Goal: Task Accomplishment & Management: Use online tool/utility

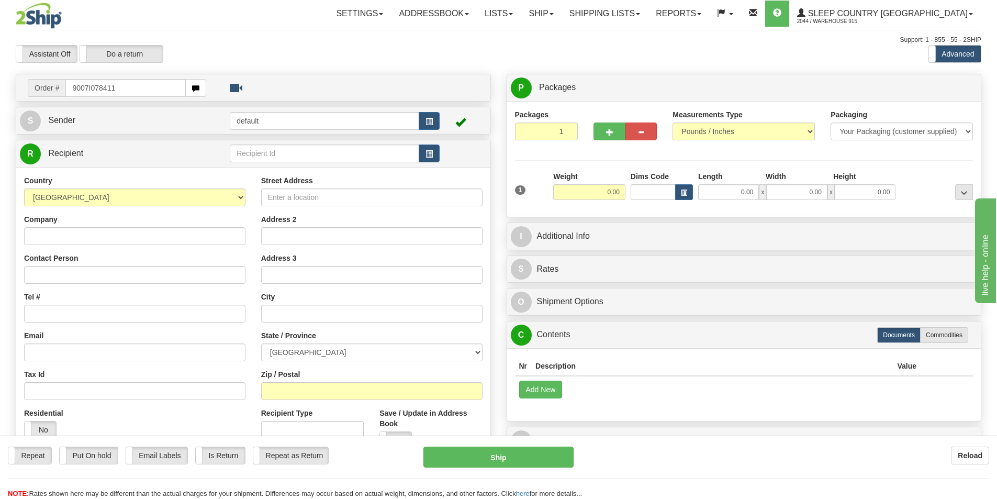
type input "9007I078411"
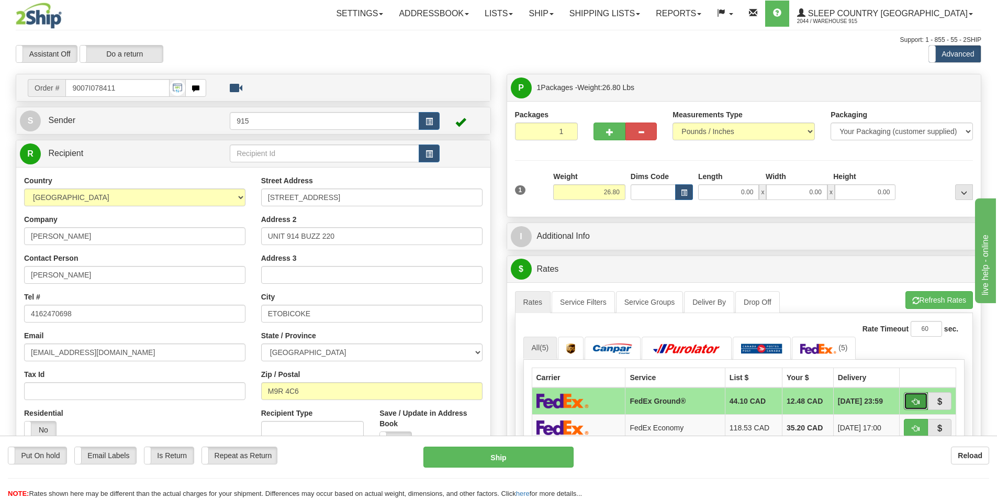
click at [922, 401] on button "button" at bounding box center [916, 401] width 24 height 18
type input "92"
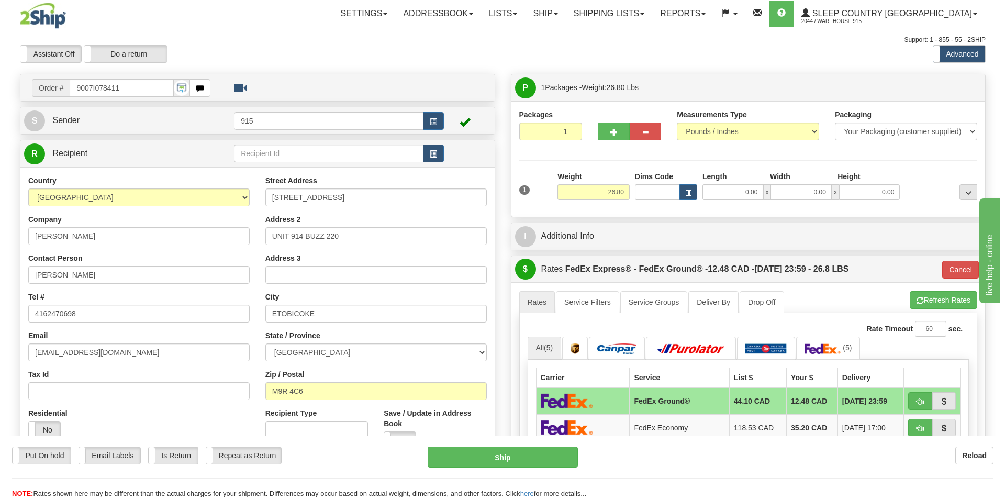
scroll to position [157, 0]
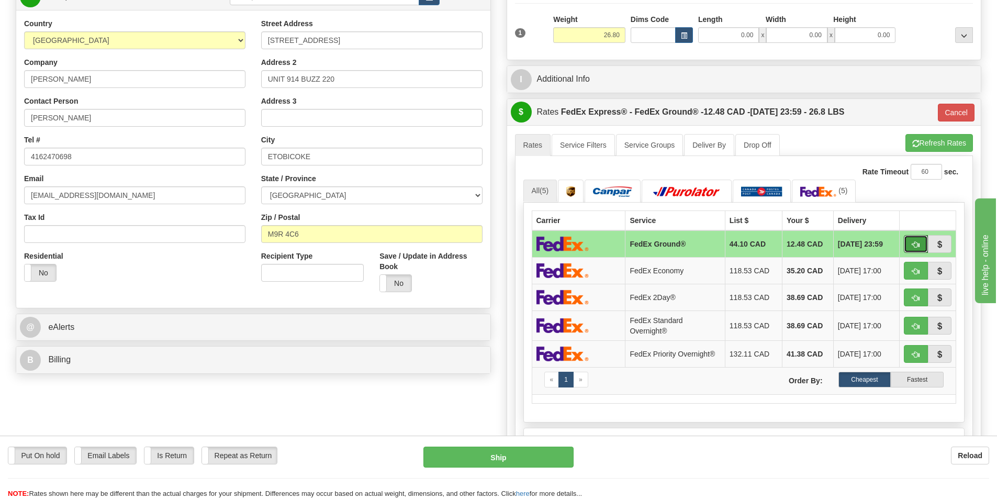
click at [904, 238] on button "button" at bounding box center [916, 244] width 24 height 18
click at [491, 460] on button "Ship" at bounding box center [499, 457] width 150 height 21
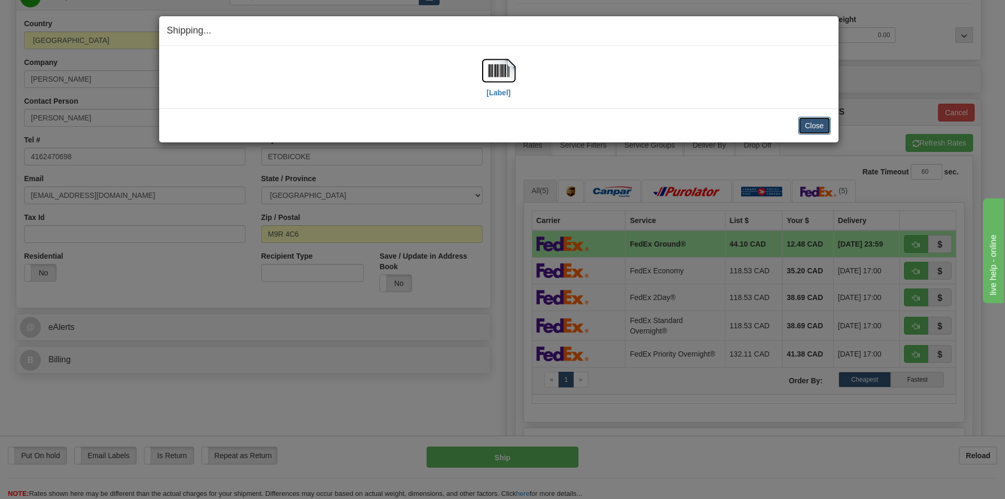
click at [813, 125] on button "Close" at bounding box center [815, 126] width 32 height 18
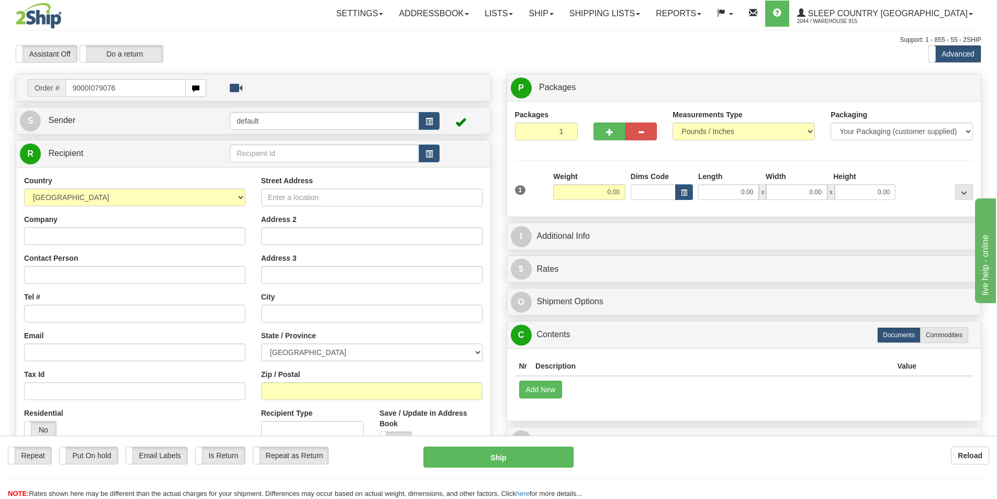
type input "9000I079076"
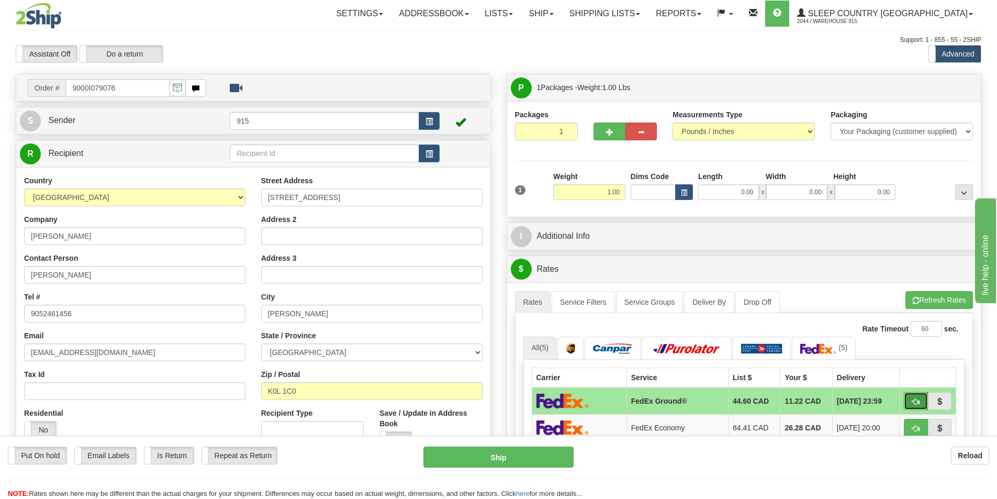
click at [910, 403] on button "button" at bounding box center [916, 401] width 24 height 18
type input "92"
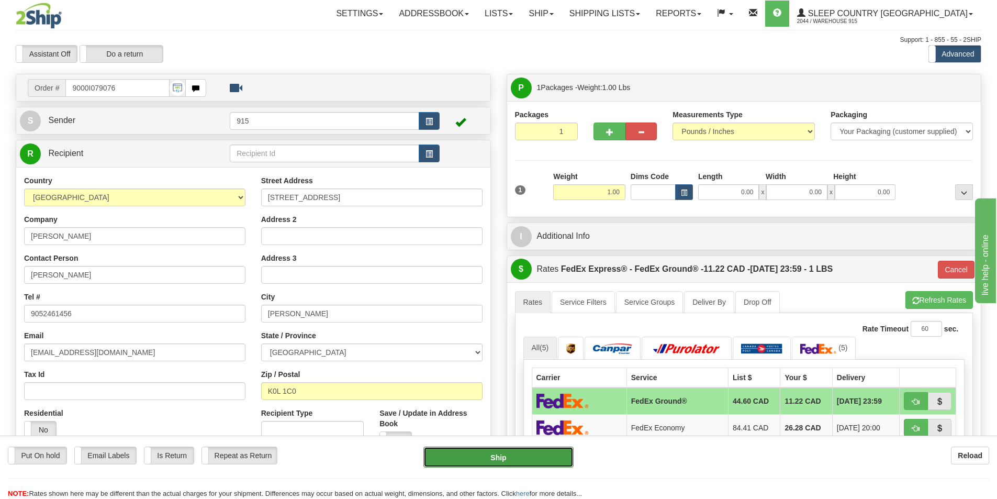
click at [526, 452] on button "Ship" at bounding box center [499, 457] width 150 height 21
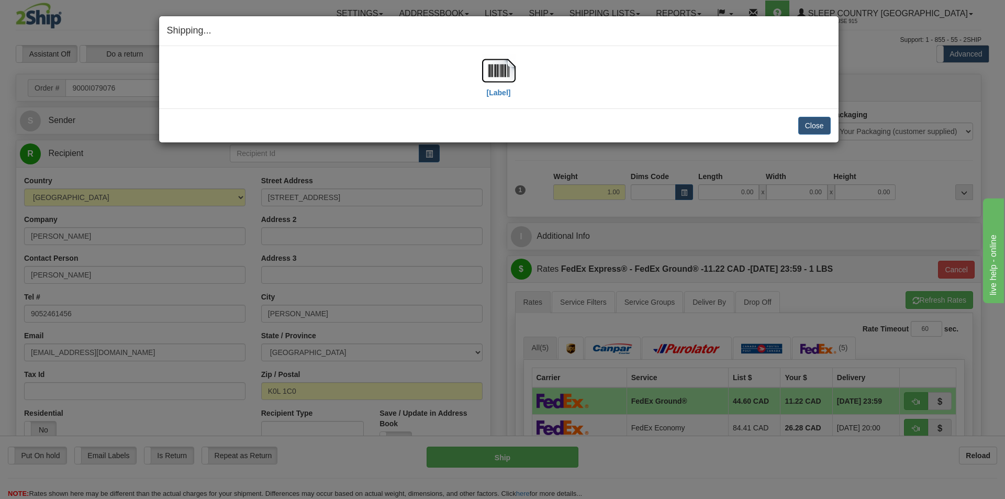
click at [274, 86] on div "[Label]" at bounding box center [499, 77] width 664 height 47
click at [808, 124] on button "Close" at bounding box center [815, 126] width 32 height 18
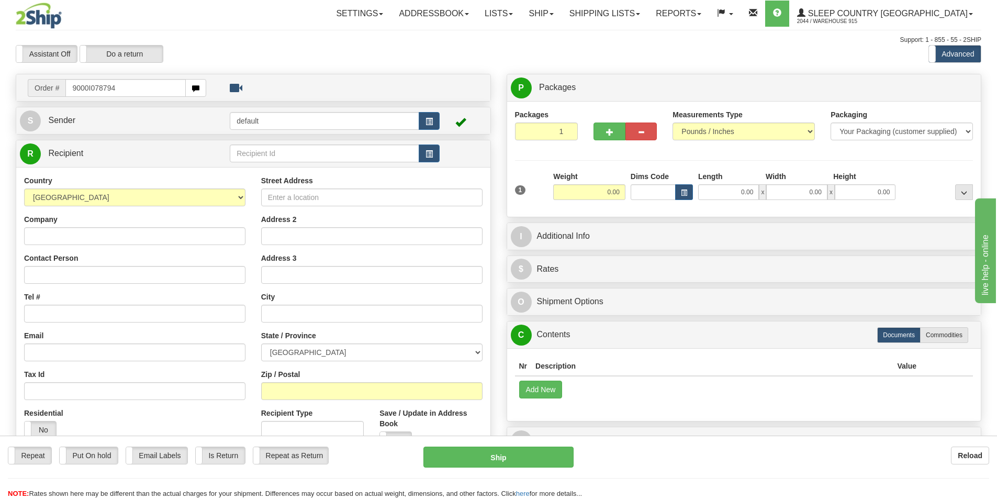
type input "9000I078794"
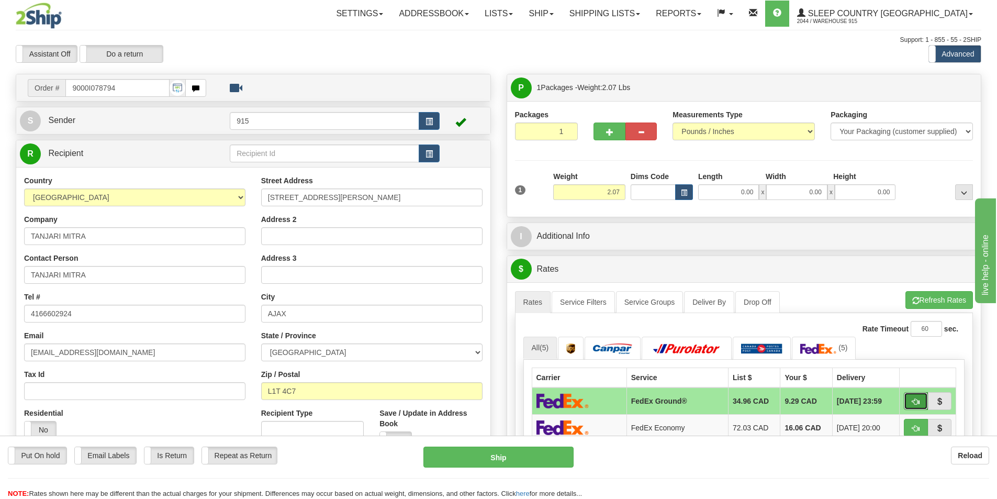
click at [914, 398] on span "button" at bounding box center [916, 401] width 7 height 7
type input "92"
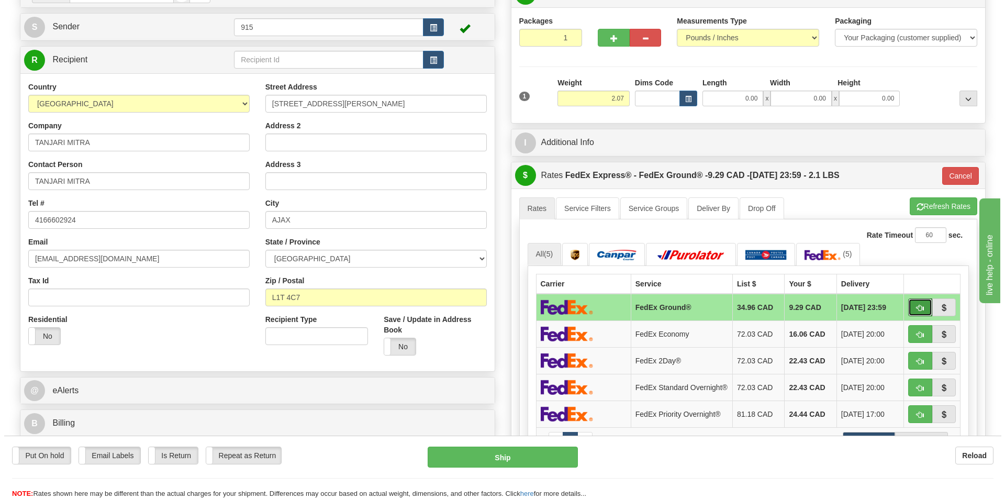
scroll to position [105, 0]
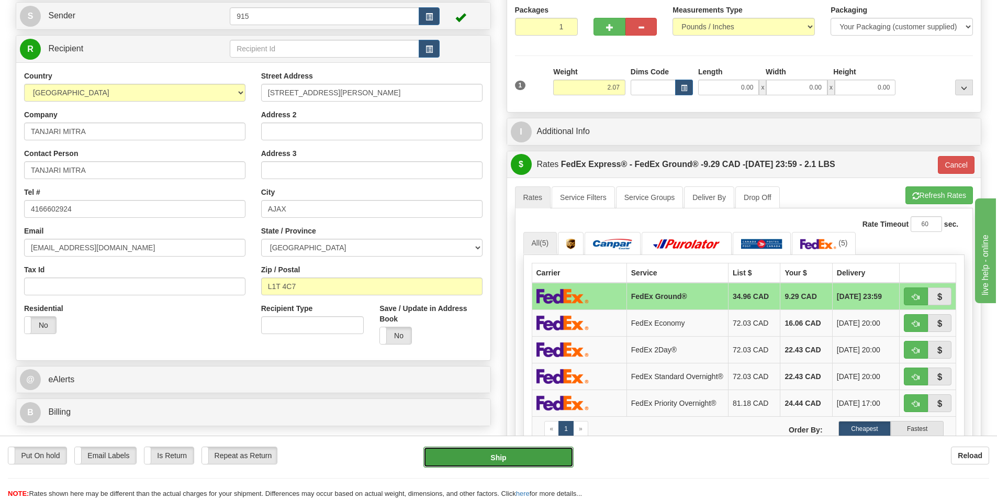
click at [566, 452] on button "Ship" at bounding box center [499, 457] width 150 height 21
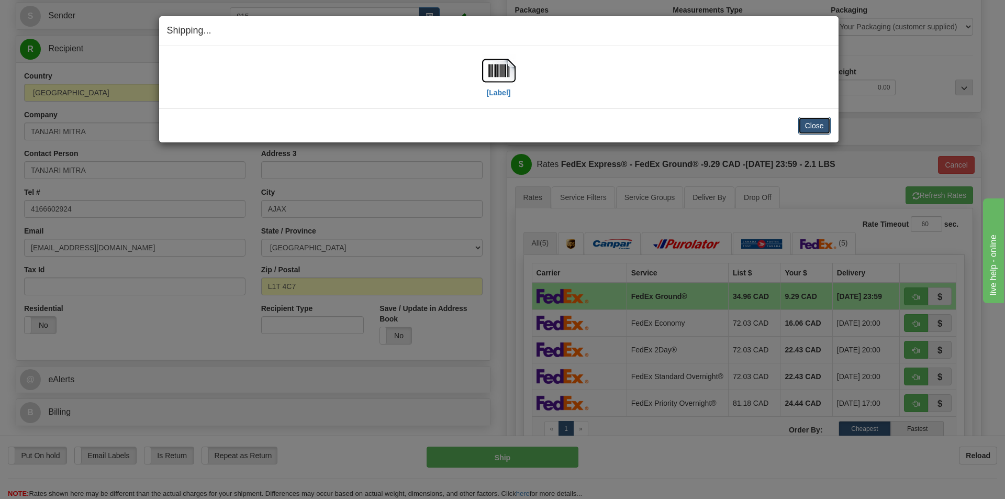
click at [813, 132] on button "Close" at bounding box center [815, 126] width 32 height 18
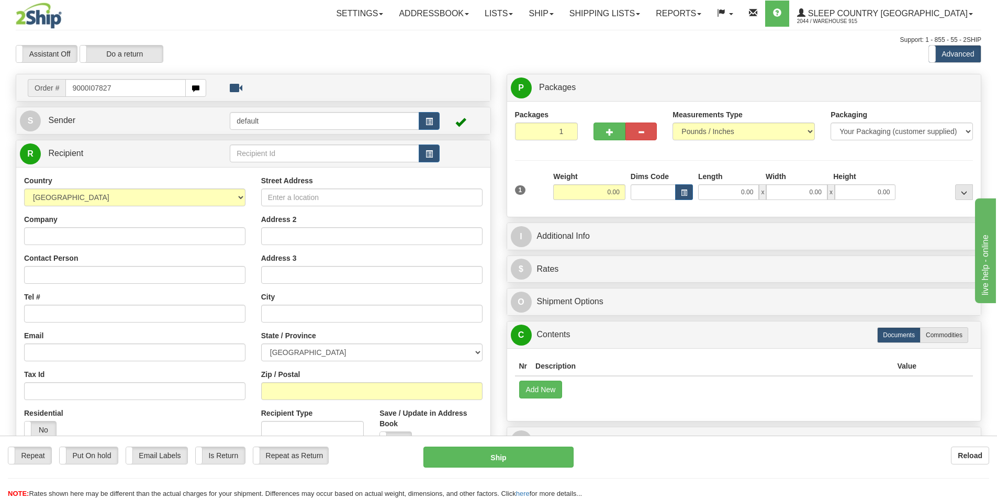
type input "9000I078277"
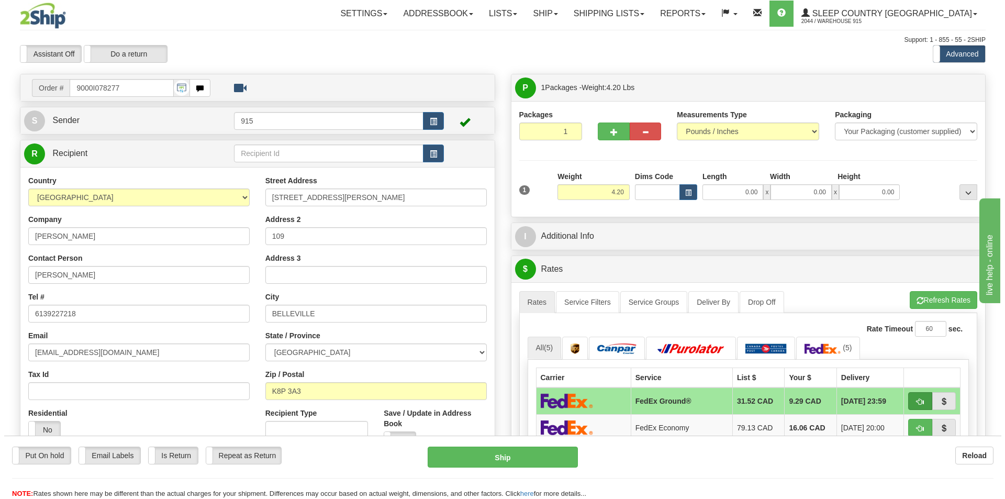
scroll to position [52, 0]
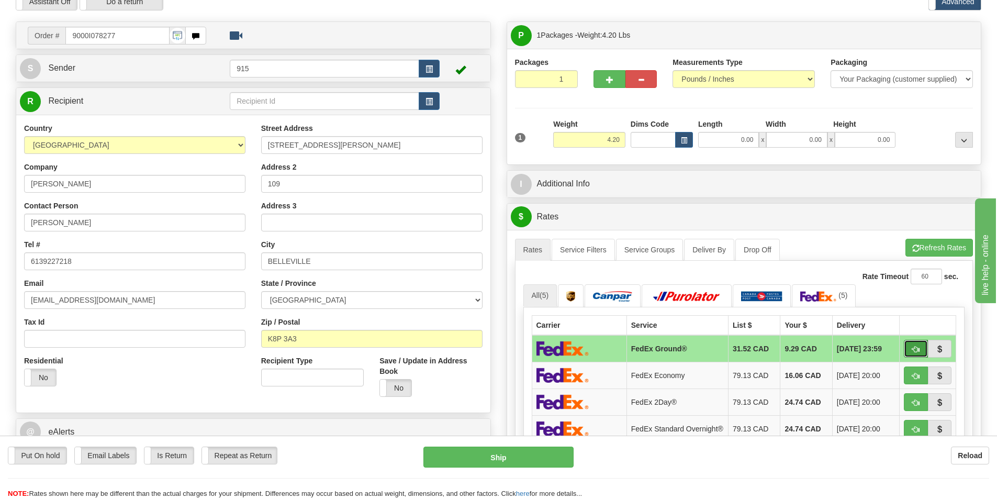
click at [916, 348] on span "button" at bounding box center [916, 349] width 7 height 7
type input "92"
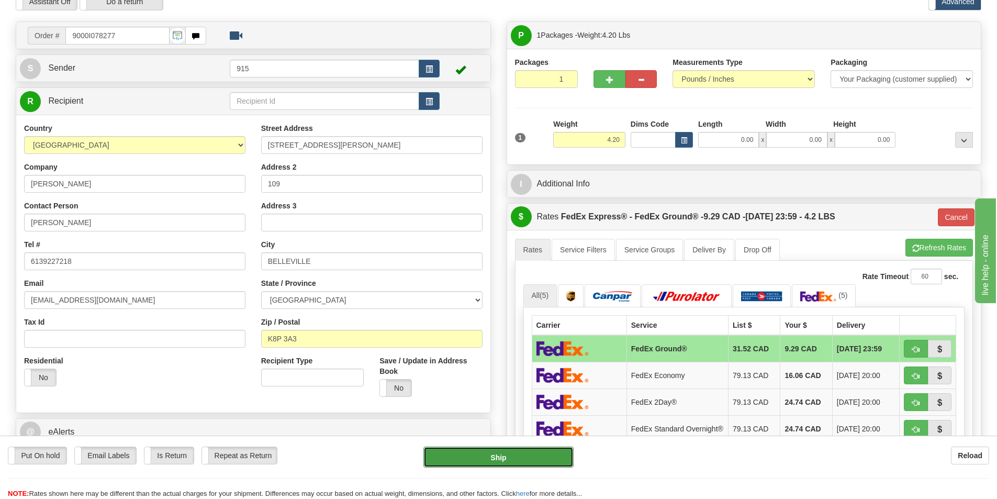
click at [550, 460] on button "Ship" at bounding box center [499, 457] width 150 height 21
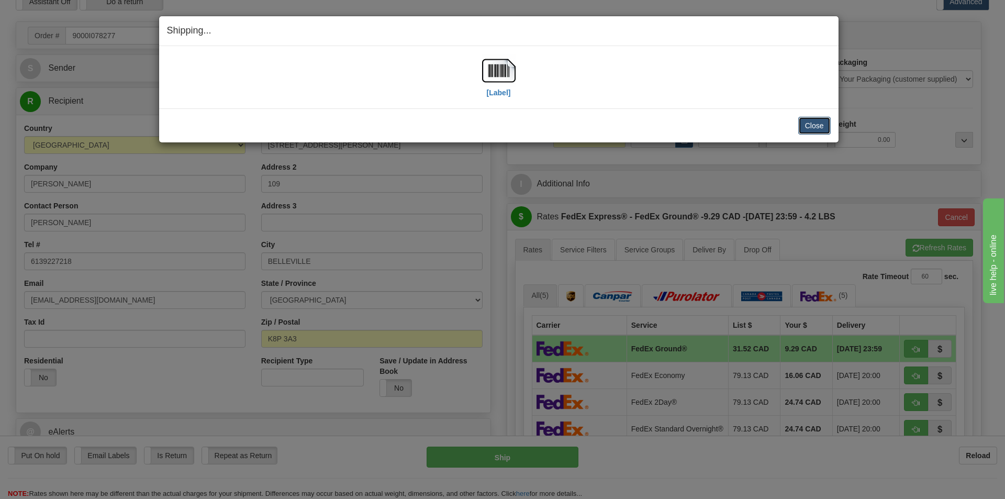
click at [807, 131] on button "Close" at bounding box center [815, 126] width 32 height 18
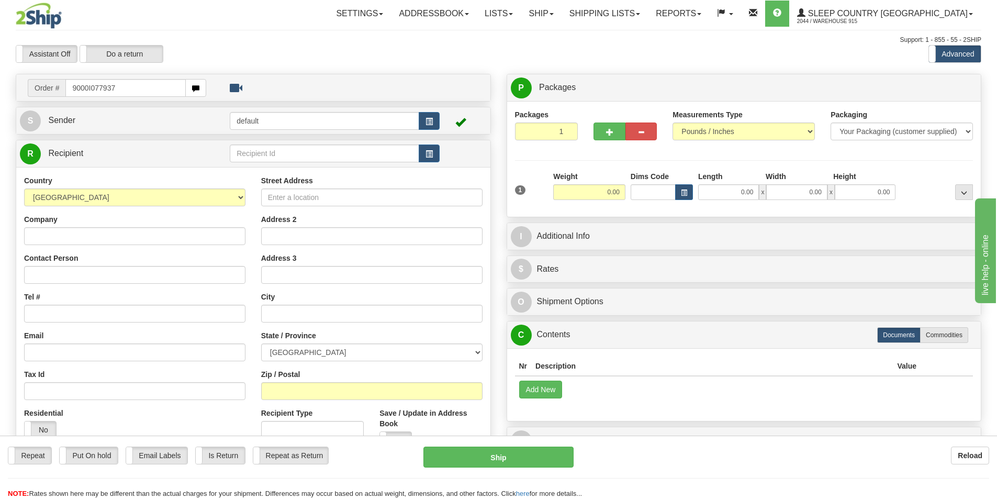
type input "9000I077937"
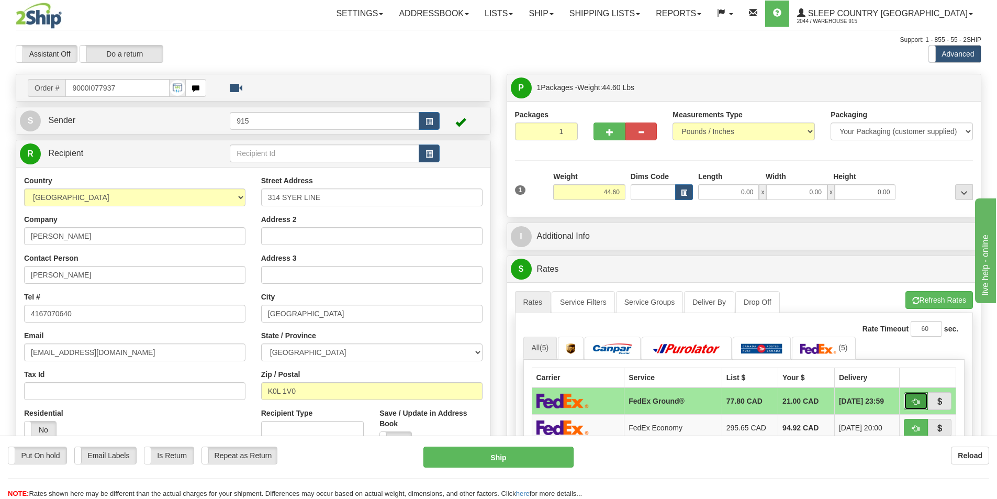
click at [922, 401] on button "button" at bounding box center [916, 401] width 24 height 18
type input "92"
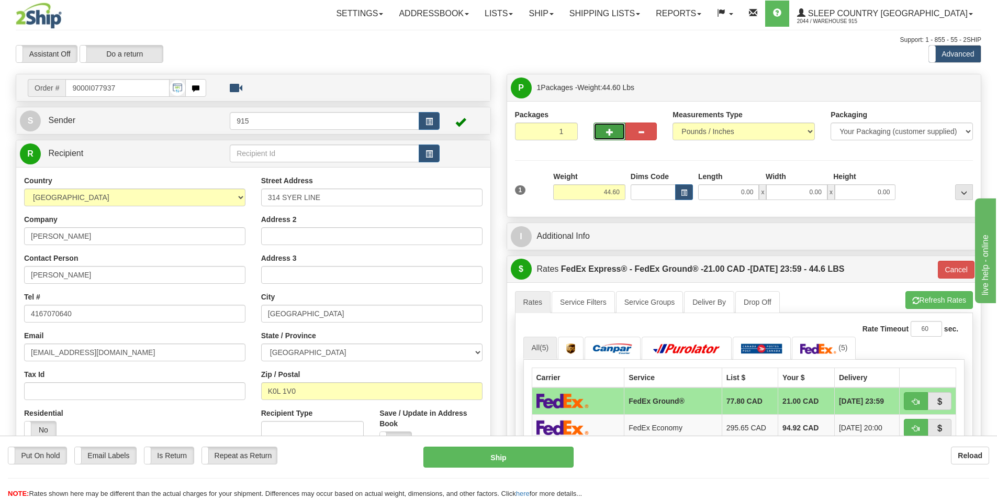
click at [613, 133] on span "button" at bounding box center [609, 132] width 7 height 7
type input "2"
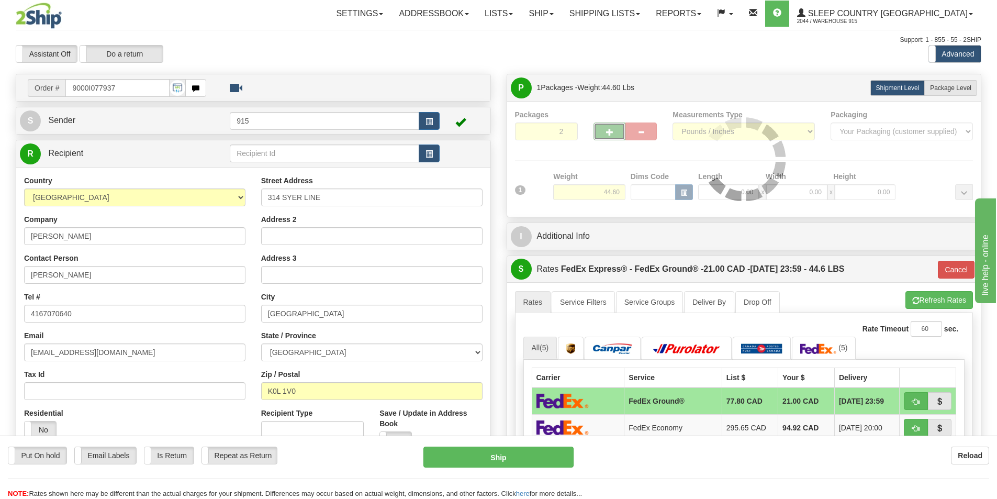
type input "92"
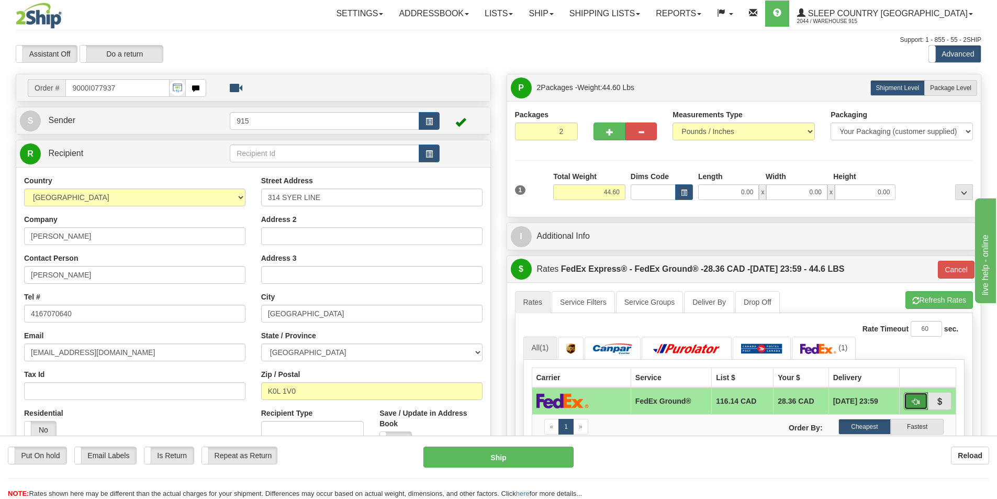
click at [918, 398] on span "button" at bounding box center [916, 401] width 7 height 7
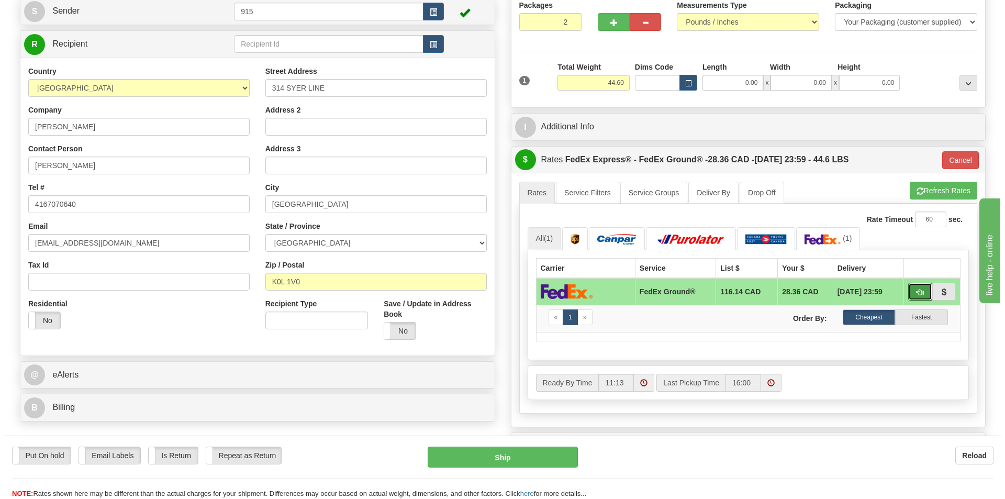
scroll to position [157, 0]
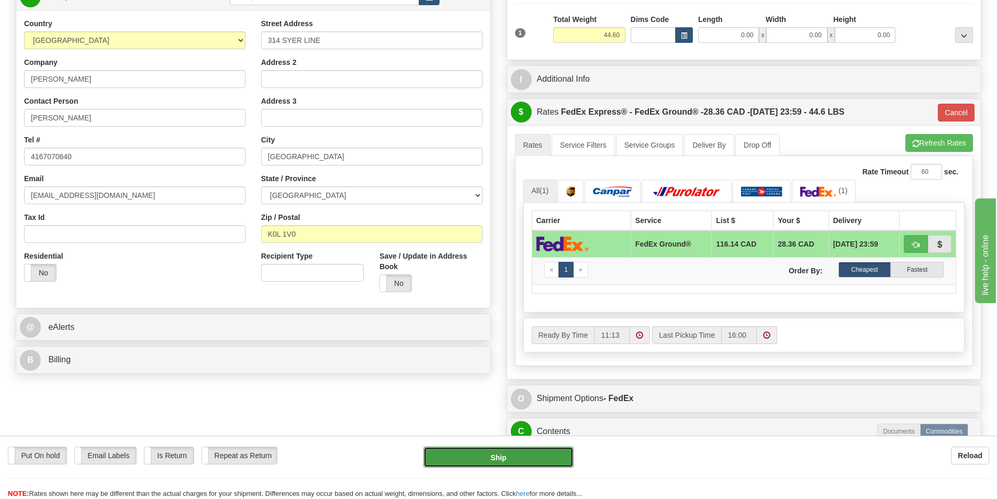
click at [539, 455] on button "Ship" at bounding box center [499, 457] width 150 height 21
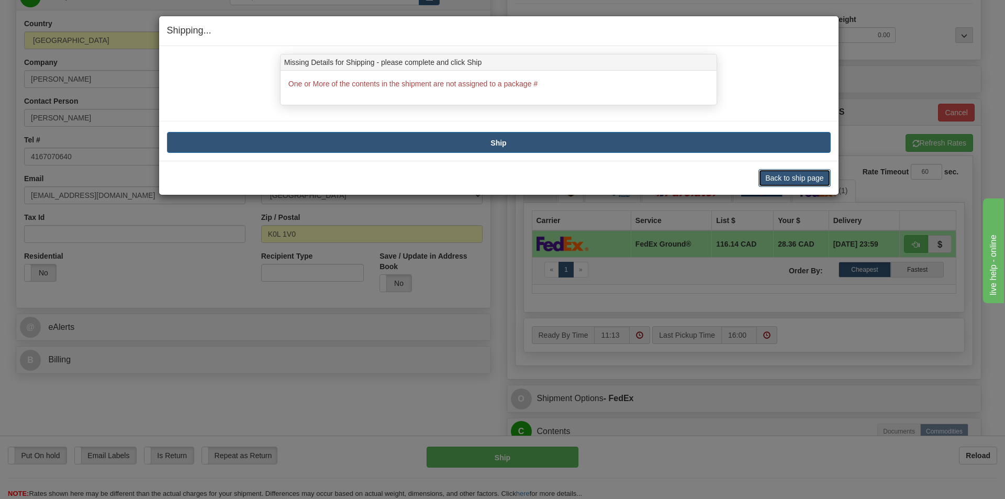
click at [789, 179] on button "Back to ship page" at bounding box center [795, 178] width 72 height 18
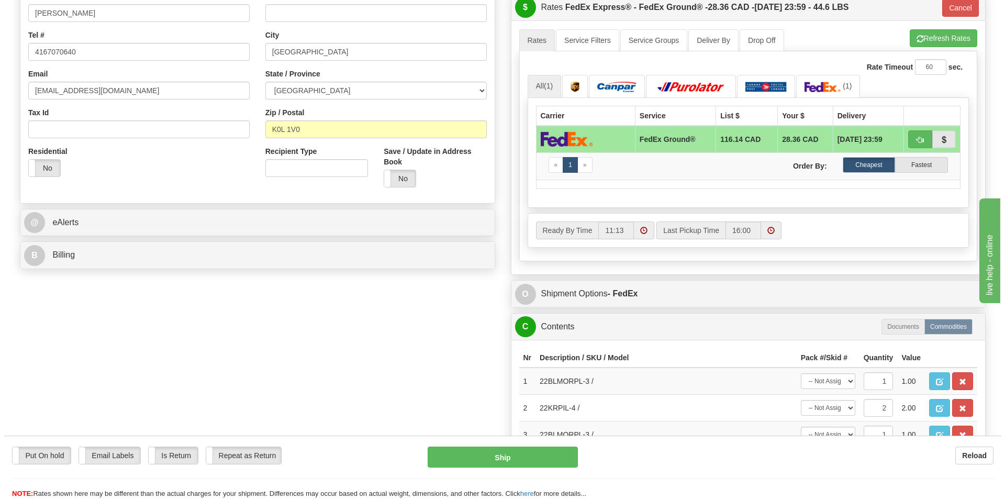
scroll to position [367, 0]
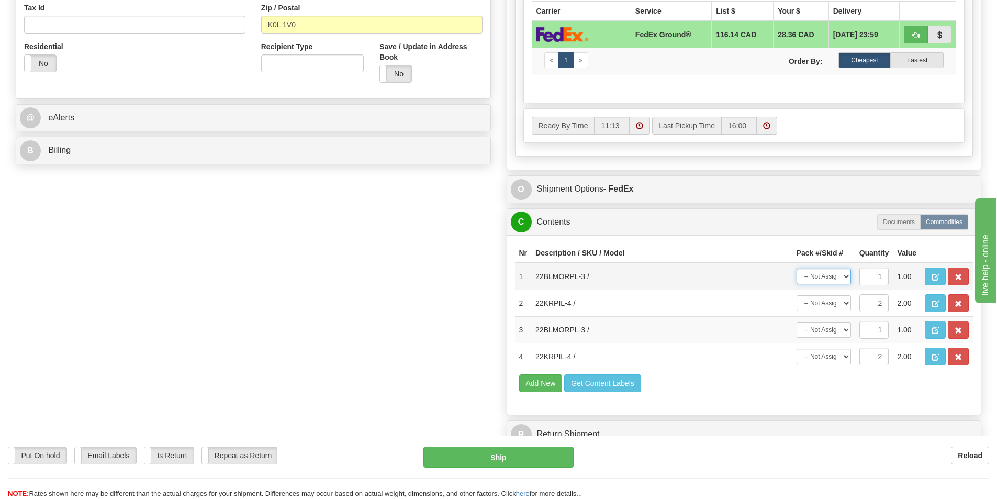
click at [844, 275] on select "-- Not Assigned -- Package 1 Package 2" at bounding box center [824, 277] width 54 height 16
select select "0"
click at [797, 269] on select "-- Not Assigned -- Package 1 Package 2" at bounding box center [824, 277] width 54 height 16
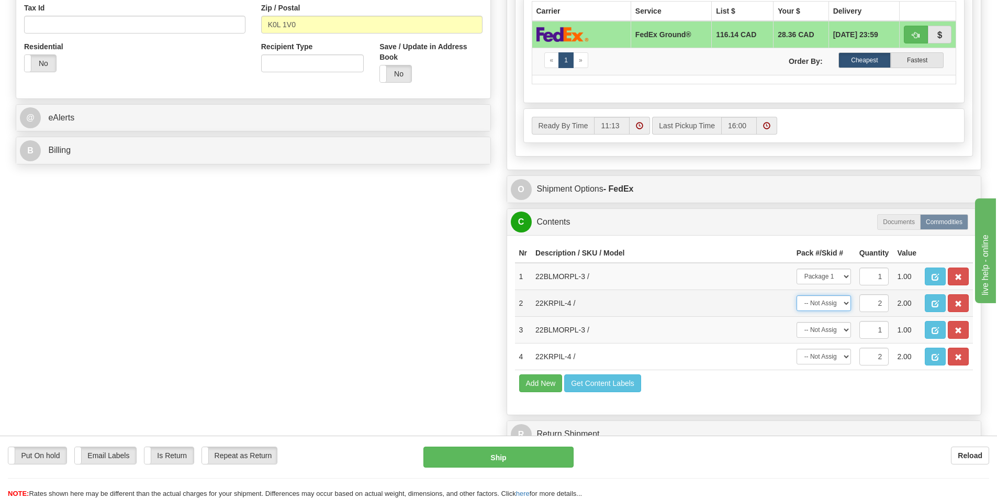
click at [840, 299] on select "-- Not Assigned -- Package 1 Package 2 Split" at bounding box center [824, 303] width 54 height 16
click at [840, 302] on select "-- Not Assigned -- Package 1 Package 2 Split" at bounding box center [824, 303] width 54 height 16
click at [836, 305] on select "-- Not Assigned -- Package 1 Package 2 Split" at bounding box center [824, 303] width 54 height 16
select select "0"
click at [797, 295] on select "-- Not Assigned -- Package 1 Package 2 Split" at bounding box center [824, 303] width 54 height 16
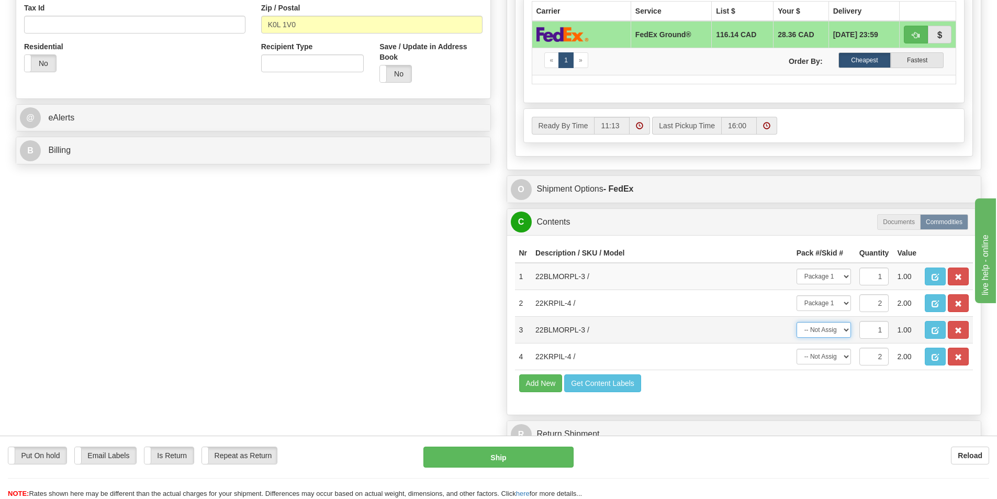
click at [831, 329] on select "-- Not Assigned -- Package 1 Package 2" at bounding box center [824, 330] width 54 height 16
select select "1"
click at [797, 322] on select "-- Not Assigned -- Package 1 Package 2" at bounding box center [824, 330] width 54 height 16
click at [830, 353] on select "-- Not Assigned -- Package 1 Package 2 Split" at bounding box center [824, 357] width 54 height 16
select select "1"
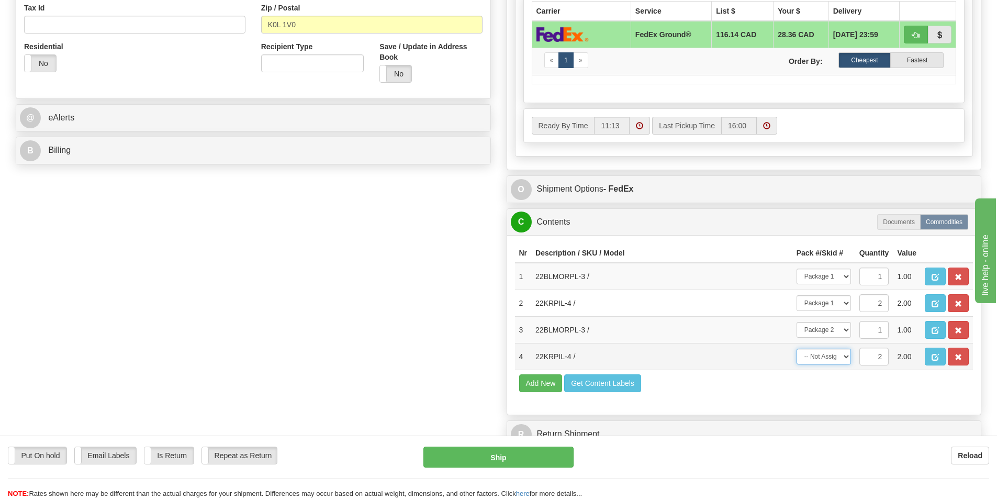
click at [797, 349] on select "-- Not Assigned -- Package 1 Package 2 Split" at bounding box center [824, 357] width 54 height 16
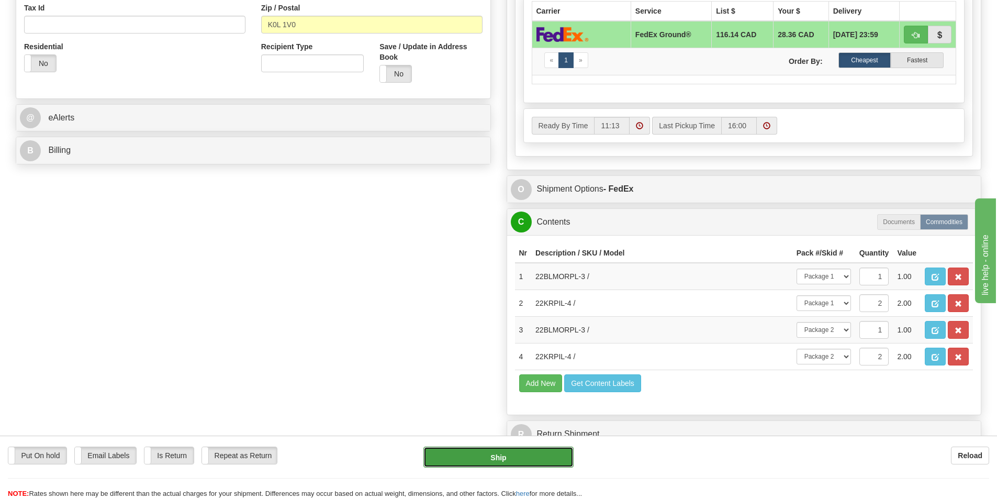
click at [487, 458] on button "Ship" at bounding box center [499, 457] width 150 height 21
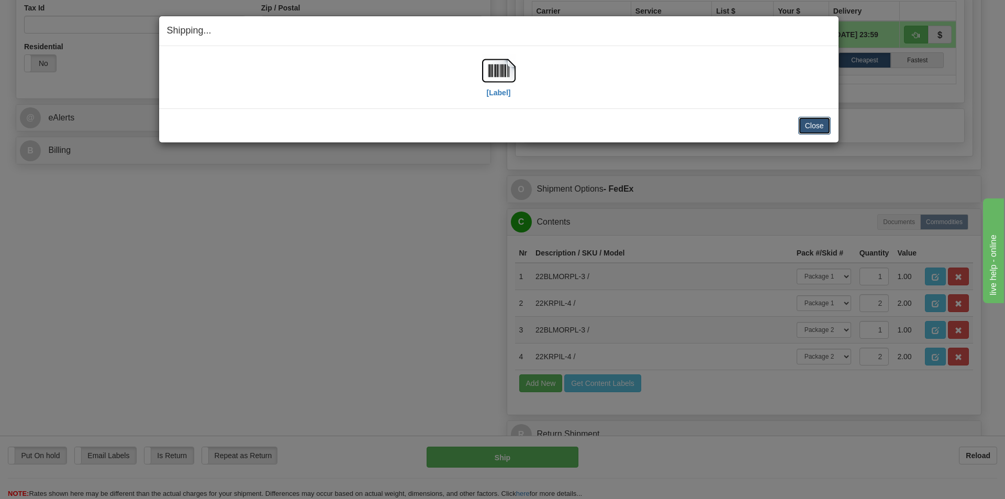
click at [808, 125] on button "Close" at bounding box center [815, 126] width 32 height 18
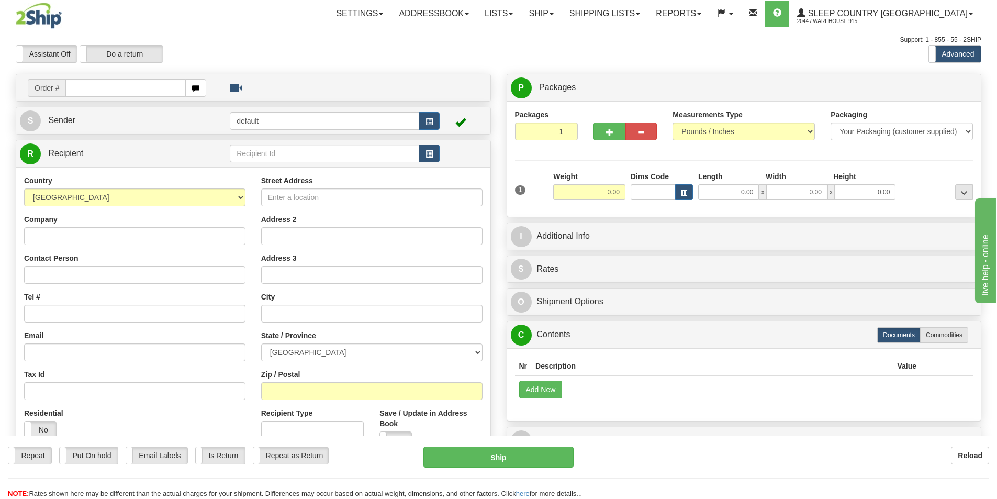
drag, startPoint x: 0, startPoint y: 0, endPoint x: 677, endPoint y: 49, distance: 678.3
click at [677, 49] on div "Assistant On Assistant Off Do a return Do a return Previous Next Standard Advan…" at bounding box center [499, 54] width 982 height 18
click at [445, 54] on div "Assistant On Assistant Off Do a return Do a return Previous Next Standard Advan…" at bounding box center [499, 54] width 982 height 18
click at [119, 94] on input "text" at bounding box center [125, 88] width 120 height 18
type input "9000I077492"
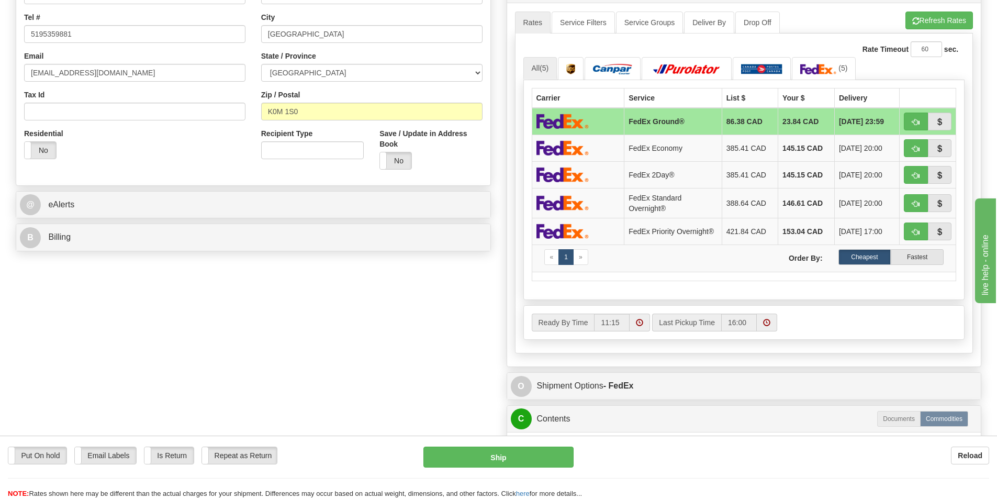
scroll to position [314, 0]
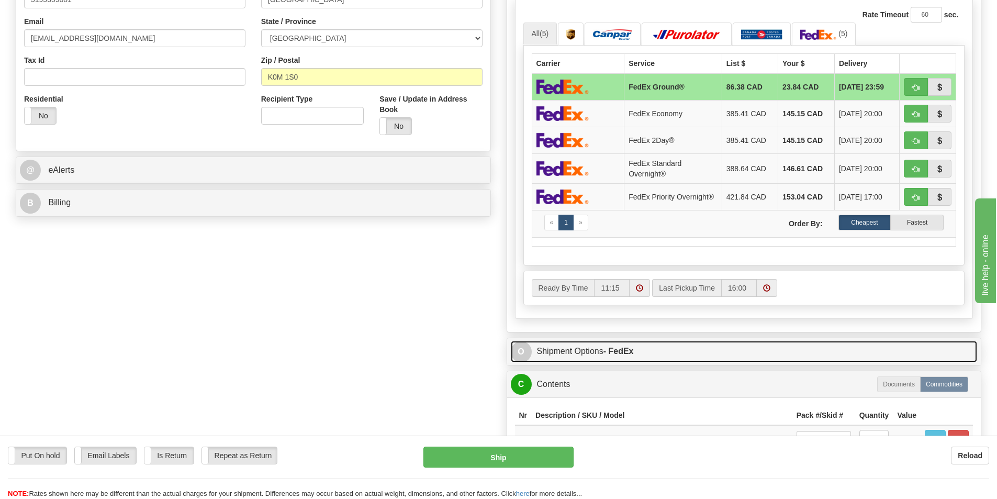
click at [645, 352] on link "O Shipment Options - FedEx" at bounding box center [744, 351] width 467 height 21
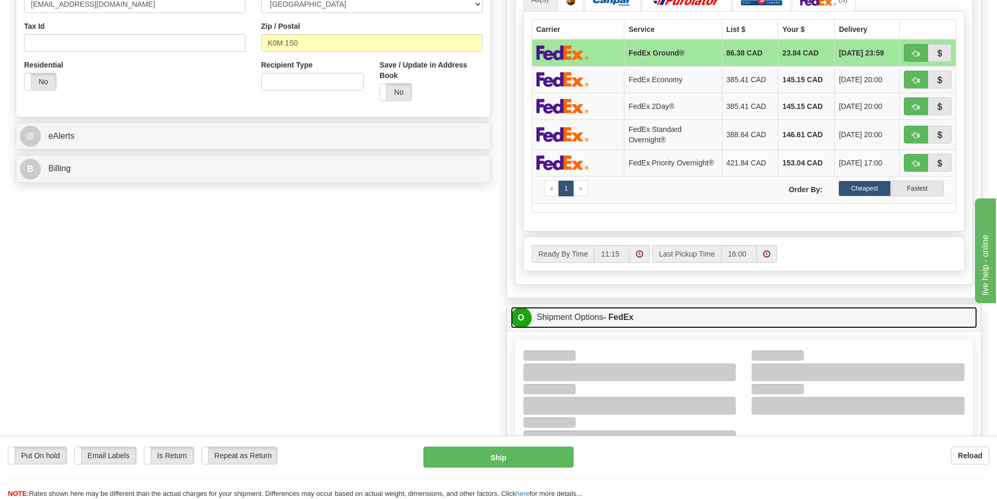
scroll to position [367, 0]
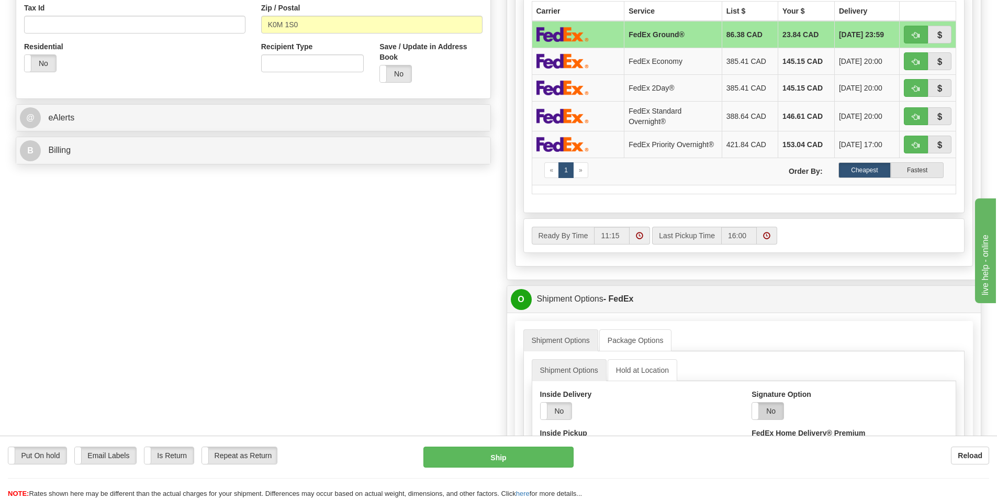
click at [777, 408] on label "No" at bounding box center [767, 411] width 31 height 17
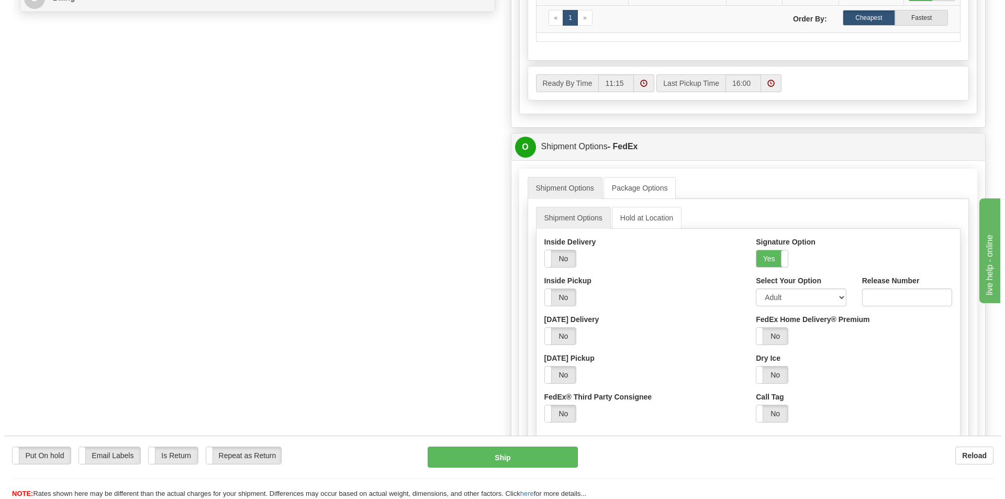
scroll to position [524, 0]
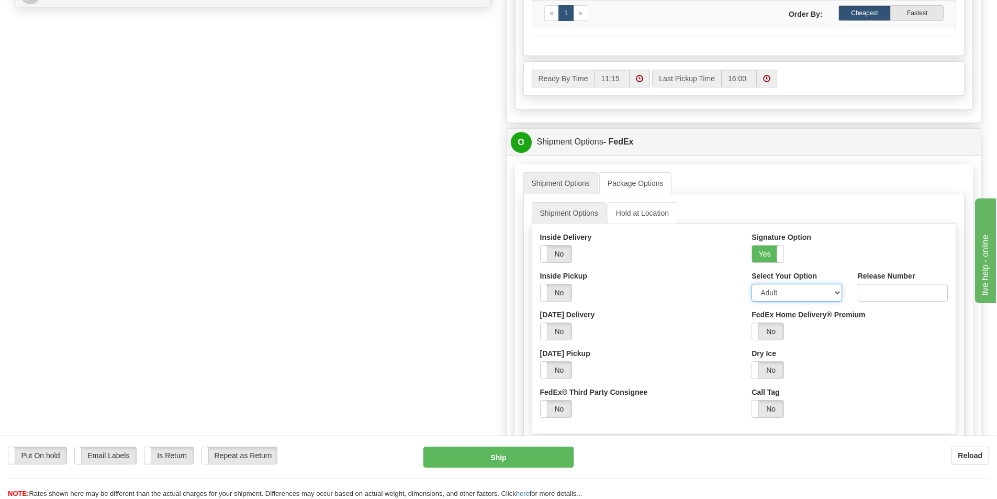
click at [796, 299] on select "Adult Direct Indirect No Signature Required Service Default" at bounding box center [797, 293] width 90 height 18
select select "2"
click at [752, 286] on select "Adult Direct Indirect No Signature Required Service Default" at bounding box center [797, 293] width 90 height 18
click at [537, 448] on button "Ship" at bounding box center [499, 457] width 150 height 21
type input "92"
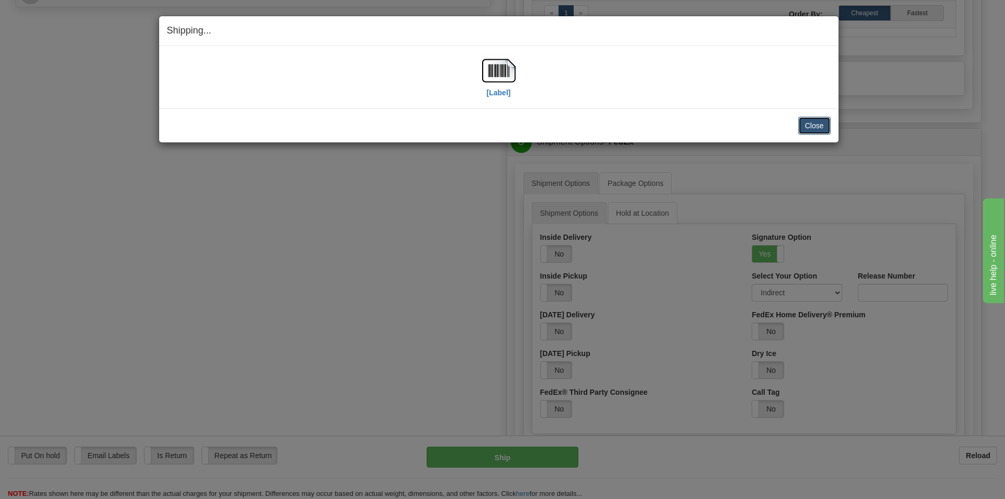
click at [817, 127] on button "Close" at bounding box center [815, 126] width 32 height 18
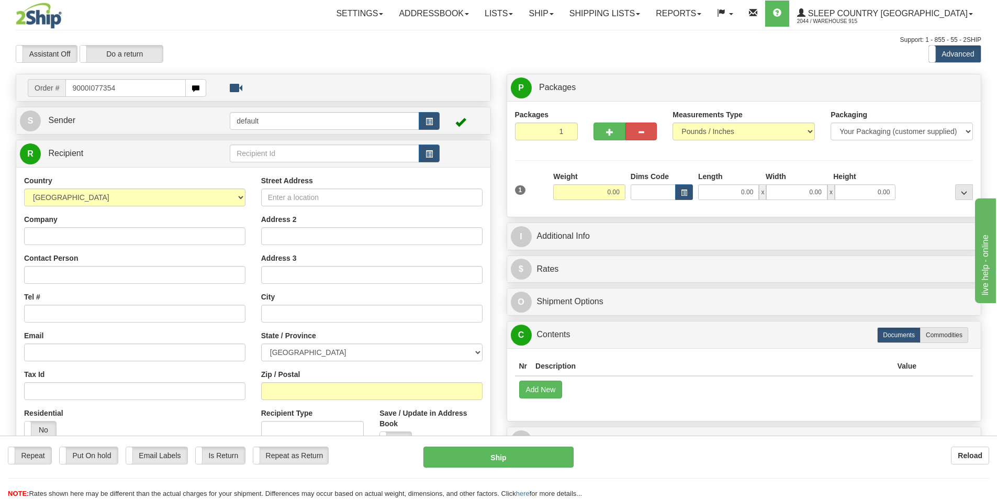
type input "9000I077354"
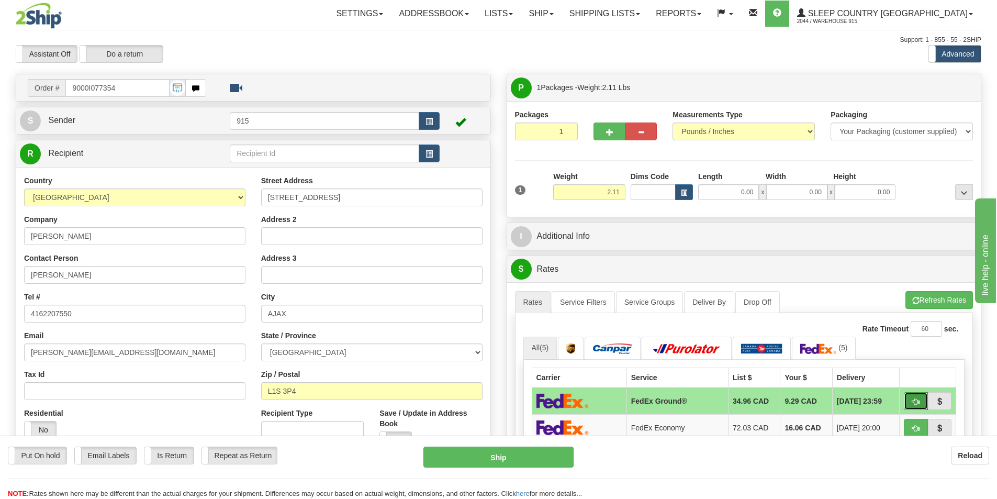
click at [914, 406] on button "button" at bounding box center [916, 401] width 24 height 18
type input "92"
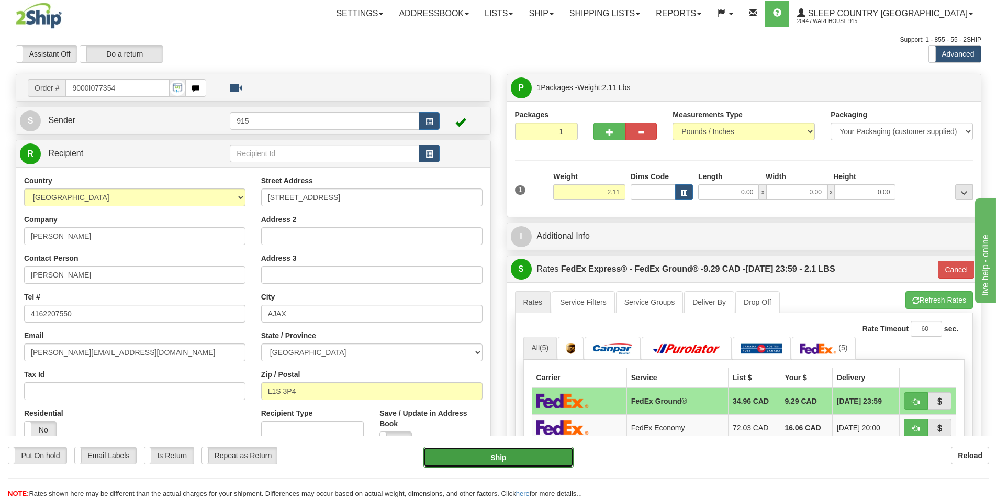
click at [518, 457] on button "Ship" at bounding box center [499, 457] width 150 height 21
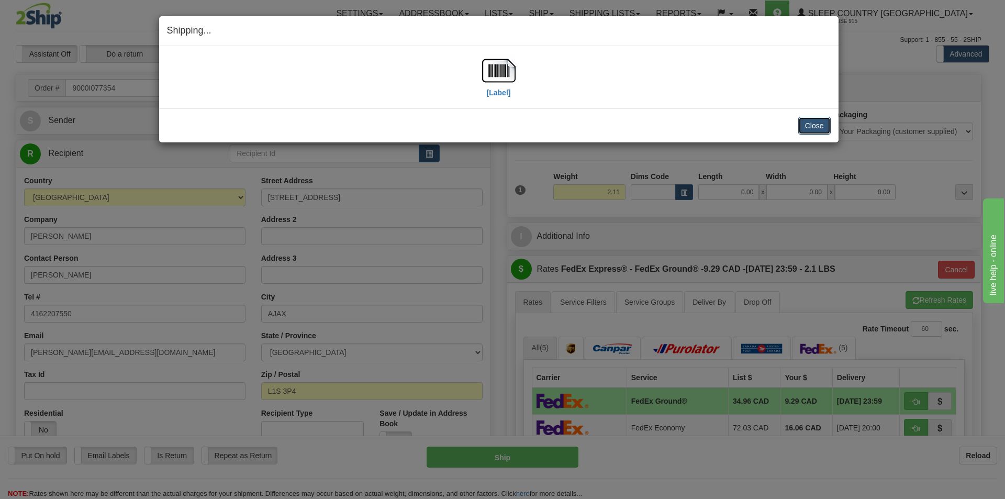
click at [808, 124] on button "Close" at bounding box center [815, 126] width 32 height 18
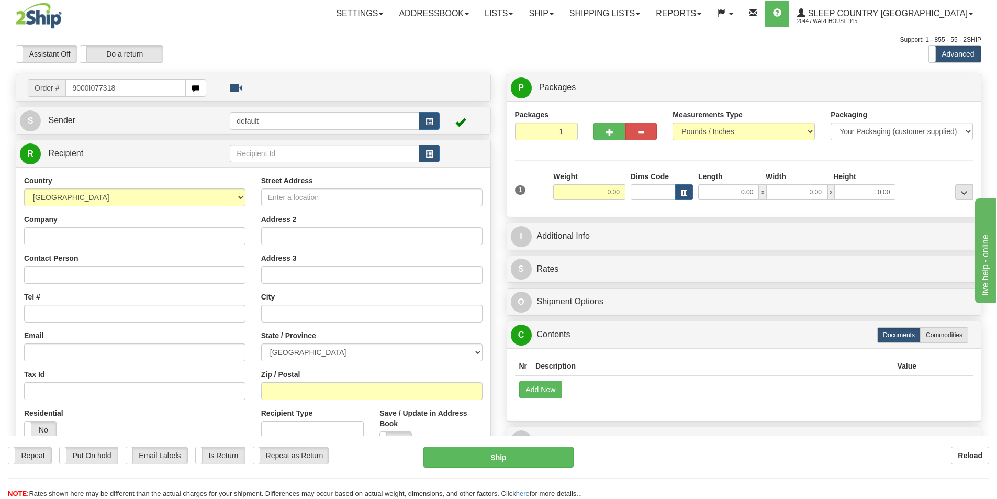
type input "9000I077318"
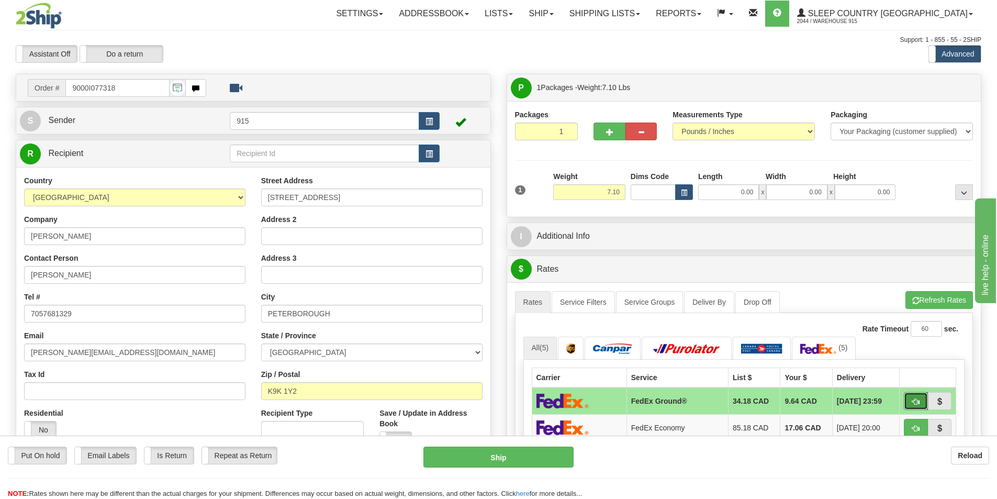
click at [914, 398] on span "button" at bounding box center [916, 401] width 7 height 7
type input "92"
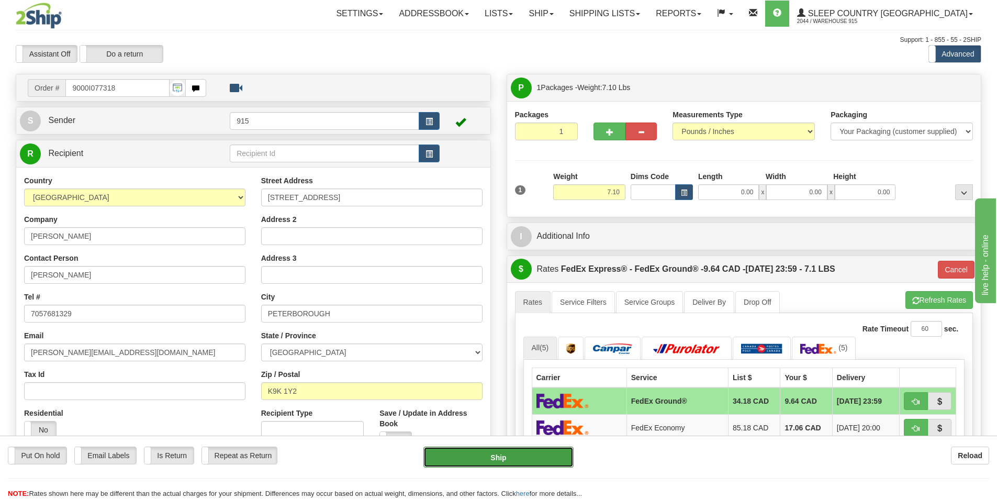
click at [523, 452] on button "Ship" at bounding box center [499, 457] width 150 height 21
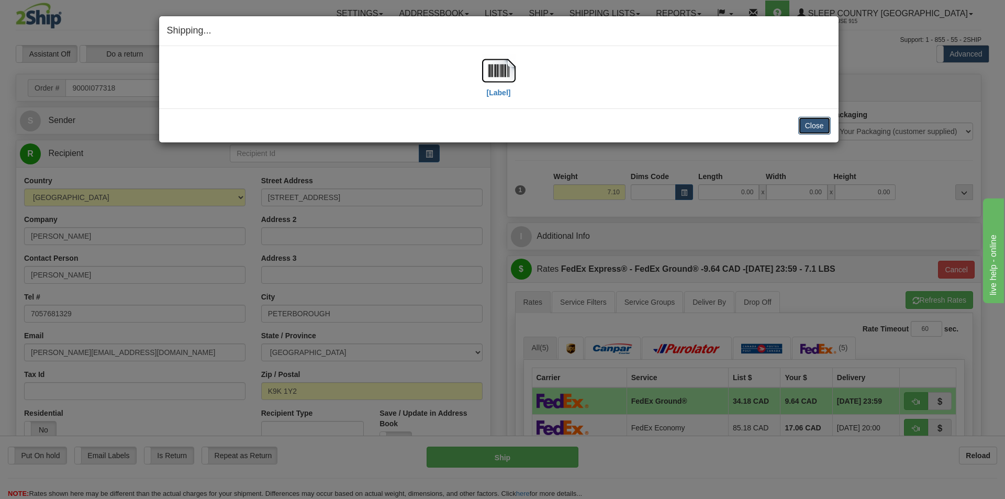
click at [808, 125] on button "Close" at bounding box center [815, 126] width 32 height 18
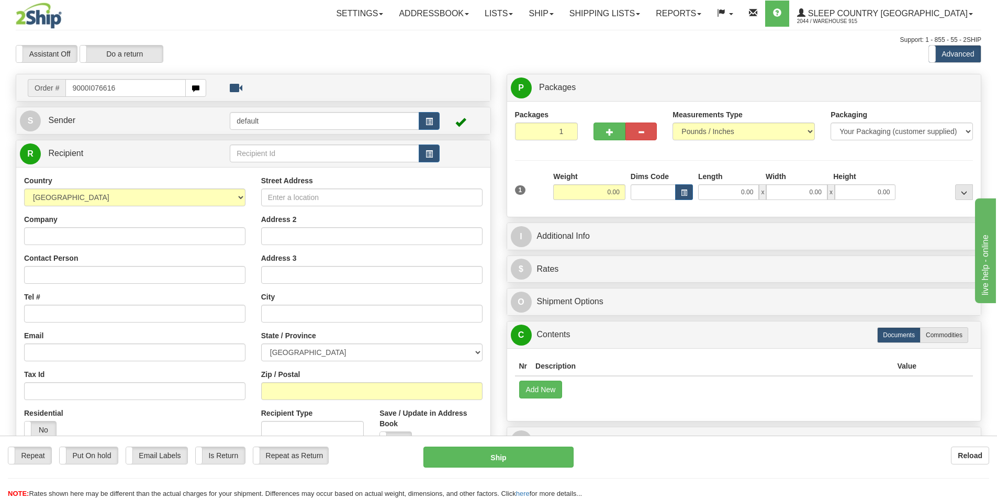
type input "9000I076616"
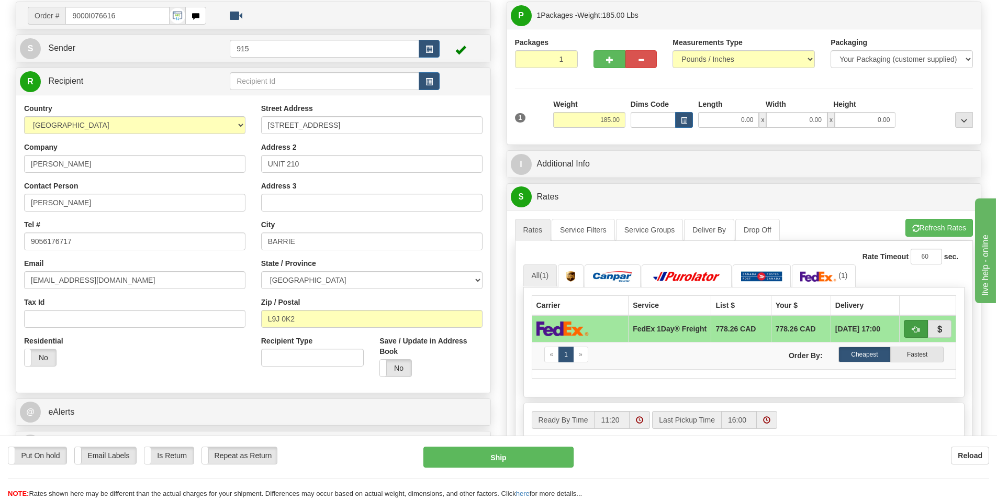
scroll to position [105, 0]
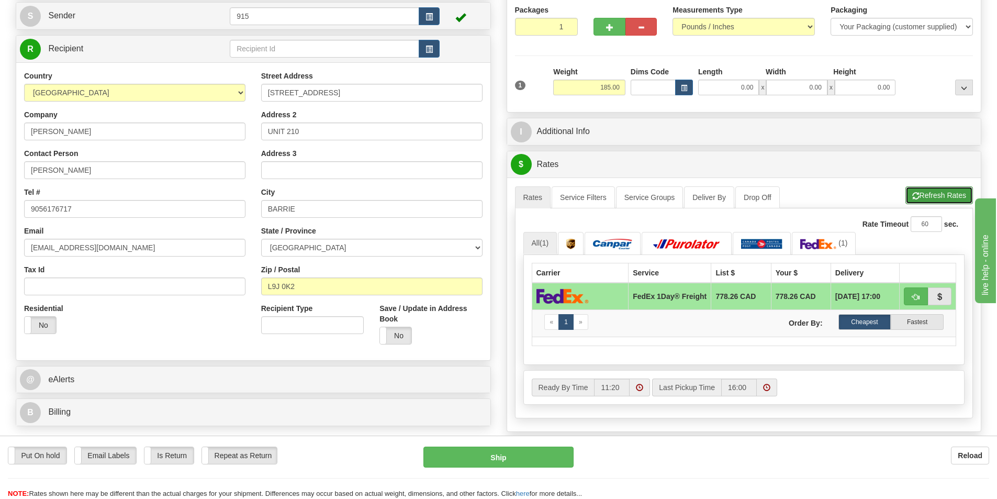
click at [915, 193] on span "button" at bounding box center [916, 196] width 7 height 7
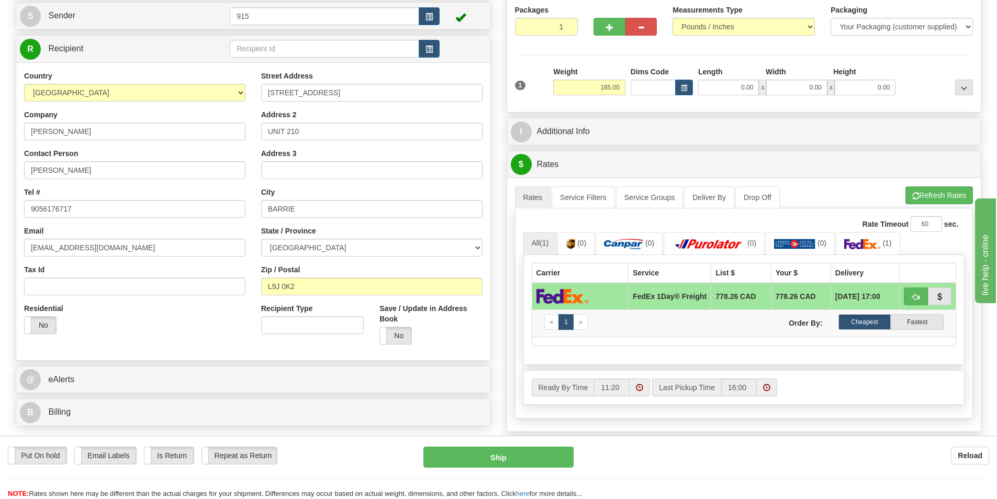
scroll to position [0, 0]
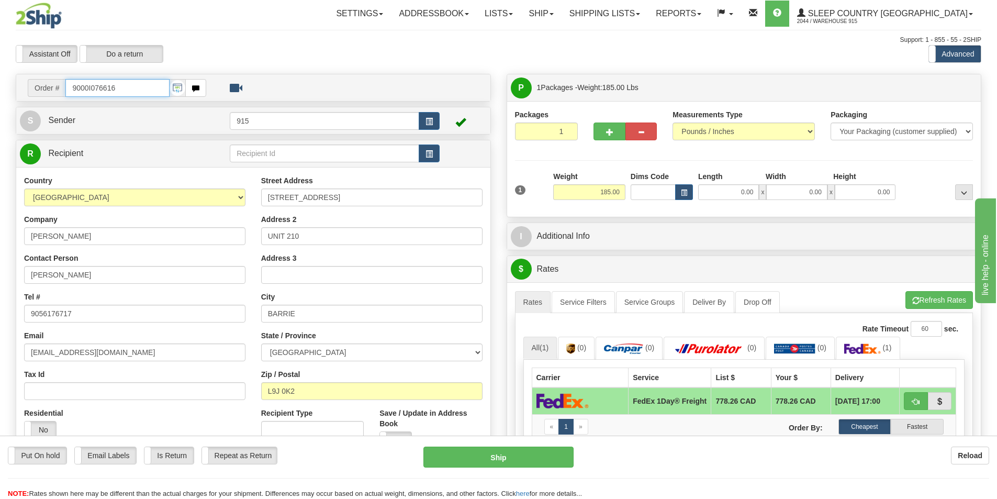
drag, startPoint x: 117, startPoint y: 87, endPoint x: 72, endPoint y: 89, distance: 45.1
click at [72, 89] on input "9000I076616" at bounding box center [117, 88] width 104 height 18
click at [638, 7] on link "Shipping lists" at bounding box center [605, 14] width 86 height 26
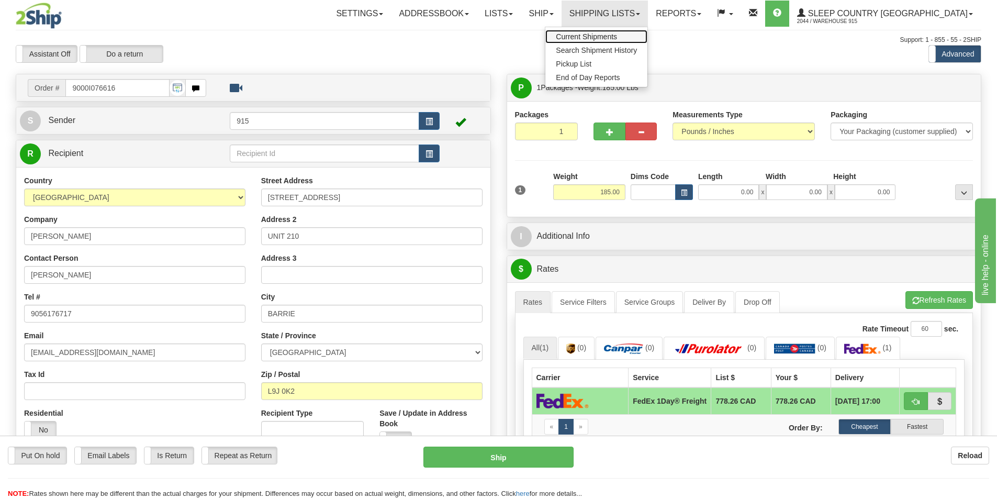
click at [617, 38] on span "Current Shipments" at bounding box center [586, 36] width 61 height 8
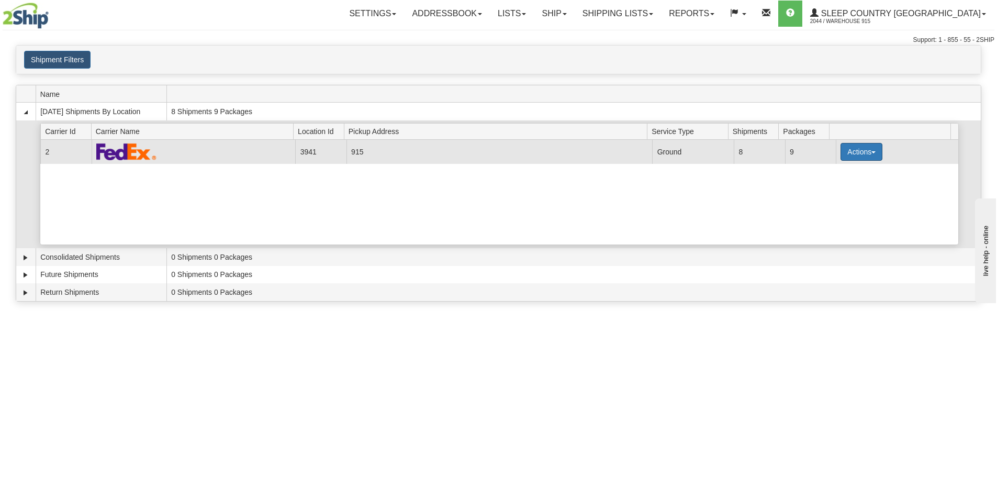
click at [872, 150] on button "Actions" at bounding box center [862, 152] width 42 height 18
click at [827, 227] on span "Print" at bounding box center [819, 225] width 21 height 7
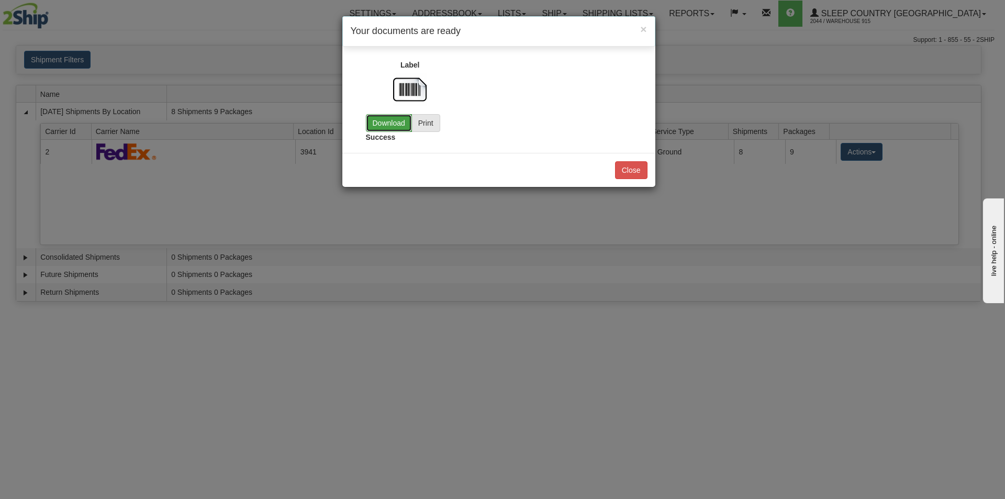
click at [384, 126] on link "Download" at bounding box center [389, 123] width 46 height 18
click at [636, 174] on button "Close" at bounding box center [631, 170] width 32 height 18
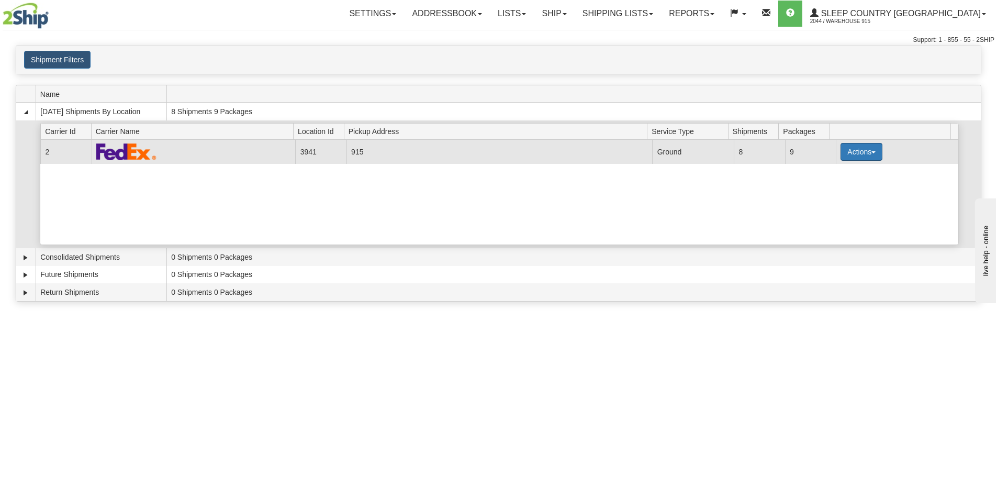
click at [872, 153] on span "button" at bounding box center [874, 152] width 4 height 2
click at [832, 172] on span "Details" at bounding box center [823, 171] width 28 height 7
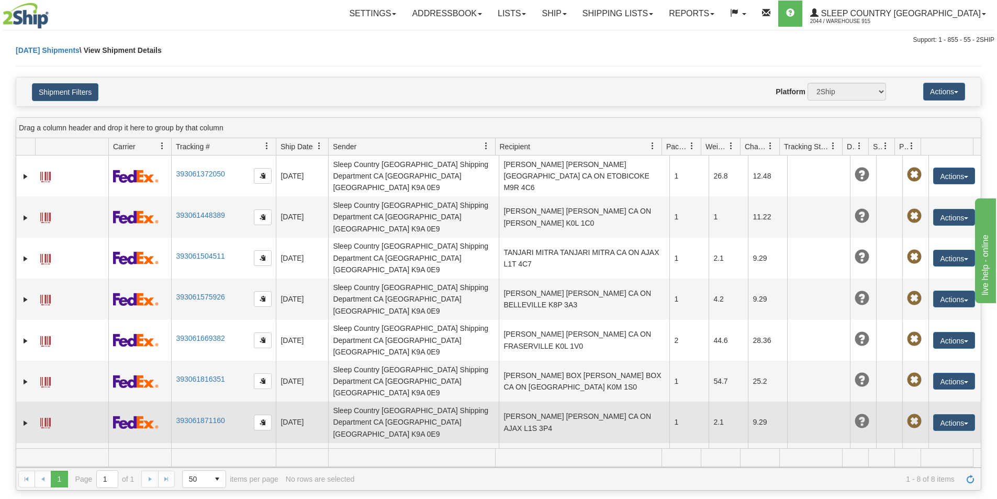
click at [45, 418] on span at bounding box center [45, 423] width 10 height 10
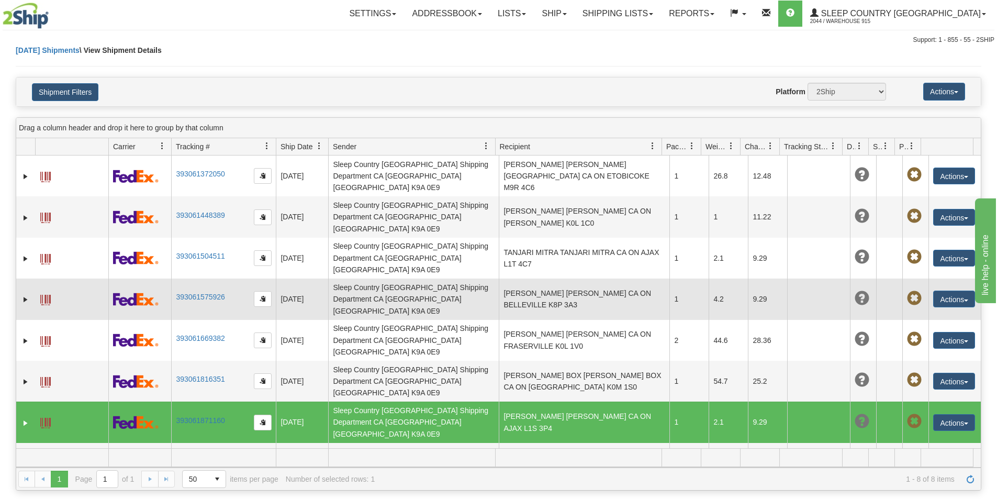
click at [50, 295] on span at bounding box center [45, 300] width 10 height 10
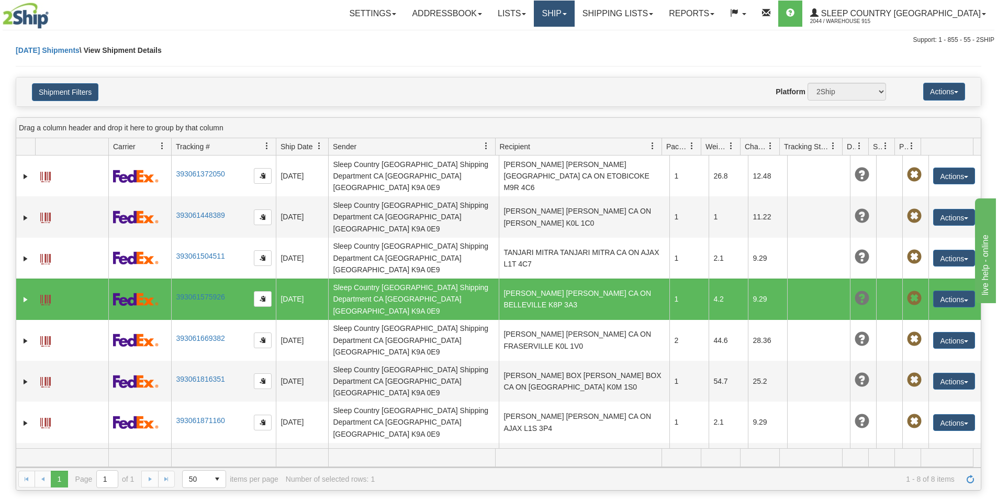
click at [574, 14] on link "Ship" at bounding box center [554, 14] width 40 height 26
click at [530, 36] on span "Ship Screen" at bounding box center [510, 36] width 40 height 8
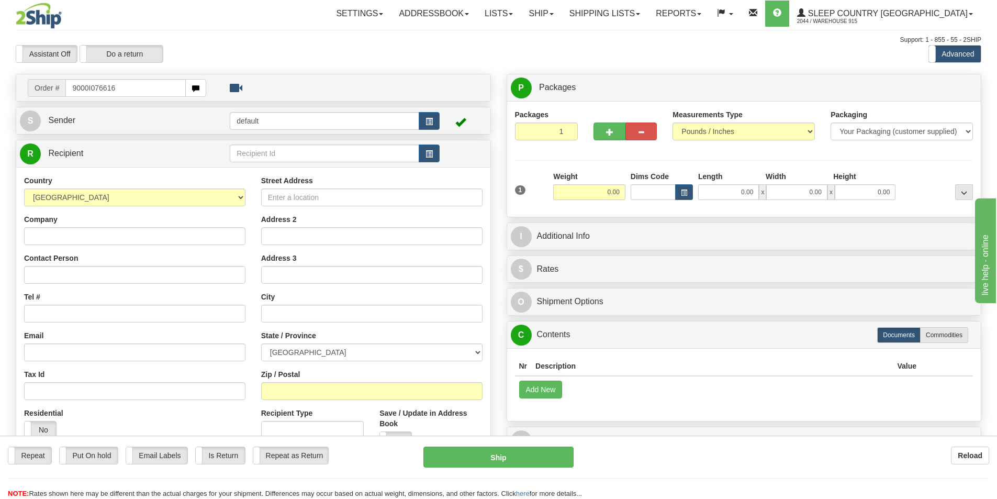
type input "9000I076616"
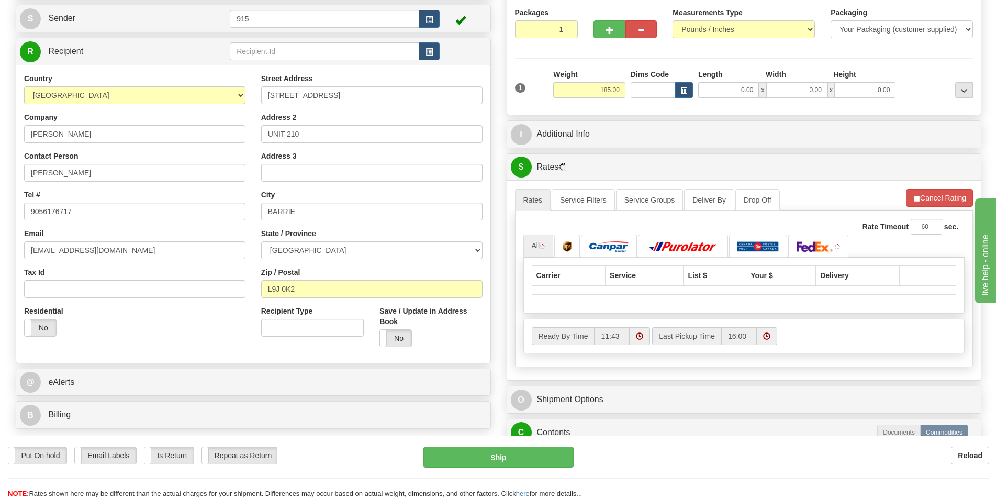
scroll to position [105, 0]
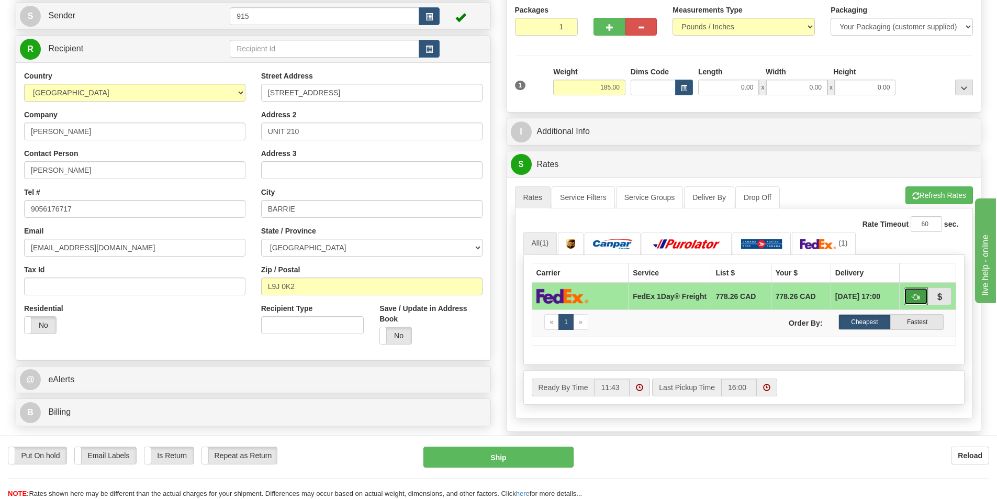
click at [913, 294] on button "button" at bounding box center [916, 296] width 24 height 18
type input "70"
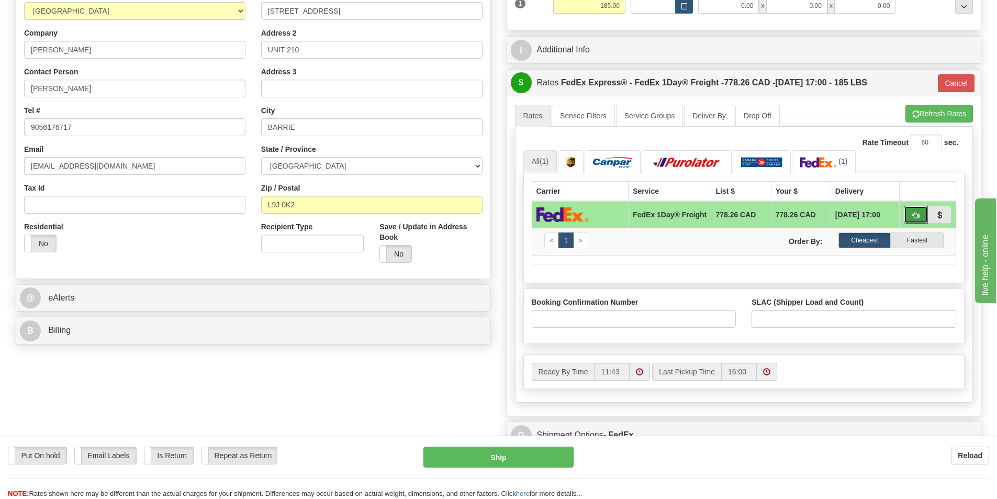
scroll to position [209, 0]
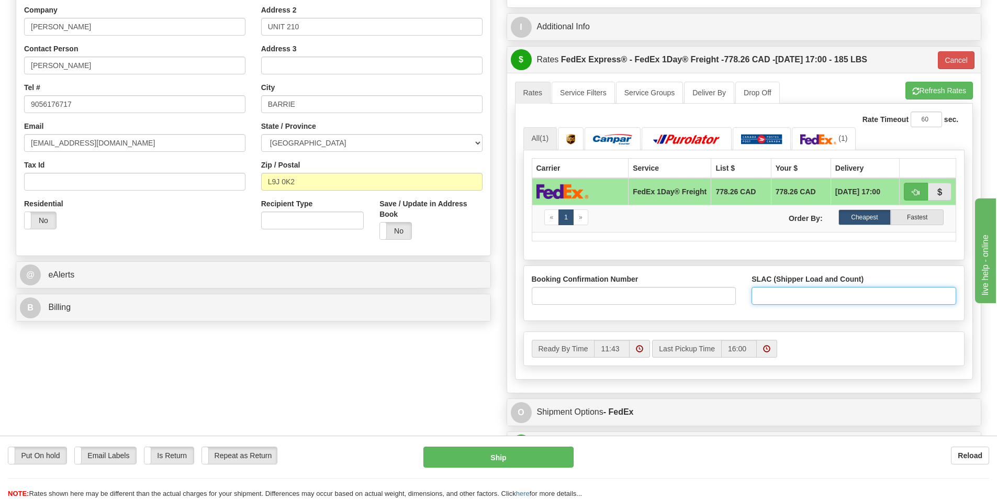
click at [791, 303] on input "SLAC (Shipper Load and Count)" at bounding box center [854, 296] width 205 height 18
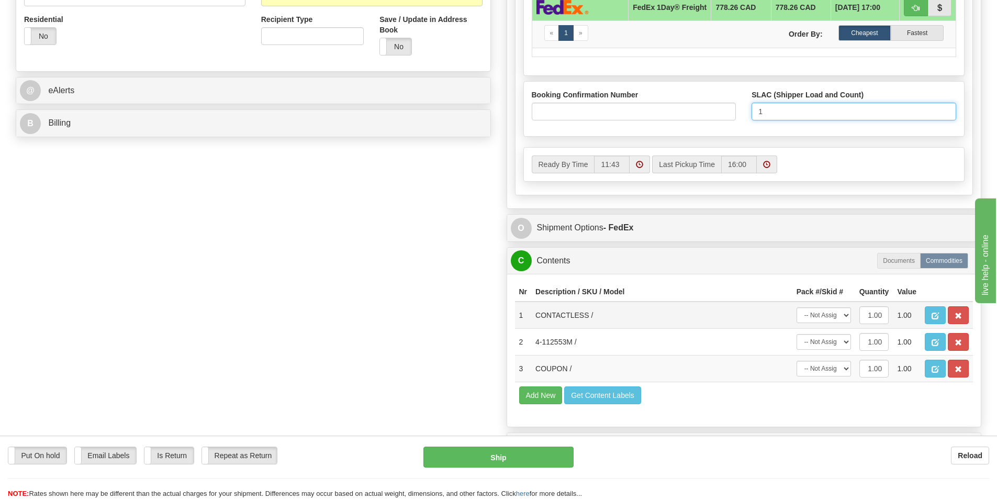
scroll to position [419, 0]
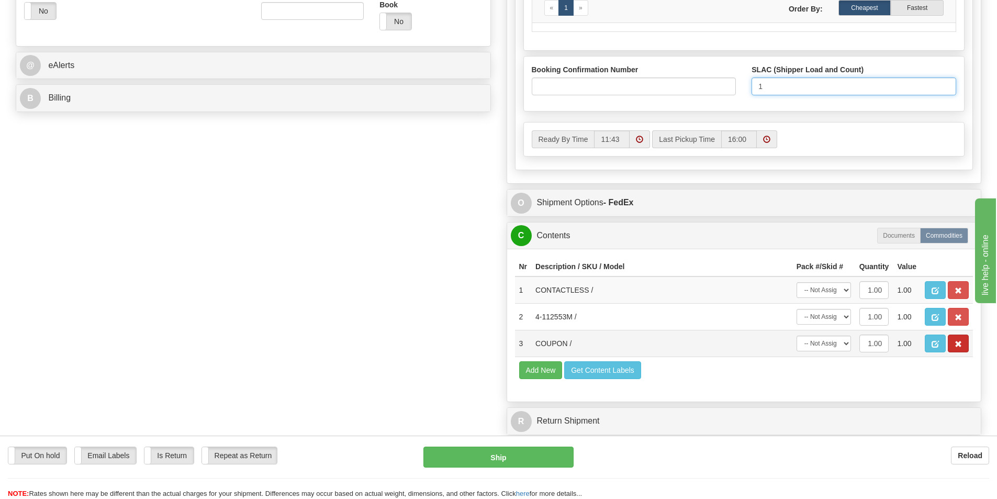
type input "1"
click at [962, 345] on button "button" at bounding box center [958, 344] width 21 height 18
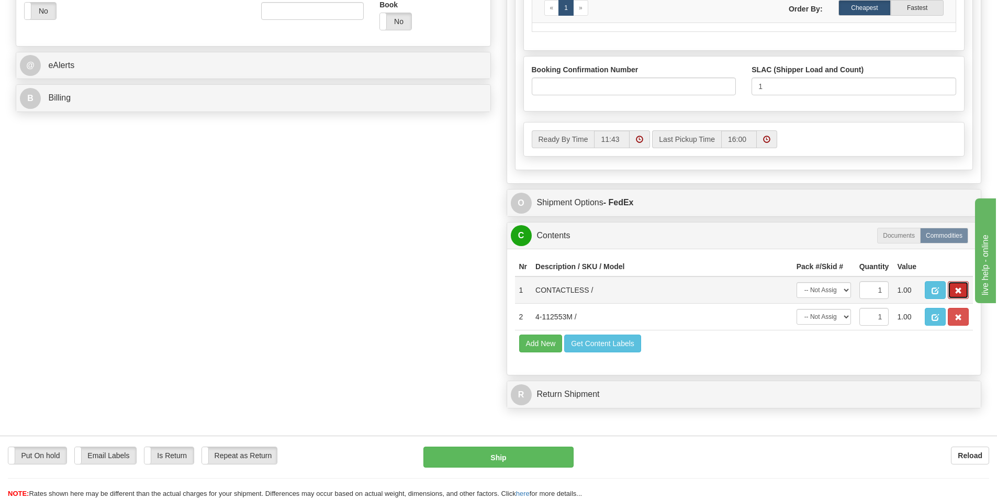
click at [961, 294] on span "button" at bounding box center [958, 290] width 7 height 7
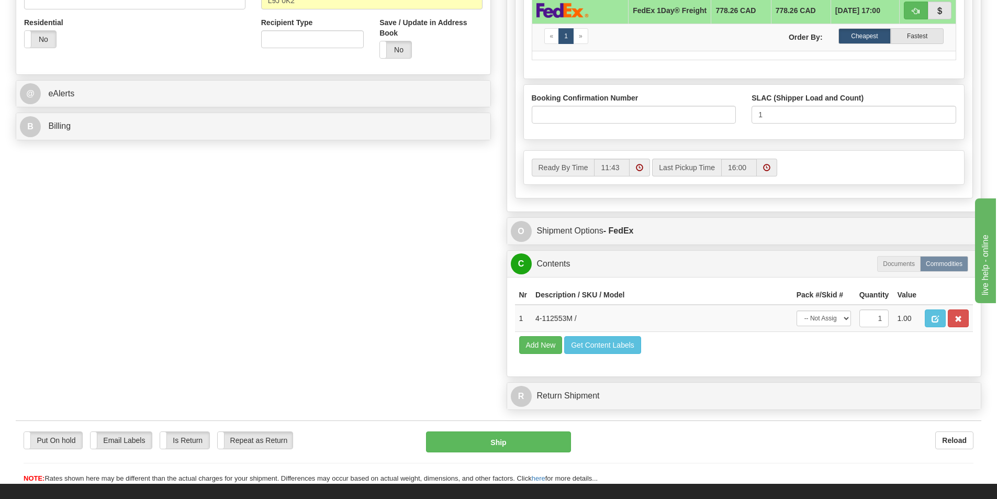
scroll to position [367, 0]
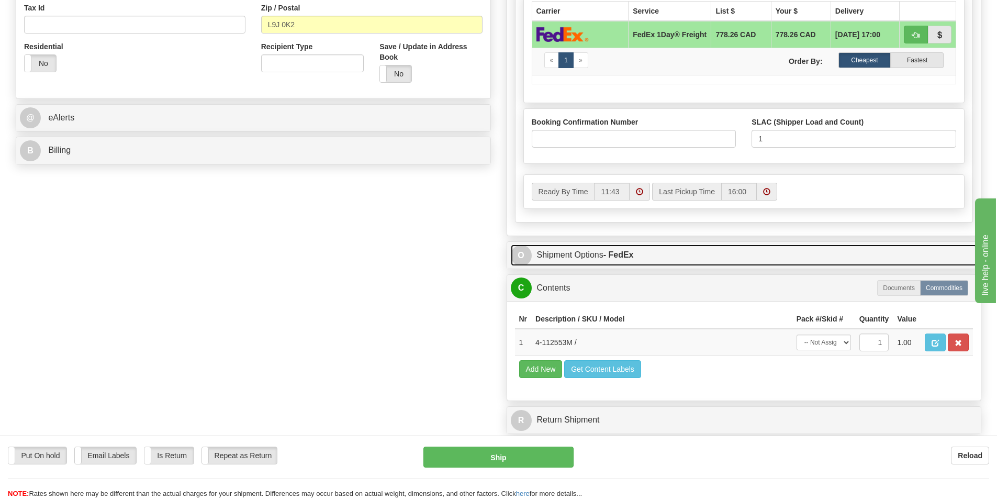
click at [699, 254] on link "O Shipment Options - FedEx" at bounding box center [744, 255] width 467 height 21
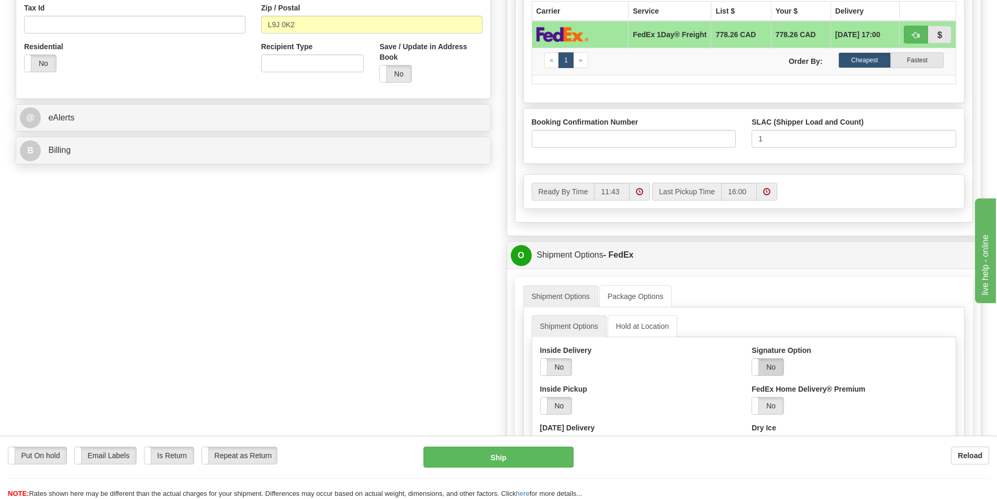
click at [780, 371] on label "No" at bounding box center [767, 367] width 31 height 17
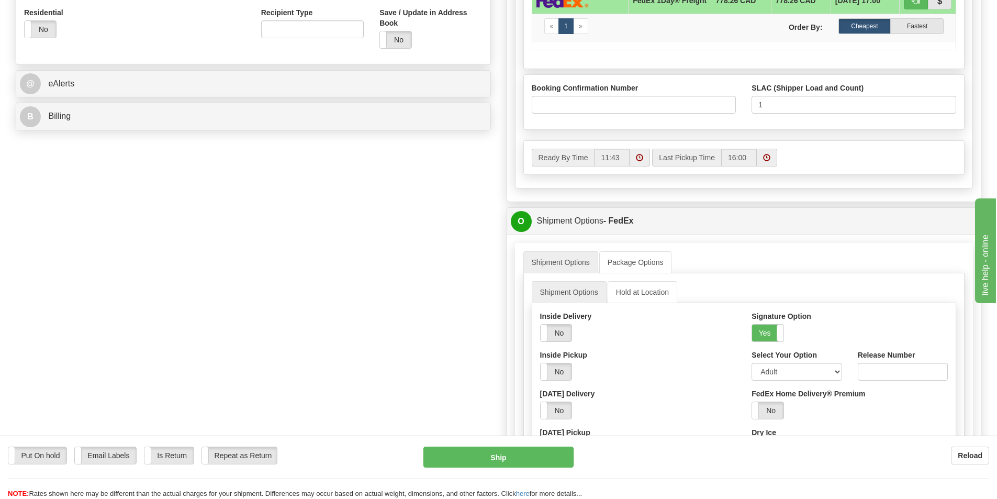
scroll to position [419, 0]
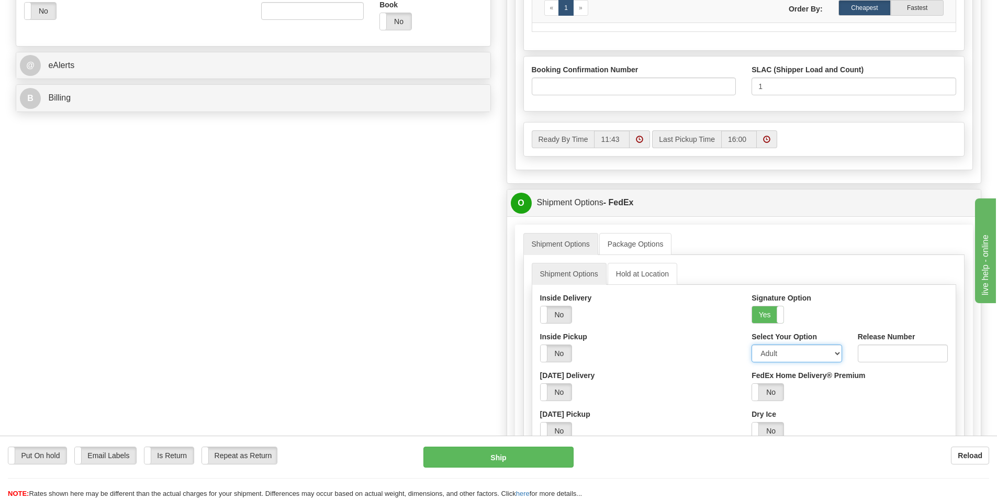
click at [779, 352] on select "Adult Direct Indirect No Signature Required Service Default" at bounding box center [797, 354] width 90 height 18
select select "2"
click at [752, 347] on select "Adult Direct Indirect No Signature Required Service Default" at bounding box center [797, 354] width 90 height 18
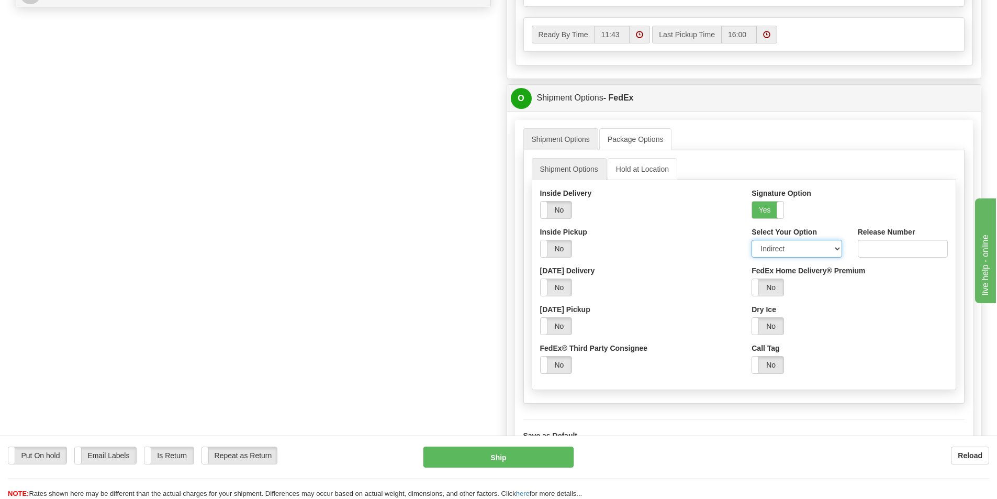
scroll to position [785, 0]
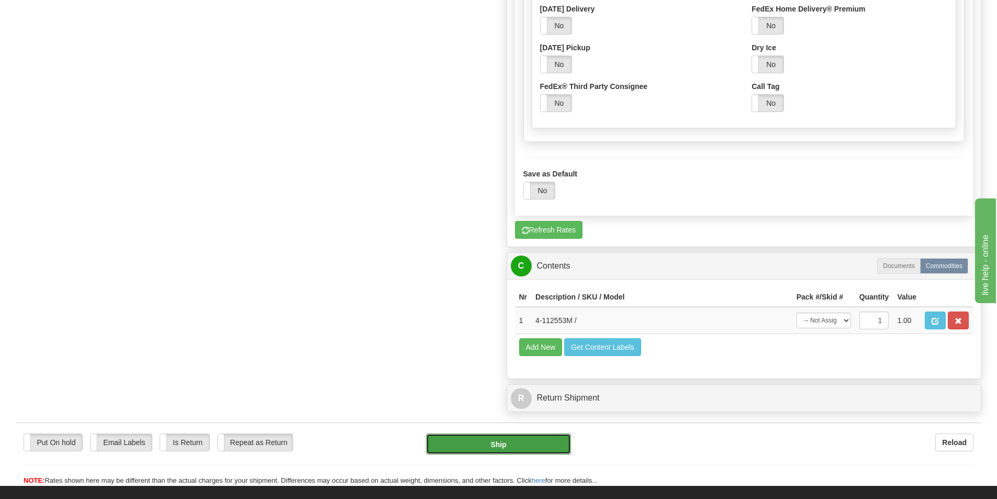
click at [533, 452] on button "Ship" at bounding box center [498, 444] width 145 height 21
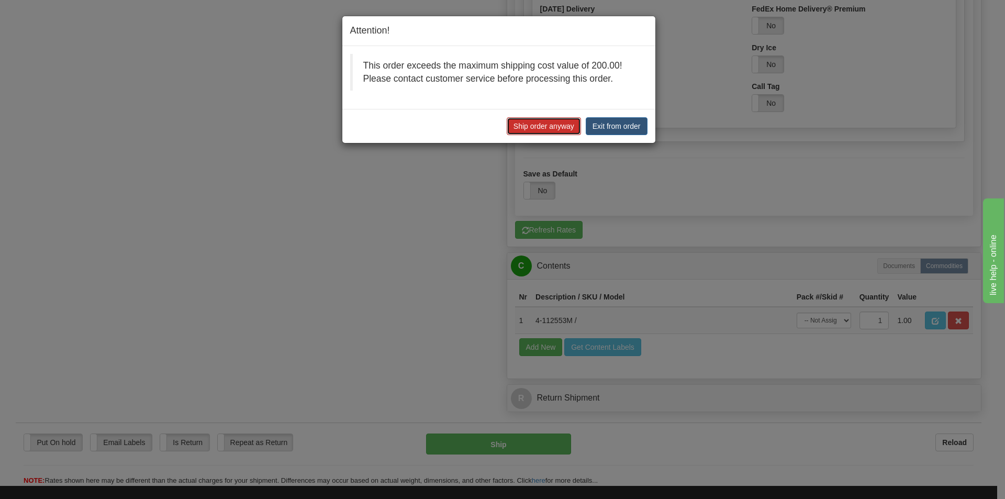
click at [555, 129] on button "Ship order anyway" at bounding box center [544, 126] width 74 height 18
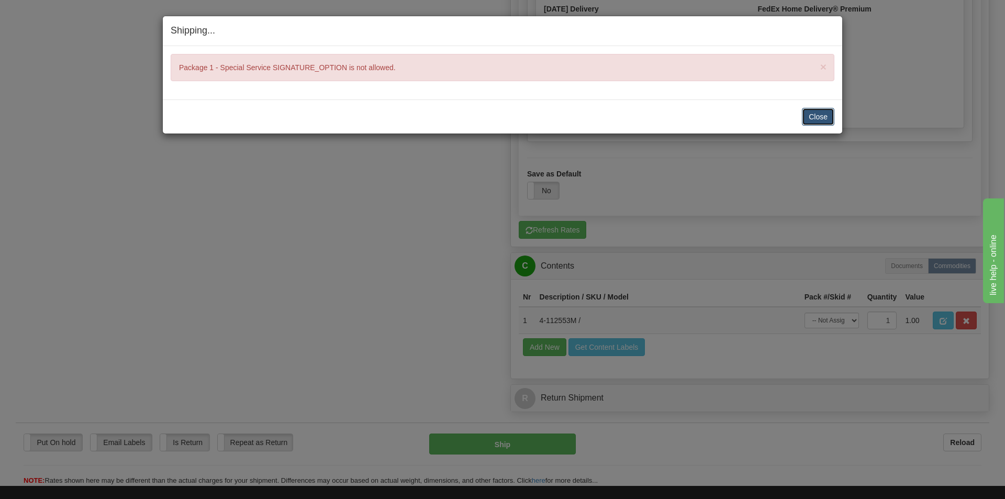
click at [817, 119] on button "Close" at bounding box center [818, 117] width 32 height 18
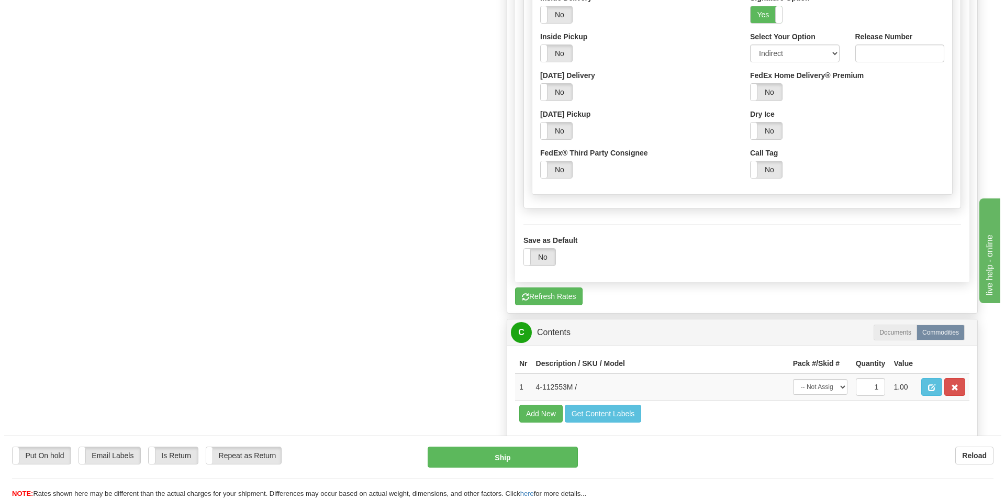
scroll to position [628, 0]
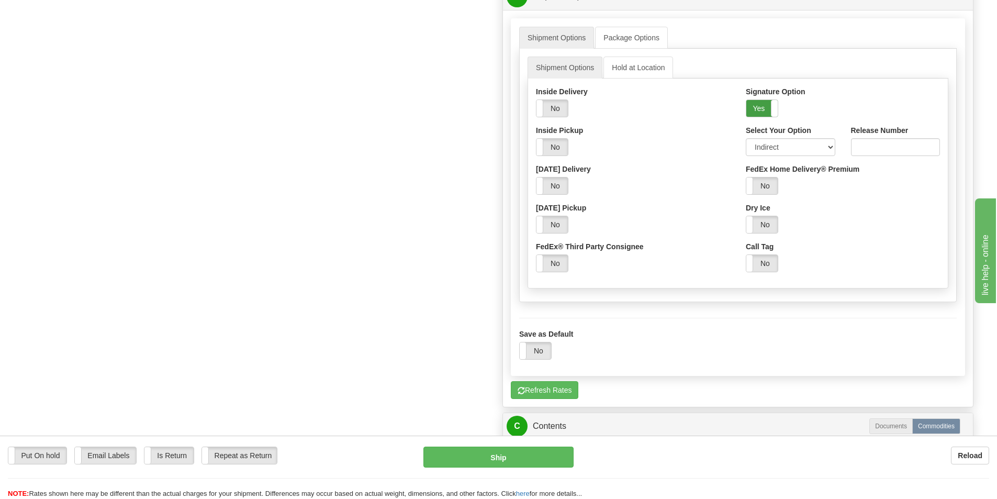
click at [762, 113] on label "Yes" at bounding box center [762, 108] width 31 height 17
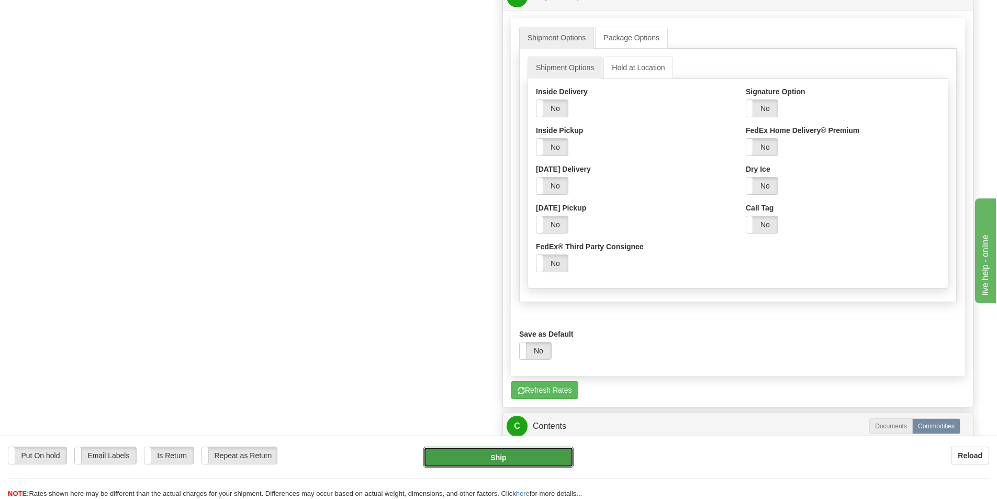
click at [565, 453] on button "Ship" at bounding box center [499, 457] width 150 height 21
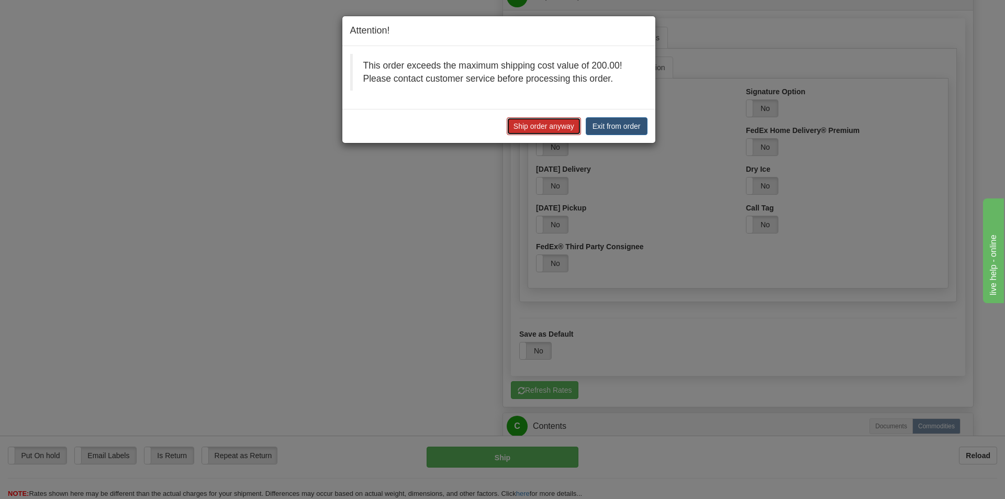
click at [539, 125] on button "Ship order anyway" at bounding box center [544, 126] width 74 height 18
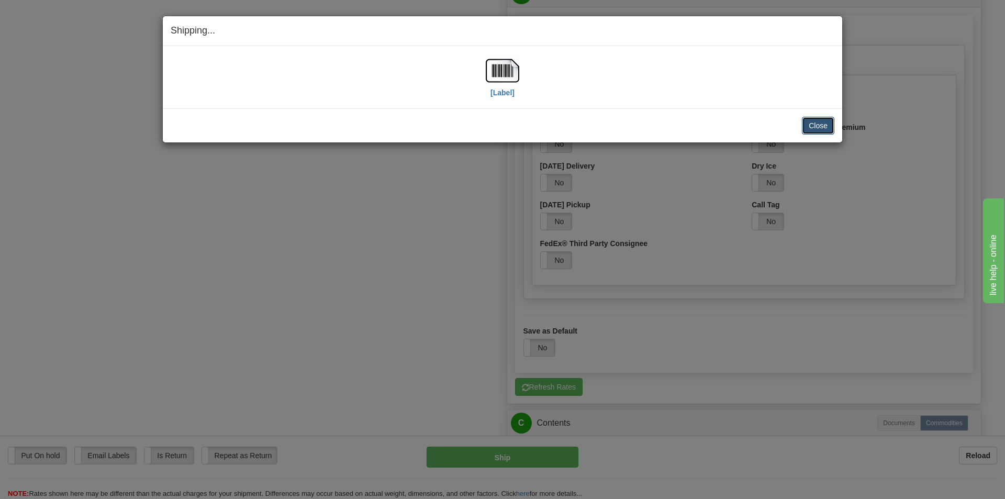
click at [819, 126] on button "Close" at bounding box center [818, 126] width 32 height 18
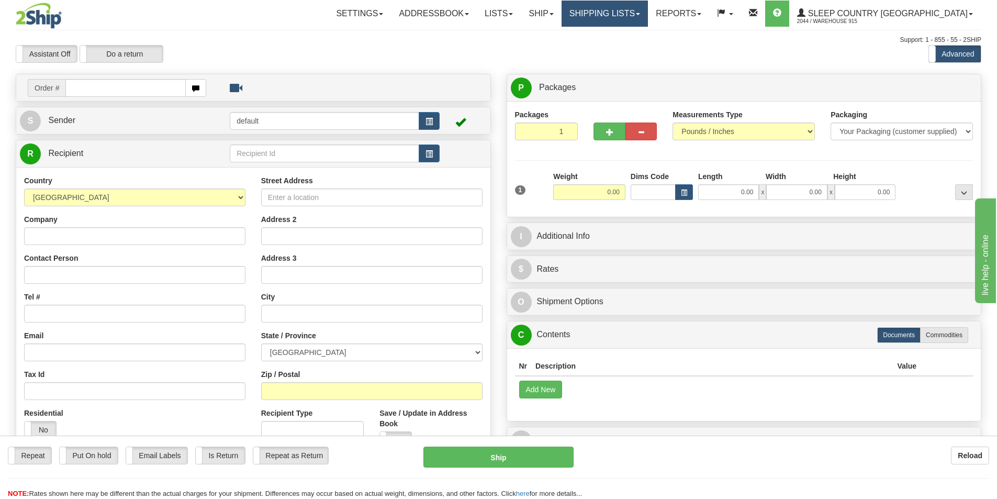
click at [648, 11] on link "Shipping lists" at bounding box center [605, 14] width 86 height 26
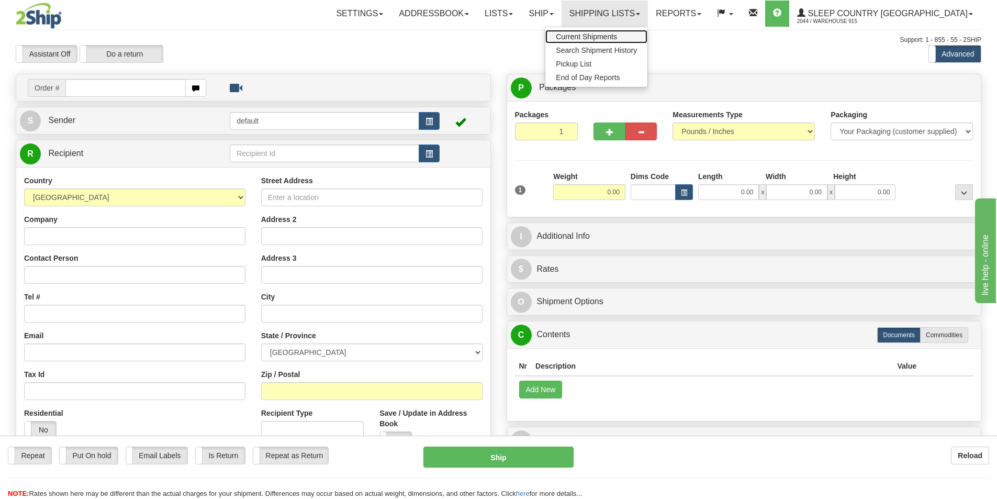
click at [617, 39] on span "Current Shipments" at bounding box center [586, 36] width 61 height 8
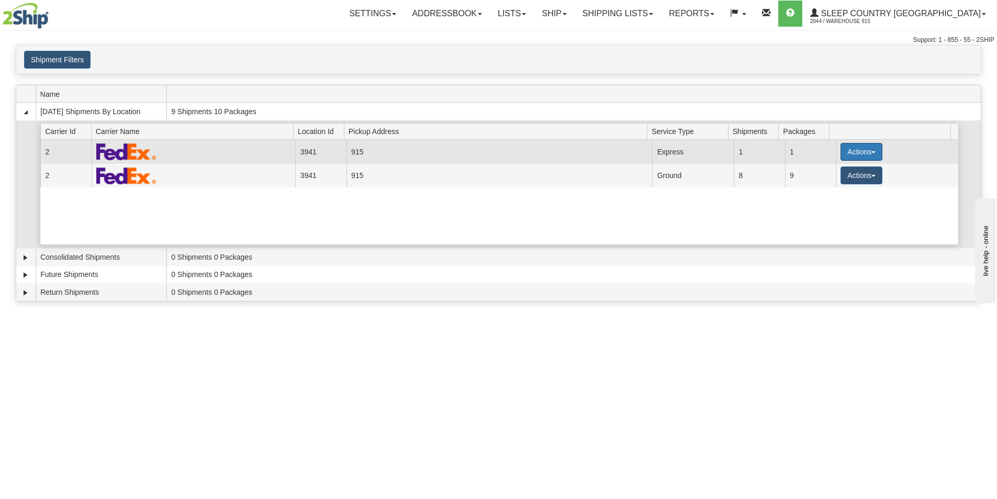
click at [862, 152] on button "Actions" at bounding box center [862, 152] width 42 height 18
click at [838, 224] on link "Print" at bounding box center [841, 226] width 84 height 14
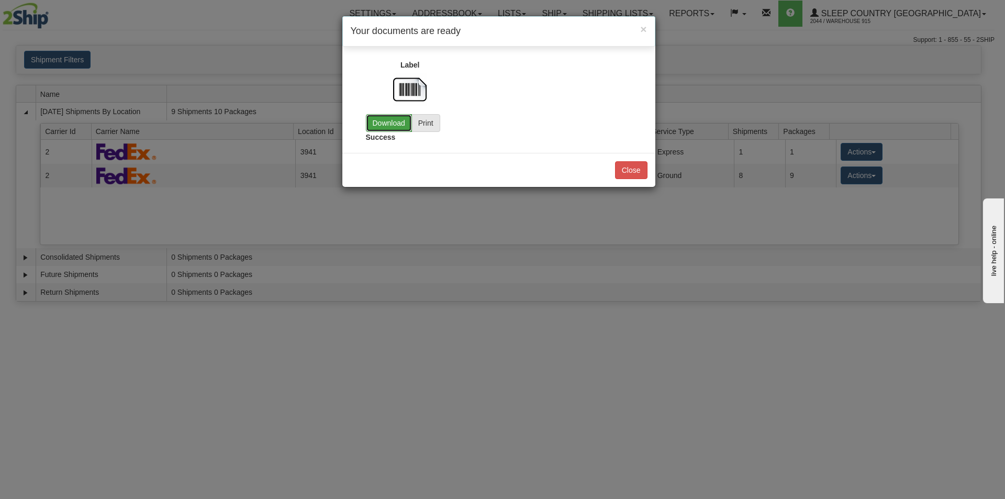
click at [397, 128] on link "Download" at bounding box center [389, 123] width 46 height 18
click at [622, 178] on button "Close" at bounding box center [631, 170] width 32 height 18
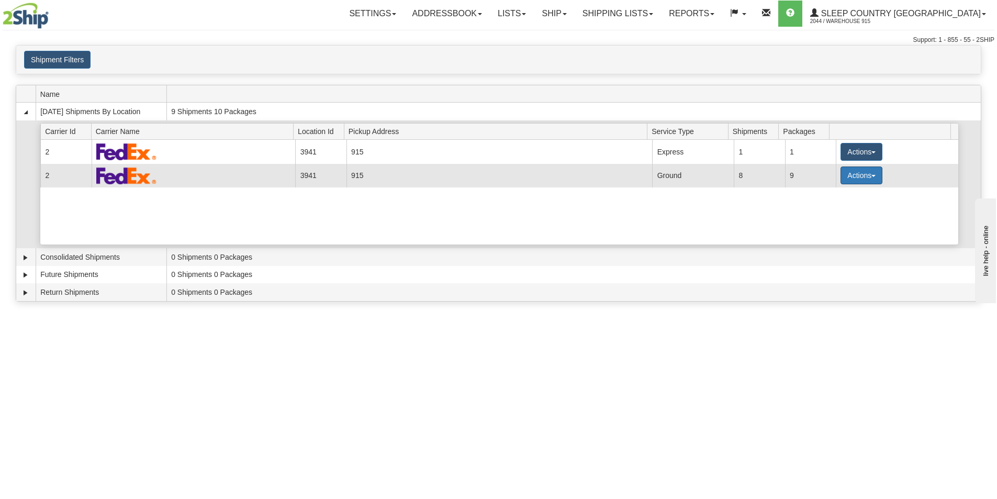
click at [862, 173] on button "Actions" at bounding box center [862, 176] width 42 height 18
click at [856, 197] on link "Details" at bounding box center [841, 196] width 84 height 14
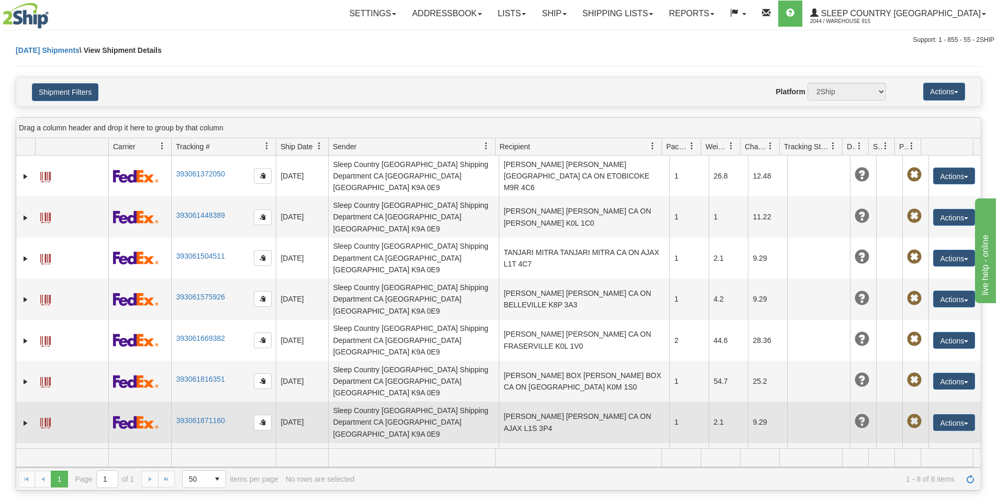
click at [45, 418] on span at bounding box center [45, 423] width 10 height 10
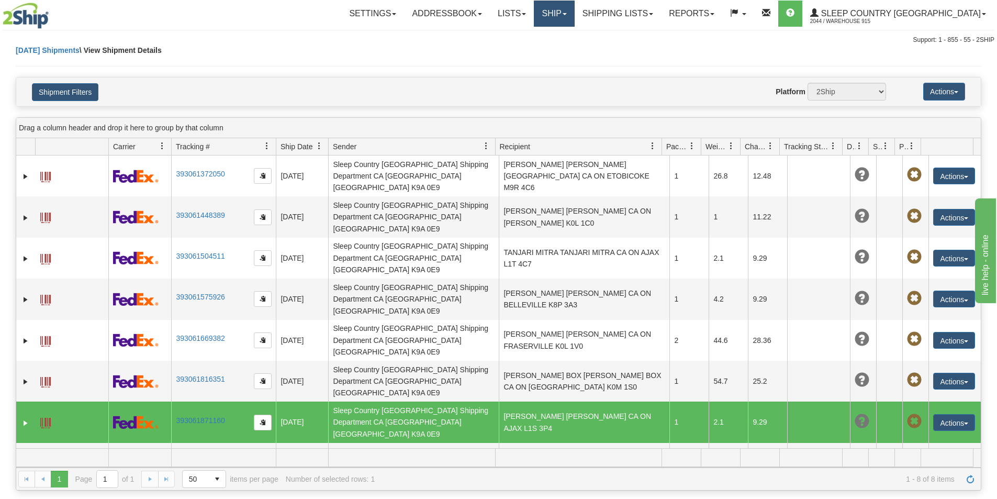
click at [574, 12] on link "Ship" at bounding box center [554, 14] width 40 height 26
click at [574, 36] on link "Ship Screen" at bounding box center [527, 37] width 95 height 14
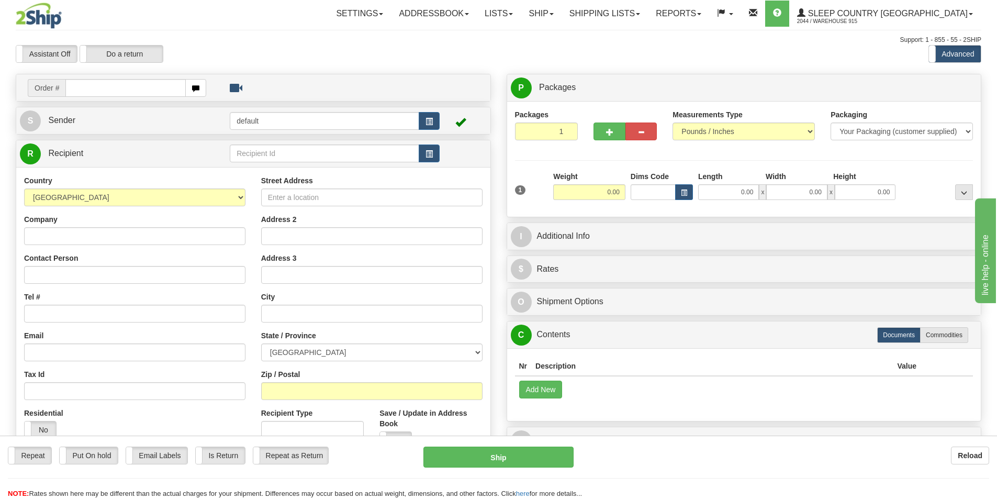
click at [318, 54] on div "Assistant On Assistant Off Do a return Do a return" at bounding box center [212, 54] width 409 height 18
click at [648, 15] on link "Shipping lists" at bounding box center [605, 14] width 86 height 26
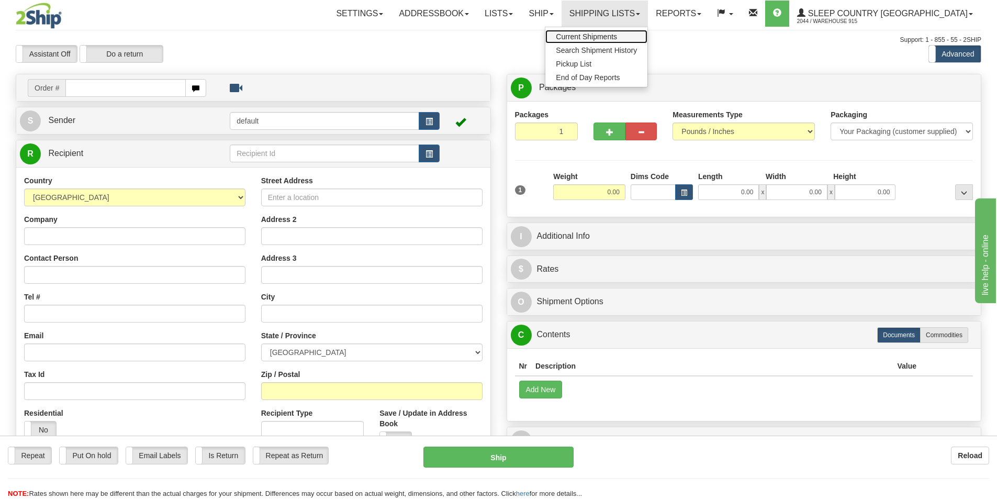
click at [617, 38] on span "Current Shipments" at bounding box center [586, 36] width 61 height 8
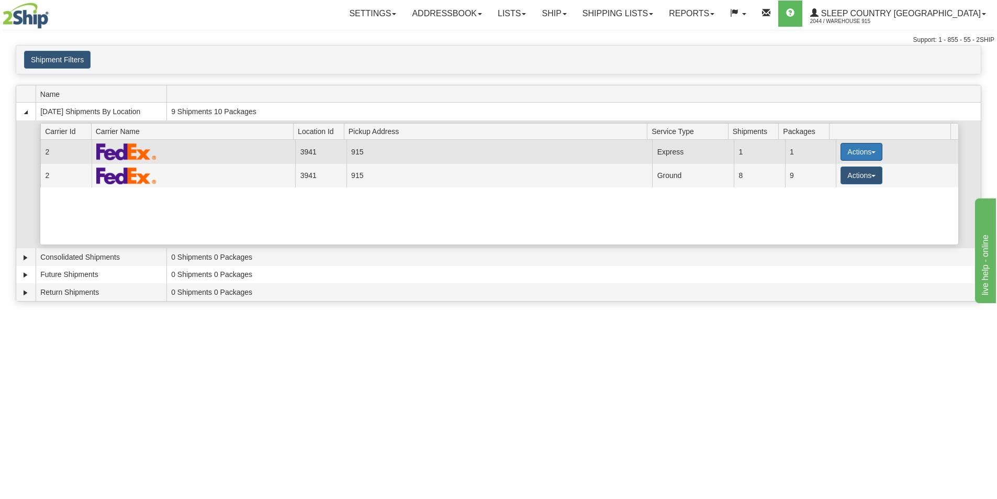
click at [871, 150] on button "Actions" at bounding box center [862, 152] width 42 height 18
click at [842, 197] on link "Pickup" at bounding box center [841, 199] width 84 height 14
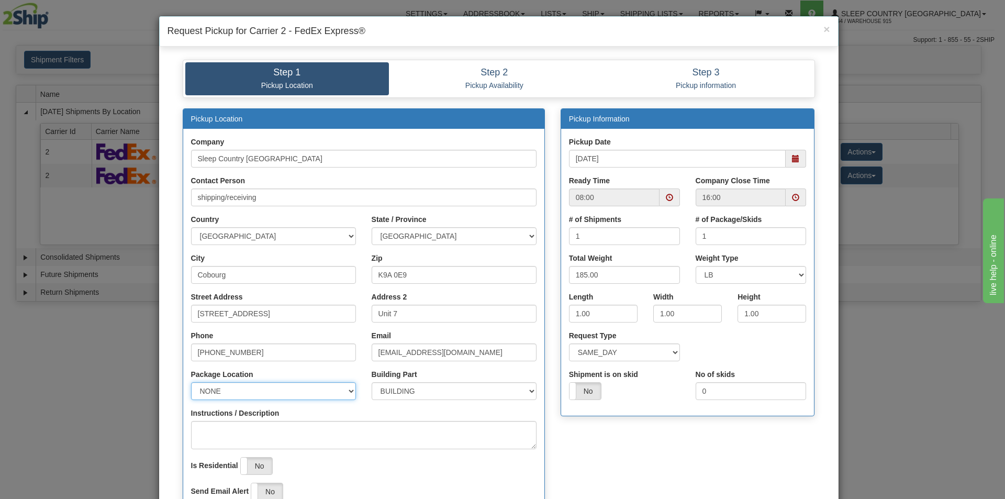
click at [339, 390] on select "NONE FRONT REAR SIDE" at bounding box center [273, 391] width 165 height 18
select select "2"
click at [191, 382] on select "NONE FRONT REAR SIDE" at bounding box center [273, 391] width 165 height 18
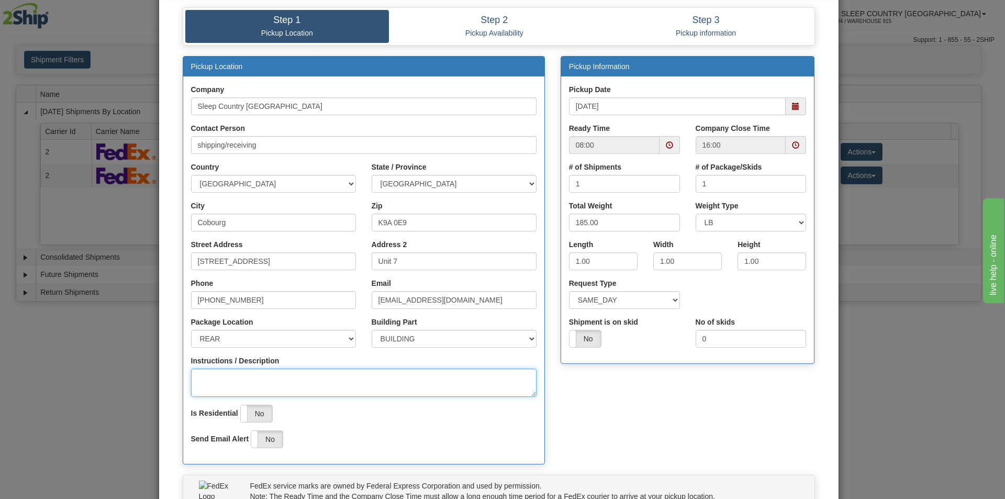
click at [350, 383] on textarea "Instructions / Description" at bounding box center [364, 383] width 346 height 28
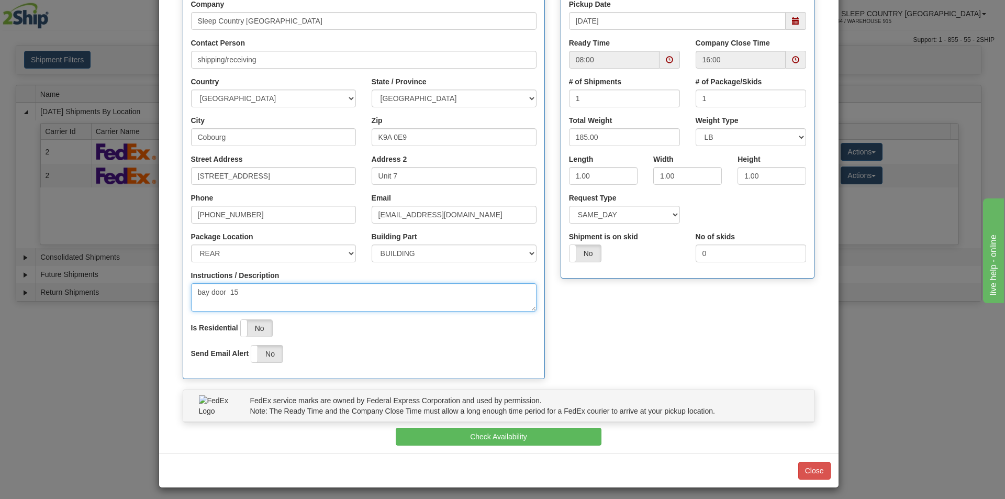
scroll to position [142, 0]
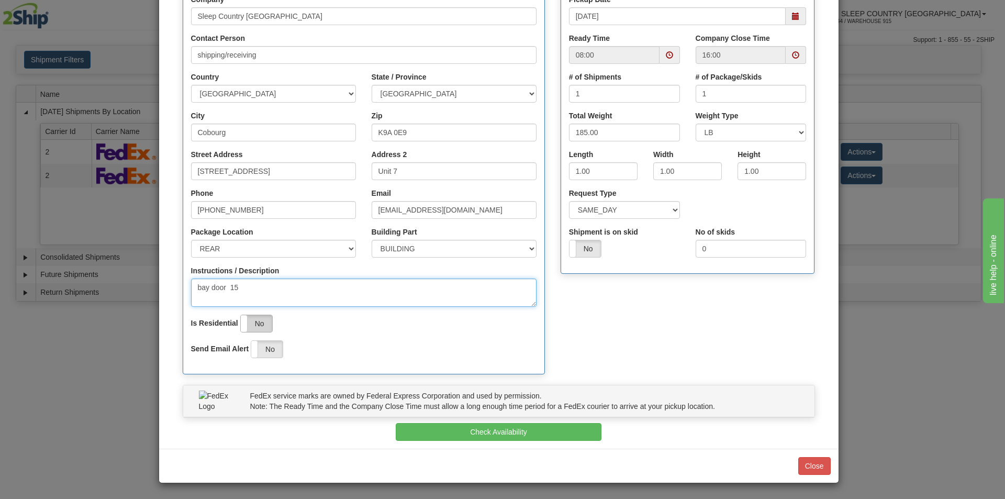
type textarea "bay door 15"
click at [261, 322] on label "No" at bounding box center [256, 323] width 31 height 17
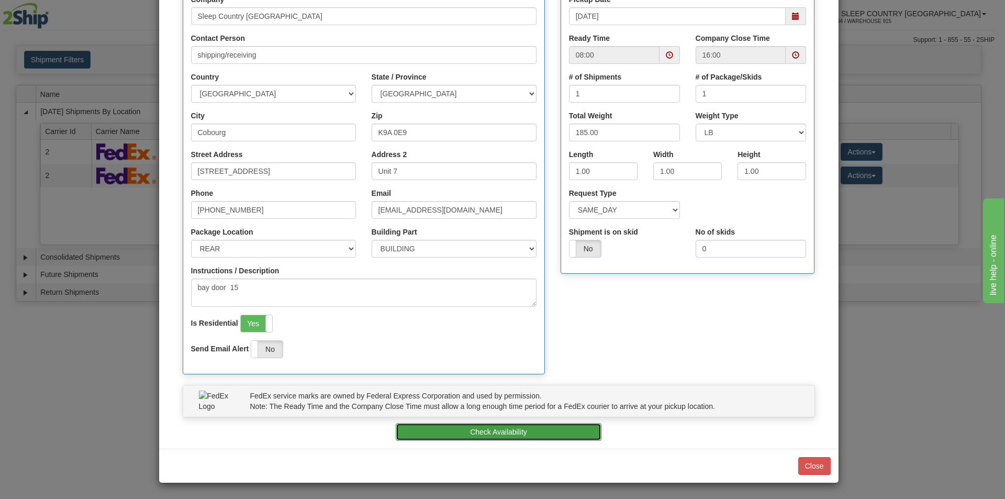
click at [528, 433] on button "Check Availability" at bounding box center [499, 432] width 206 height 18
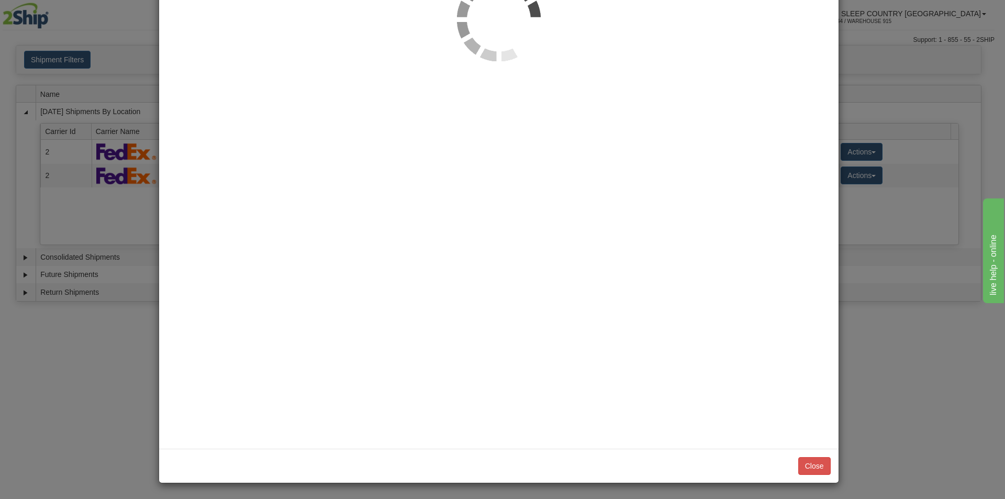
scroll to position [0, 0]
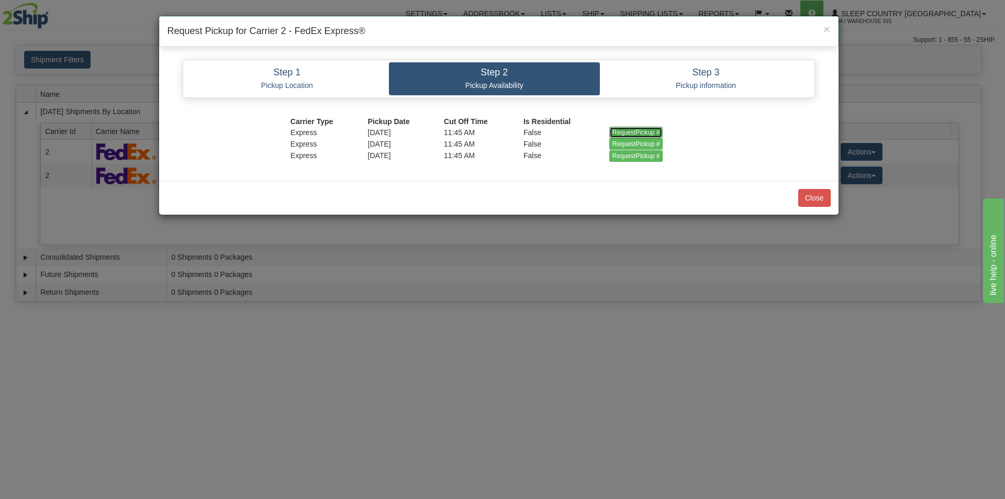
click at [625, 130] on input "RequestPickup #" at bounding box center [636, 133] width 54 height 12
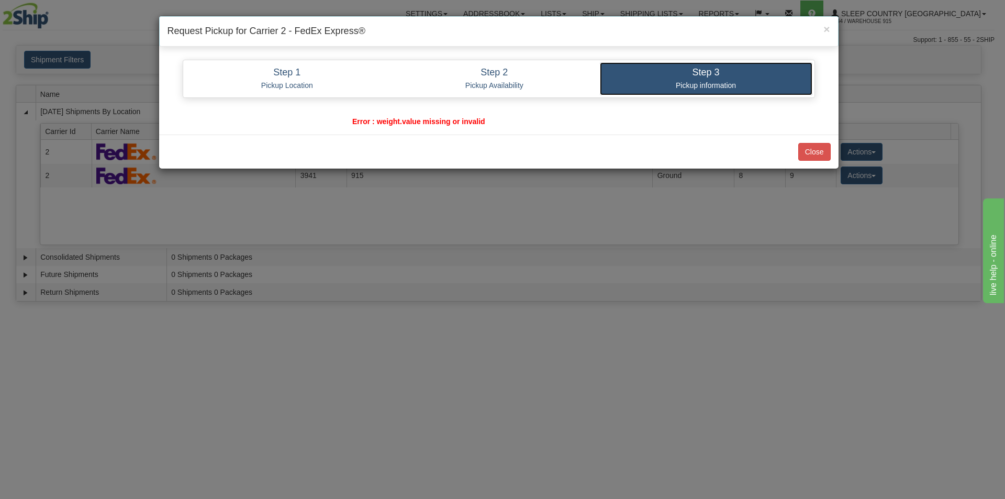
click at [669, 82] on p "Pickup information" at bounding box center [706, 85] width 197 height 9
click at [806, 149] on button "Close" at bounding box center [815, 152] width 32 height 18
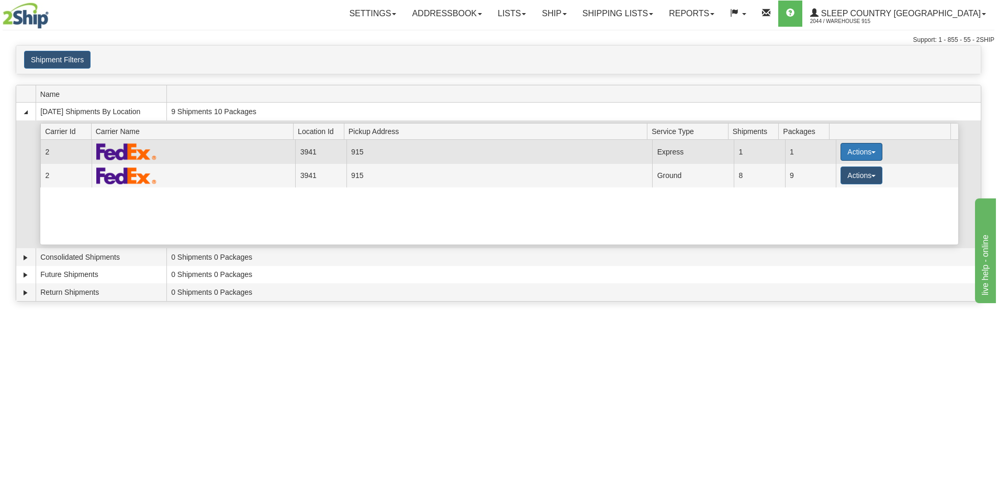
click at [861, 148] on button "Actions" at bounding box center [862, 152] width 42 height 18
click at [831, 197] on span "Pickup" at bounding box center [823, 198] width 28 height 7
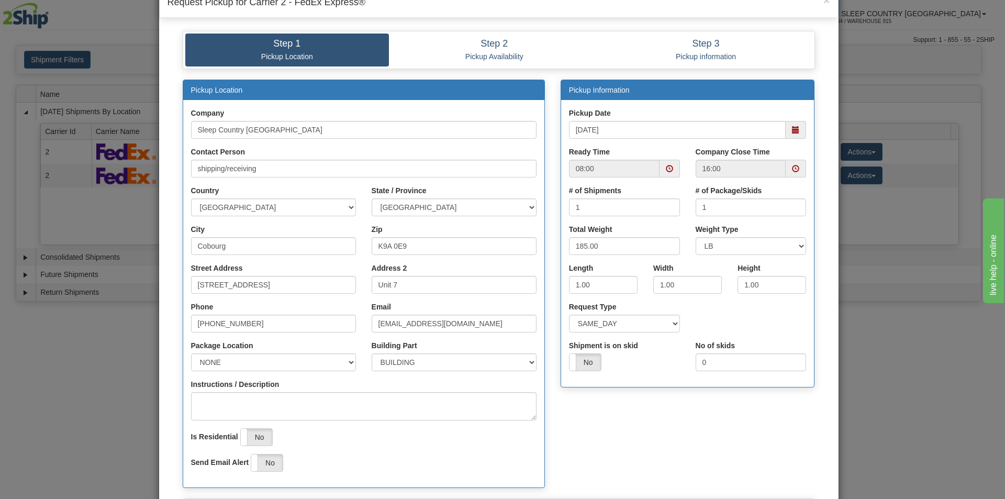
scroll to position [52, 0]
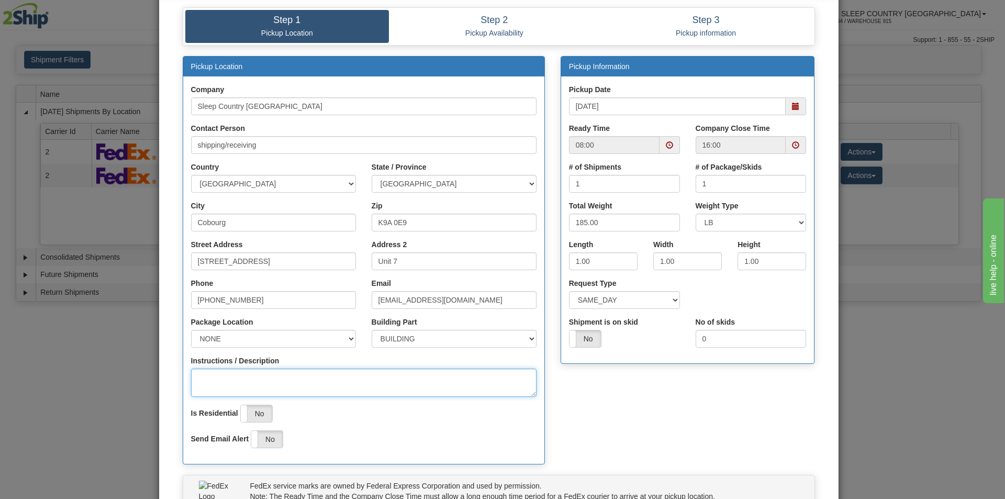
click at [245, 384] on textarea "Instructions / Description" at bounding box center [364, 383] width 346 height 28
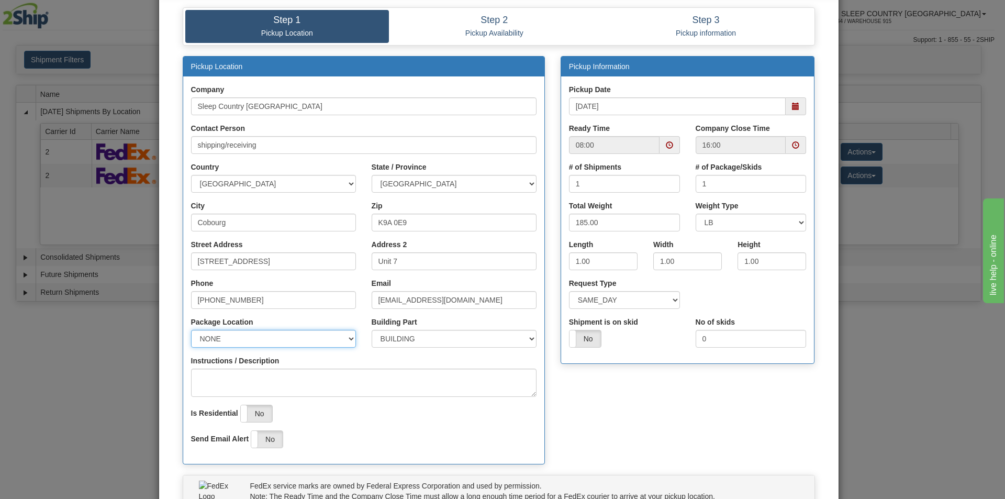
click at [245, 336] on select "NONE FRONT REAR SIDE" at bounding box center [273, 339] width 165 height 18
select select "2"
click at [191, 330] on select "NONE FRONT REAR SIDE" at bounding box center [273, 339] width 165 height 18
click at [252, 409] on label "No" at bounding box center [256, 413] width 31 height 17
click at [252, 409] on label "Yes" at bounding box center [256, 413] width 31 height 17
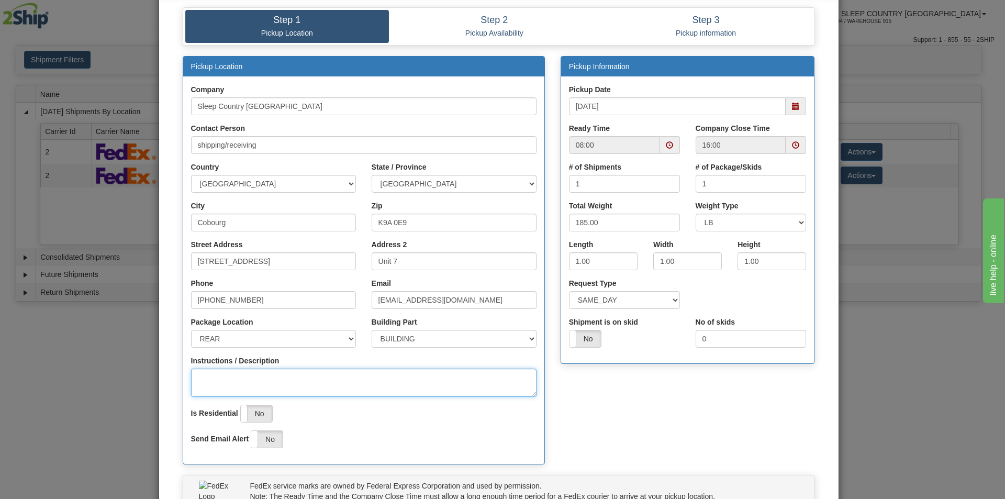
click at [260, 386] on textarea "Instructions / Description" at bounding box center [364, 383] width 346 height 28
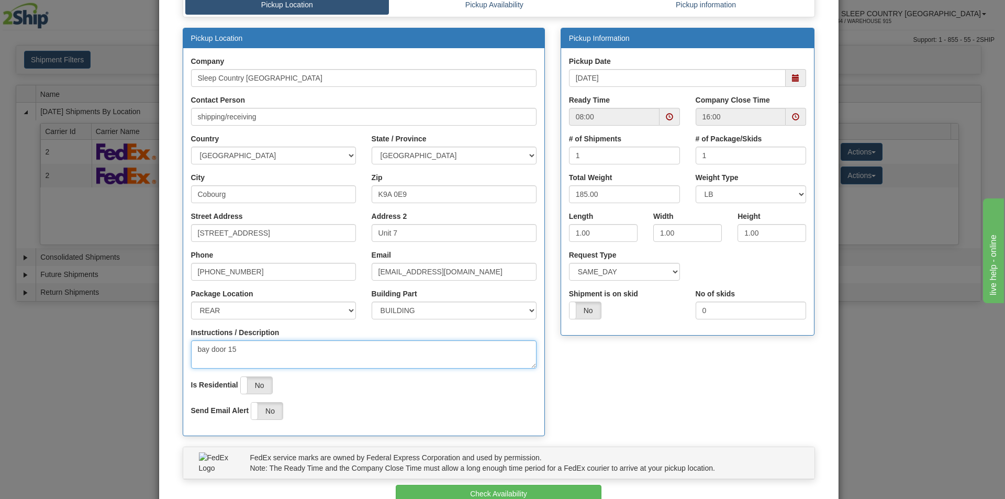
scroll to position [105, 0]
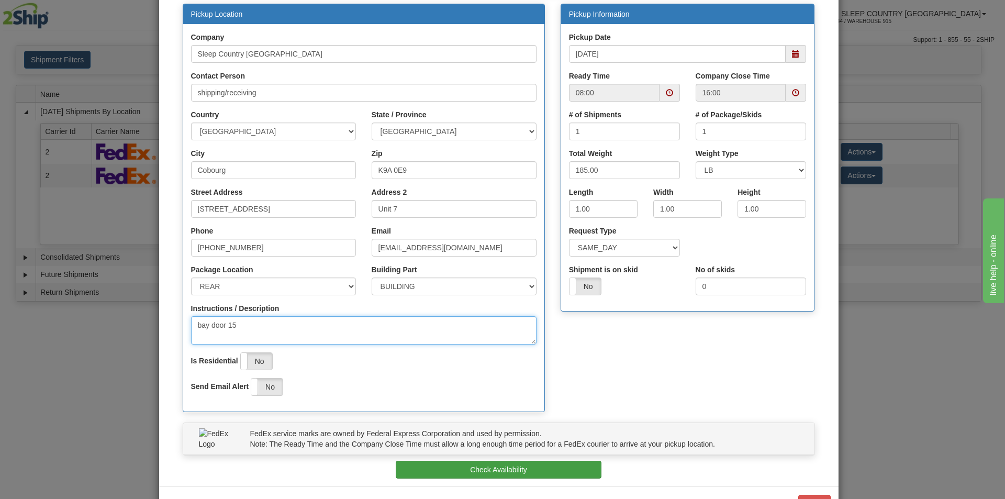
type textarea "bay door 15"
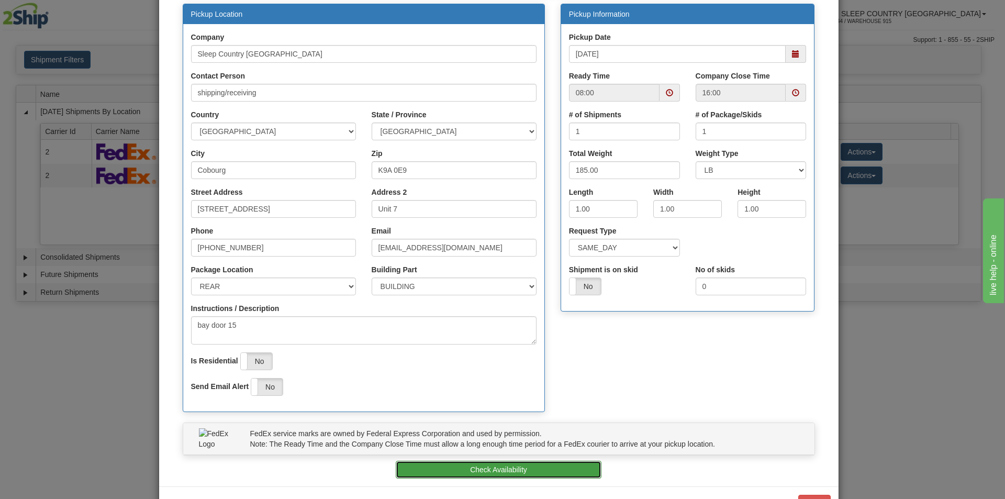
click at [534, 470] on button "Check Availability" at bounding box center [499, 470] width 206 height 18
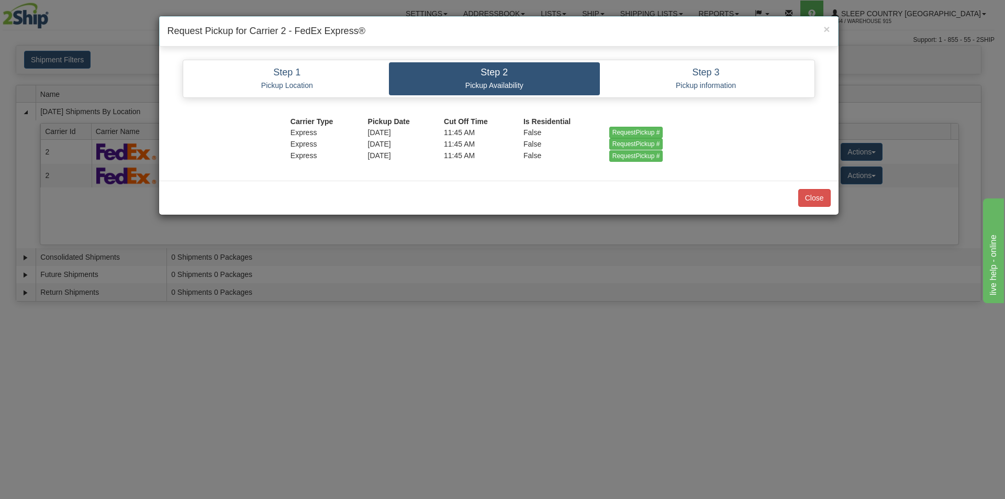
scroll to position [0, 0]
click at [627, 128] on input "RequestPickup #" at bounding box center [636, 133] width 54 height 12
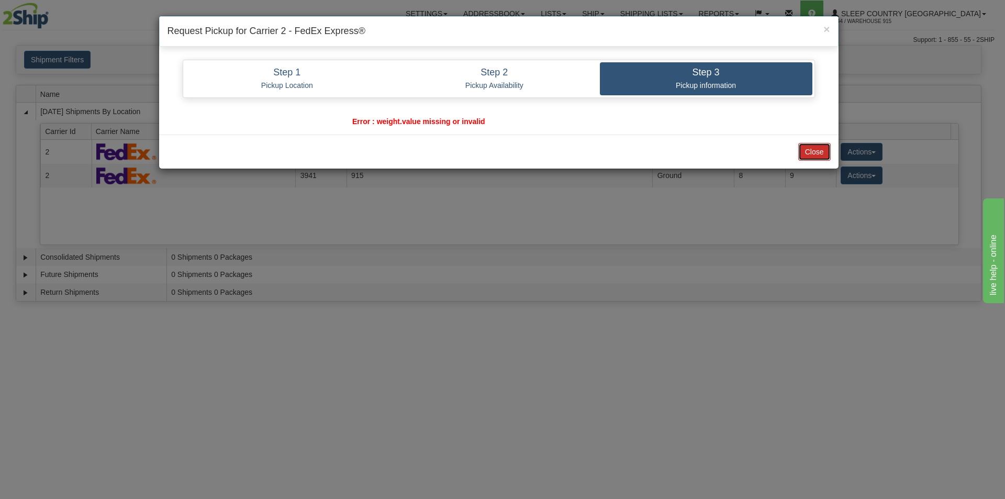
click at [813, 154] on button "Close" at bounding box center [815, 152] width 32 height 18
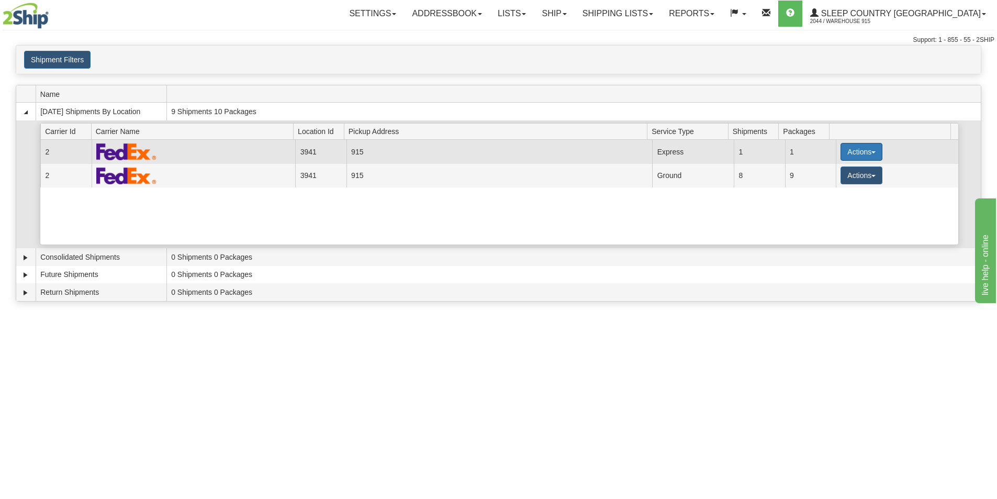
click at [862, 150] on button "Actions" at bounding box center [862, 152] width 42 height 18
click at [837, 199] on span "Pickup" at bounding box center [823, 198] width 28 height 7
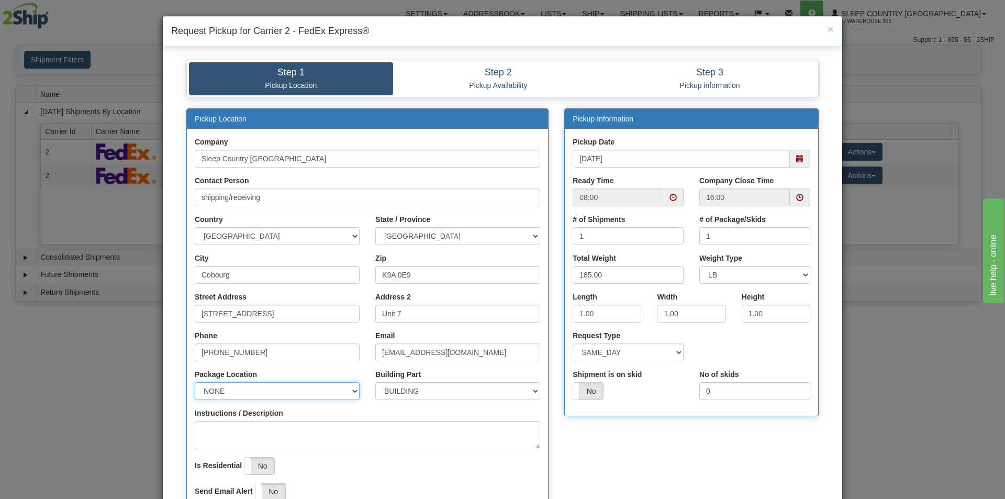
click at [256, 397] on select "NONE FRONT REAR SIDE" at bounding box center [277, 391] width 165 height 18
select select "2"
click at [195, 382] on select "NONE FRONT REAR SIDE" at bounding box center [277, 391] width 165 height 18
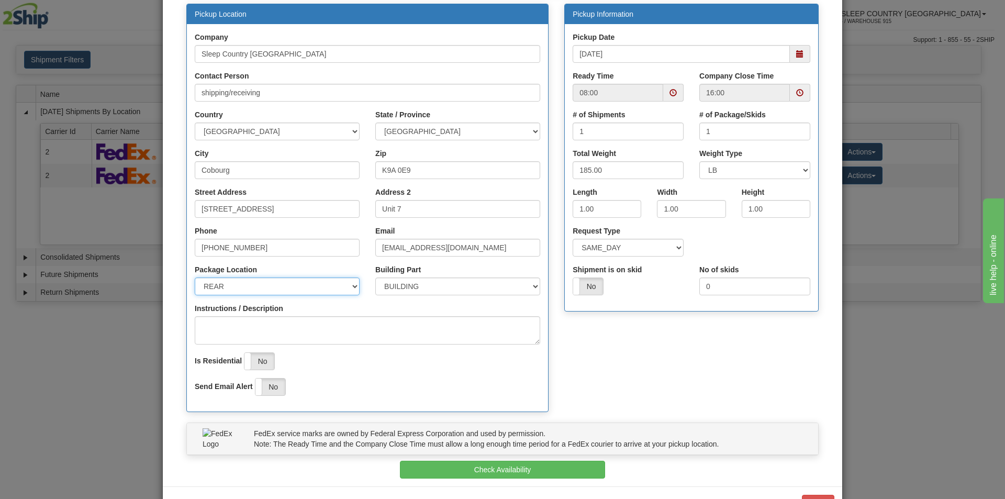
scroll to position [52, 0]
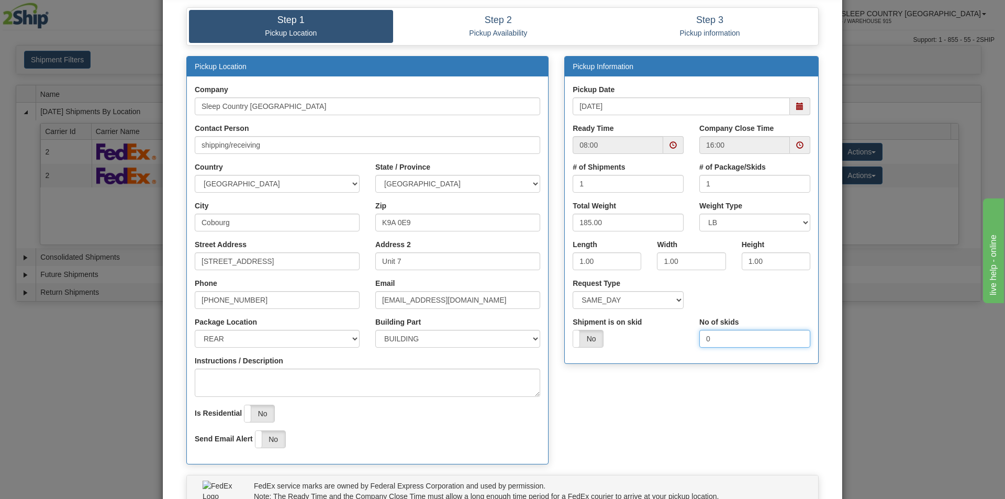
click at [712, 339] on input "0" at bounding box center [755, 339] width 111 height 18
click at [651, 350] on div "Shipment is on skid Yes No" at bounding box center [628, 336] width 127 height 39
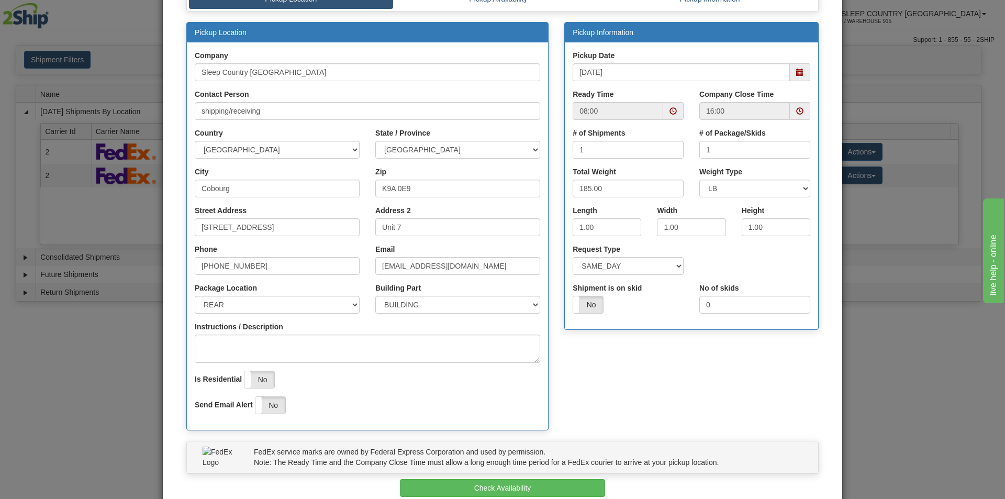
scroll to position [105, 0]
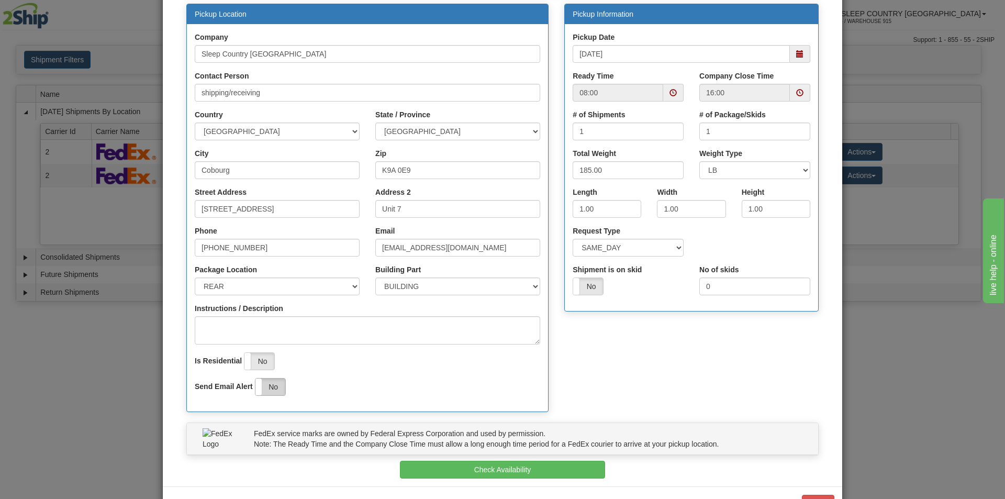
click at [259, 391] on label "No" at bounding box center [271, 387] width 30 height 17
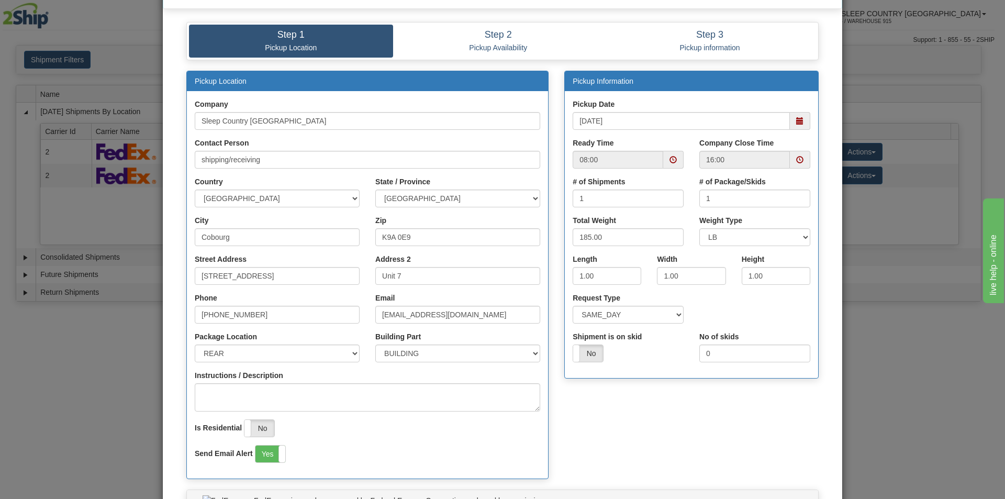
scroll to position [90, 0]
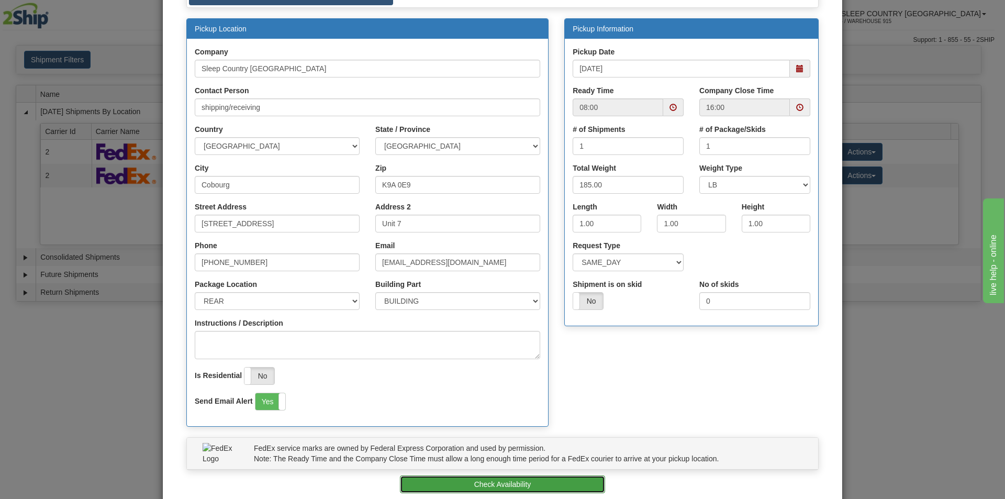
click at [533, 484] on button "Check Availability" at bounding box center [503, 484] width 206 height 18
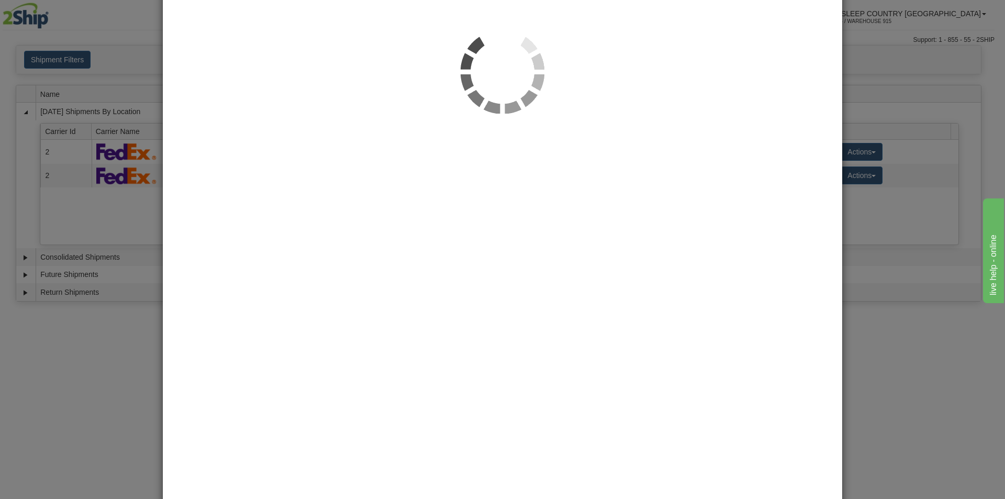
scroll to position [0, 0]
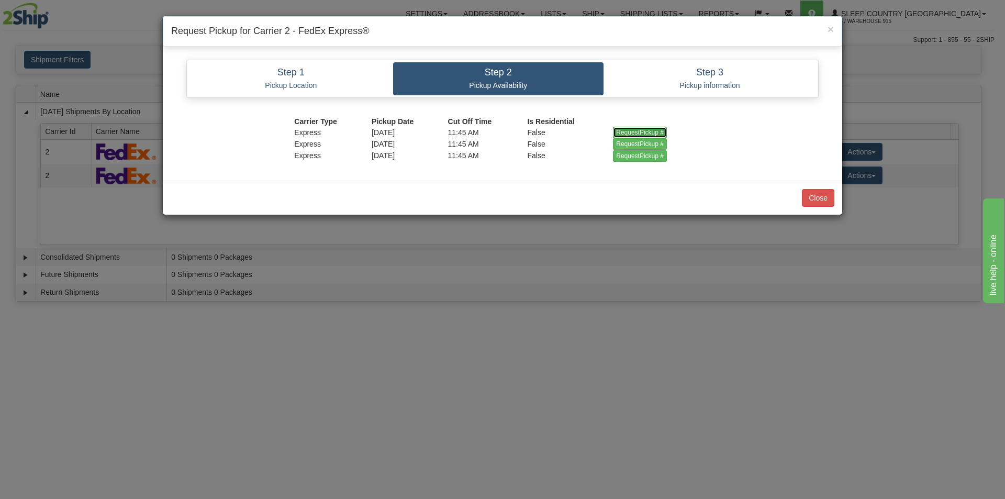
click at [651, 129] on input "RequestPickup #" at bounding box center [640, 133] width 54 height 12
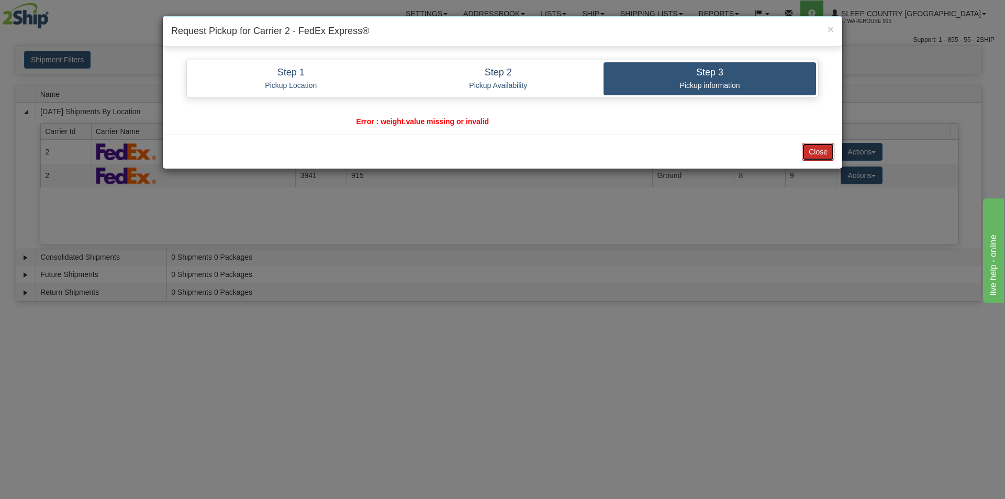
click at [814, 158] on button "Close" at bounding box center [818, 152] width 32 height 18
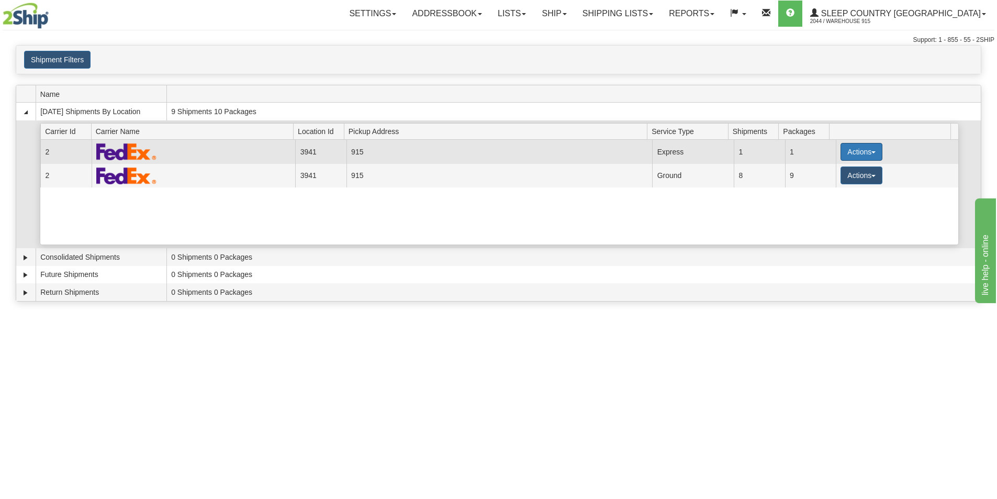
click at [871, 148] on button "Actions" at bounding box center [862, 152] width 42 height 18
click at [835, 196] on span "Pickup" at bounding box center [823, 198] width 28 height 7
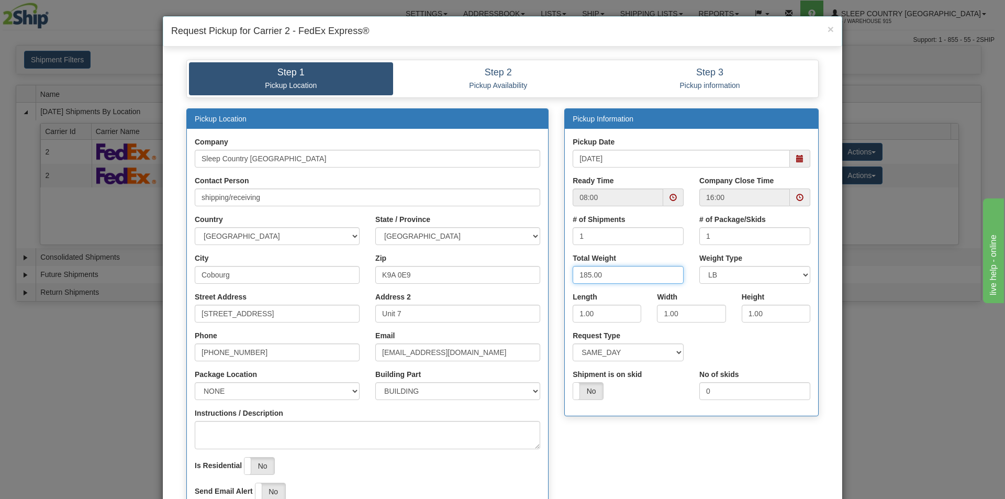
click at [621, 277] on input "185.00" at bounding box center [628, 275] width 111 height 18
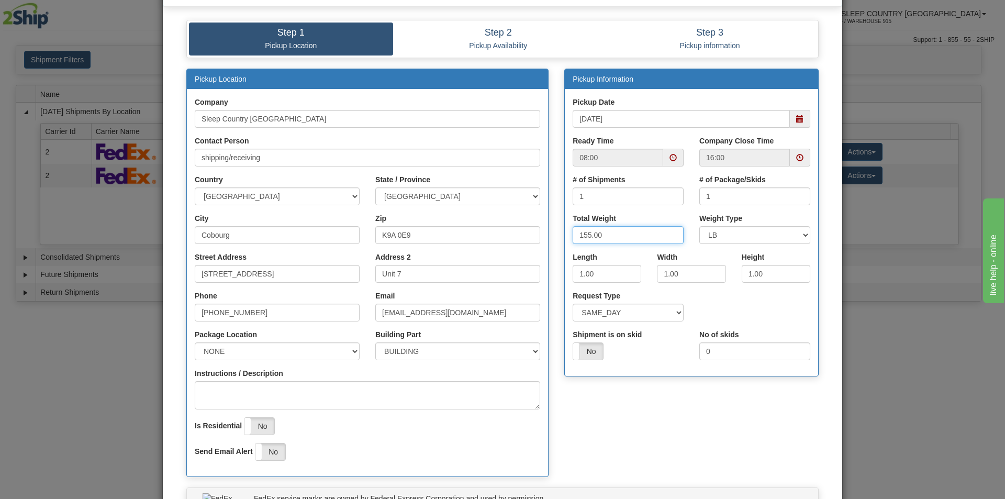
scroll to position [105, 0]
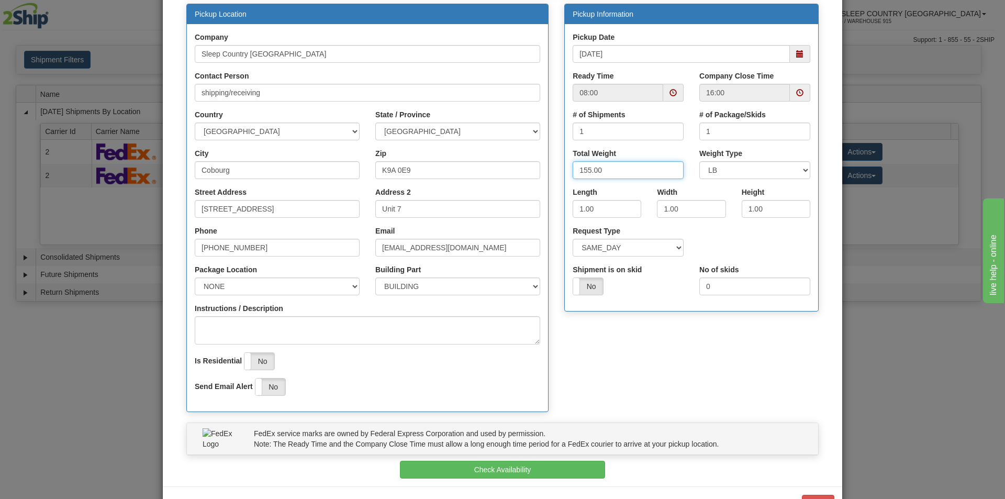
type input "155.00"
click at [225, 282] on select "NONE FRONT REAR SIDE" at bounding box center [277, 287] width 165 height 18
select select "2"
click at [195, 278] on select "NONE FRONT REAR SIDE" at bounding box center [277, 287] width 165 height 18
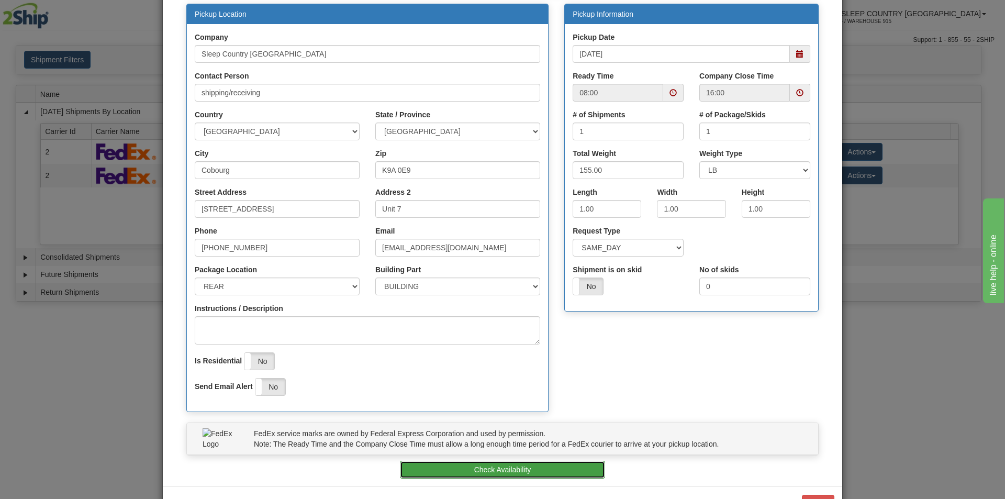
click at [480, 469] on button "Check Availability" at bounding box center [503, 470] width 206 height 18
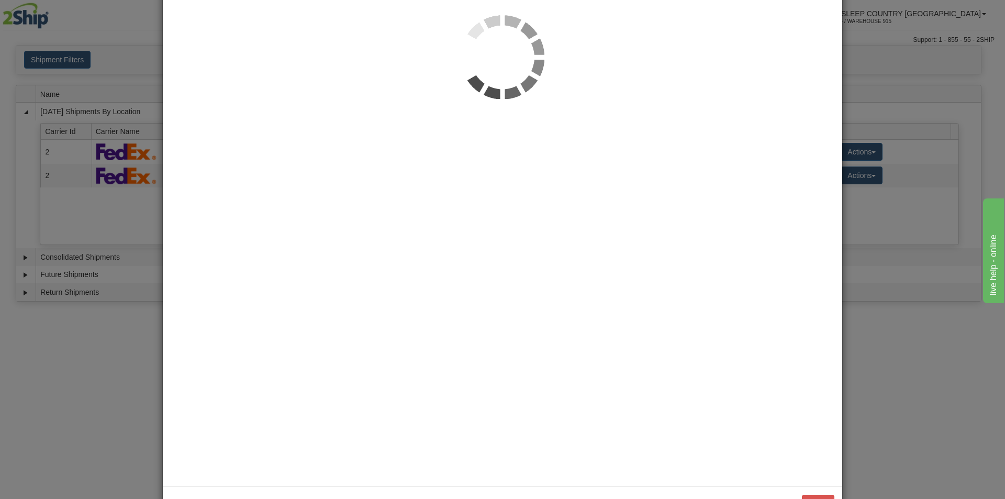
scroll to position [0, 0]
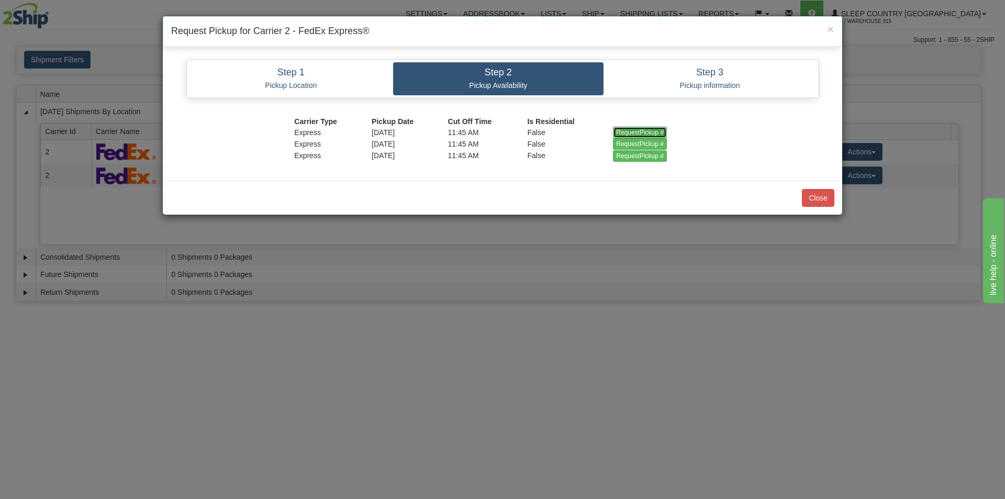
click at [648, 131] on input "RequestPickup #" at bounding box center [640, 133] width 54 height 12
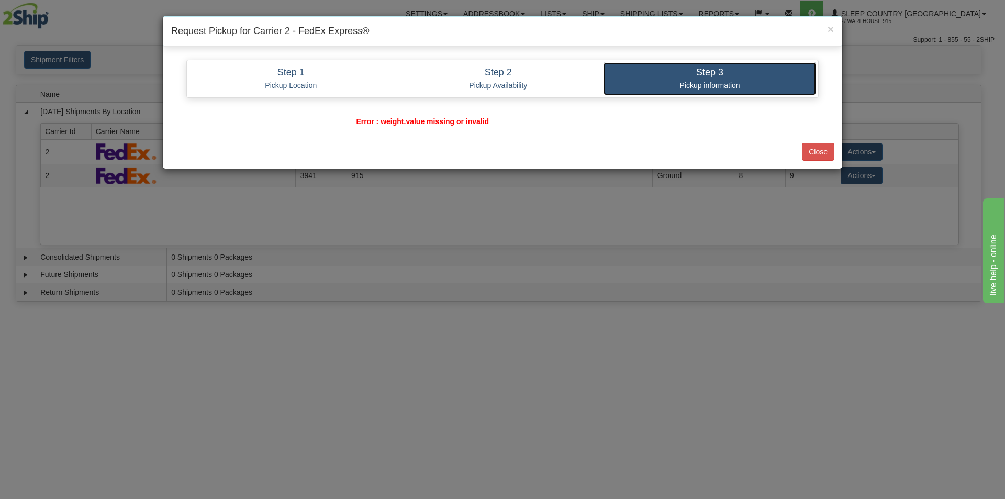
click at [714, 80] on link "Step 3 Pickup information" at bounding box center [710, 78] width 213 height 33
click at [751, 81] on p "Pickup information" at bounding box center [710, 85] width 197 height 9
click at [822, 153] on button "Close" at bounding box center [818, 152] width 32 height 18
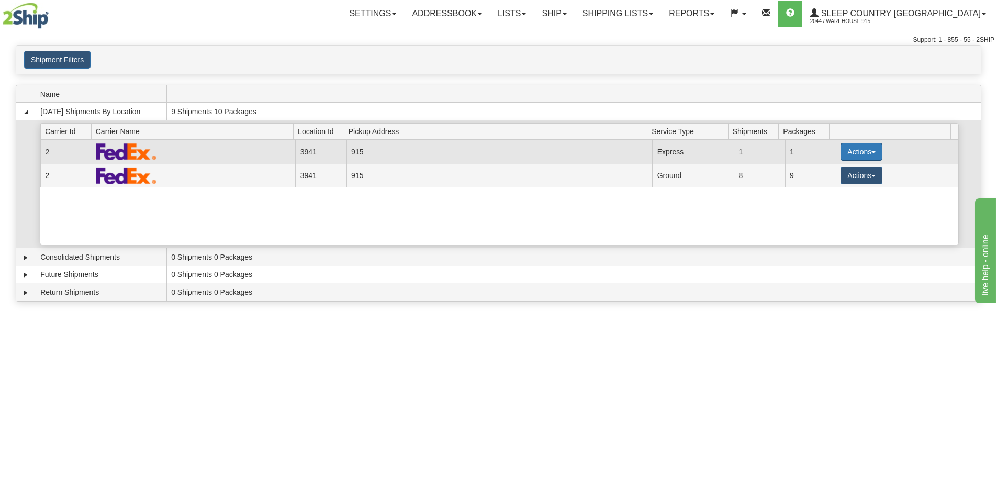
click at [870, 146] on button "Actions" at bounding box center [862, 152] width 42 height 18
click at [835, 199] on span "Pickup" at bounding box center [823, 198] width 28 height 7
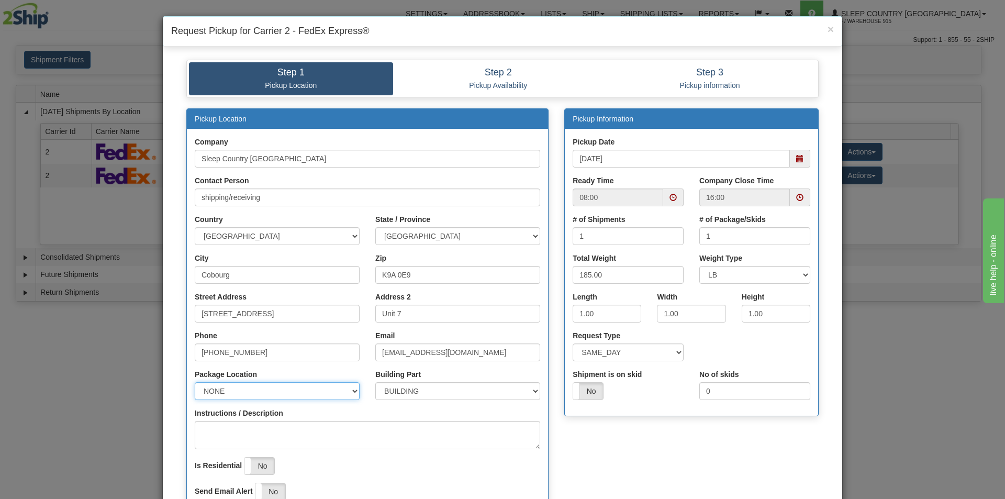
click at [262, 393] on select "NONE FRONT REAR SIDE" at bounding box center [277, 391] width 165 height 18
select select "2"
click at [195, 382] on select "NONE FRONT REAR SIDE" at bounding box center [277, 391] width 165 height 18
click at [471, 390] on select "BUILDING APARTMENT DEPARTMENT FLOOR ROOM SUITE" at bounding box center [457, 391] width 165 height 18
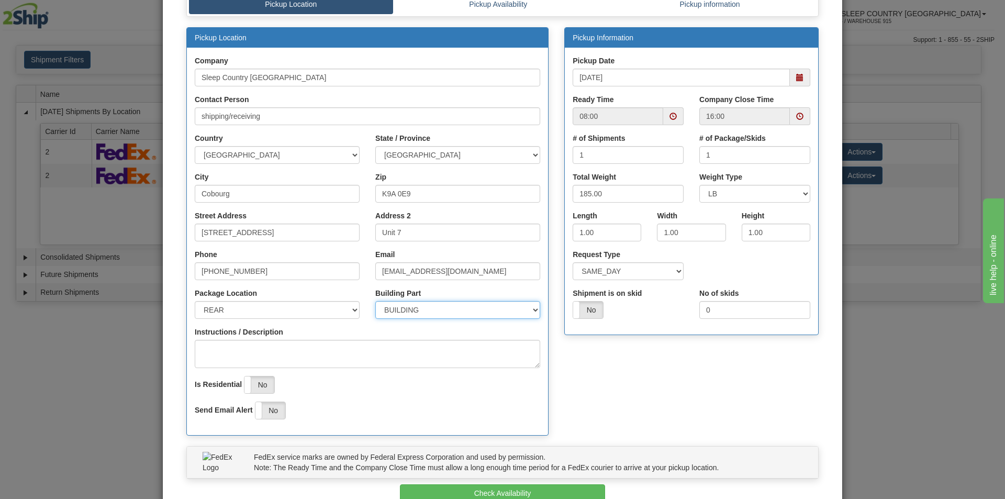
scroll to position [105, 0]
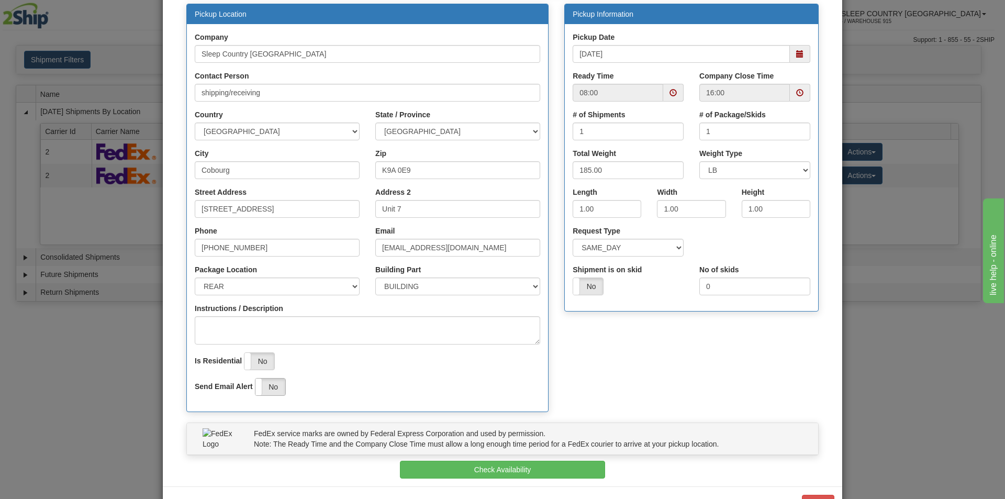
click at [282, 384] on div "Yes No" at bounding box center [270, 387] width 31 height 18
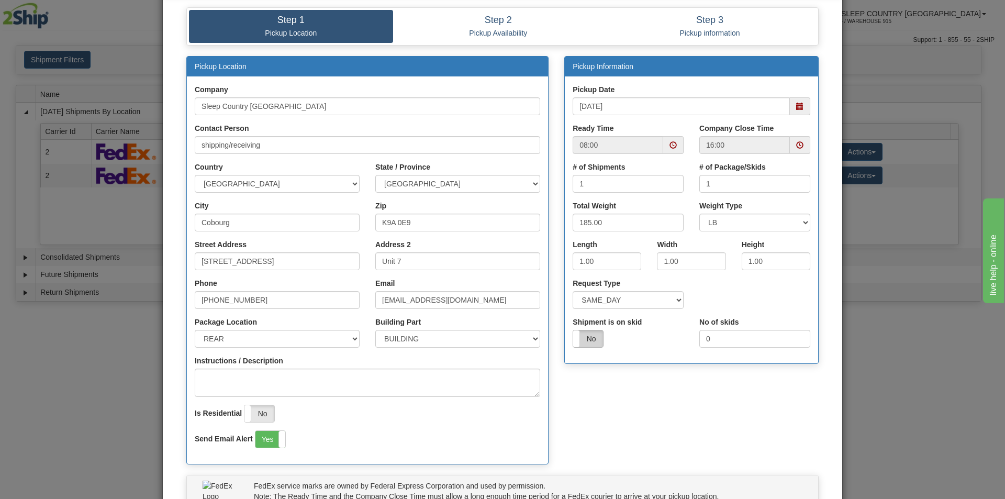
click at [578, 340] on label "No" at bounding box center [588, 338] width 30 height 17
click at [581, 343] on label "Yes" at bounding box center [588, 338] width 30 height 17
click at [670, 142] on span at bounding box center [673, 144] width 7 height 7
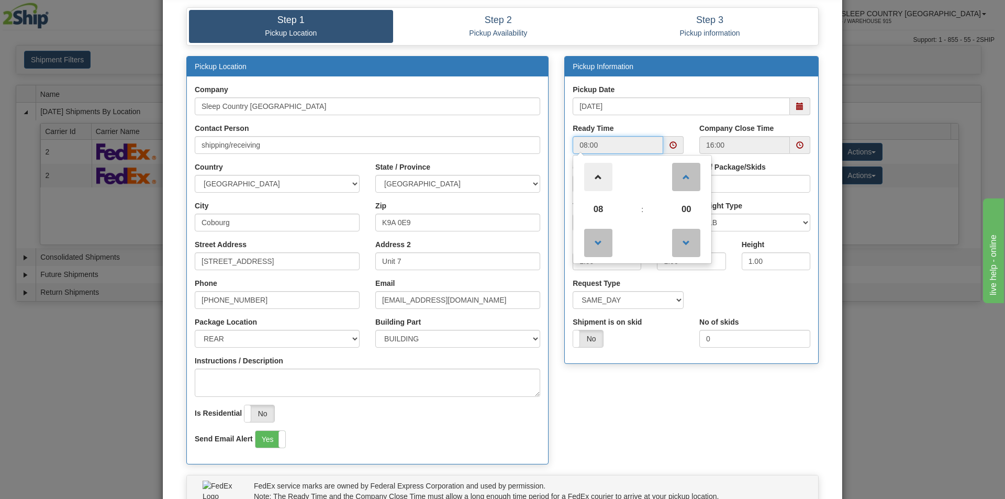
click at [594, 184] on span at bounding box center [598, 177] width 28 height 28
click at [675, 172] on span at bounding box center [686, 177] width 28 height 28
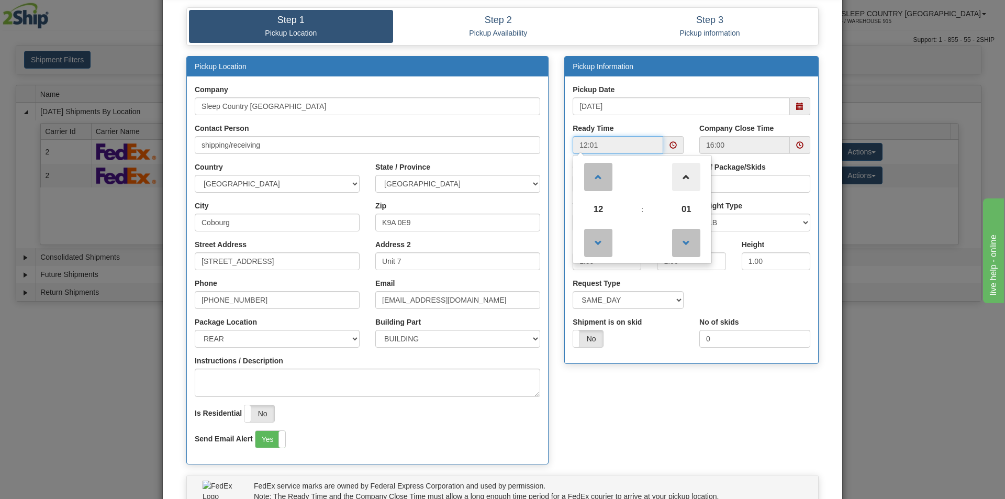
click at [675, 172] on span at bounding box center [686, 177] width 28 height 28
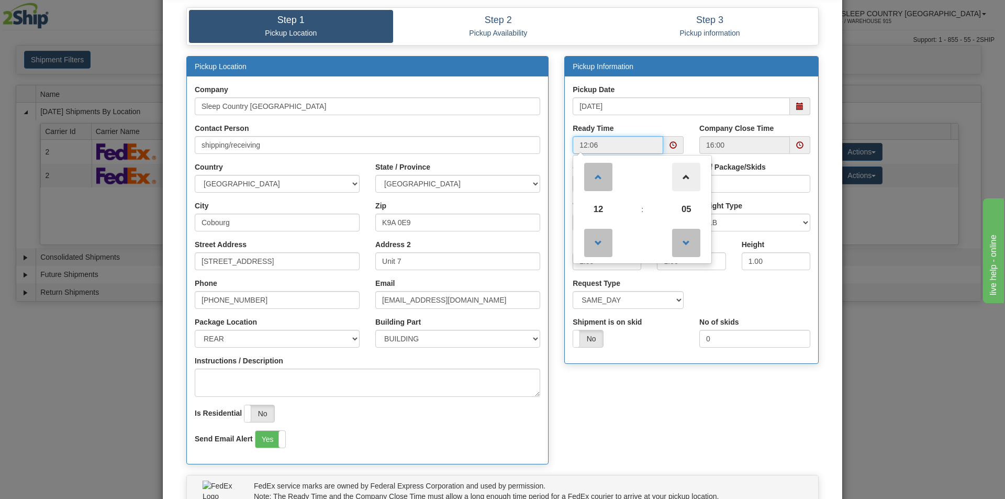
click at [675, 172] on span at bounding box center [686, 177] width 28 height 28
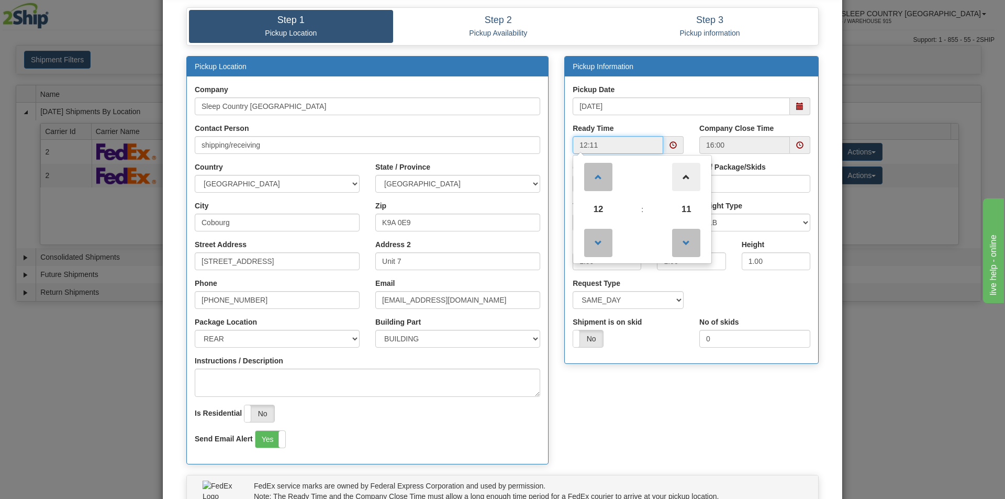
click at [675, 172] on span at bounding box center [686, 177] width 28 height 28
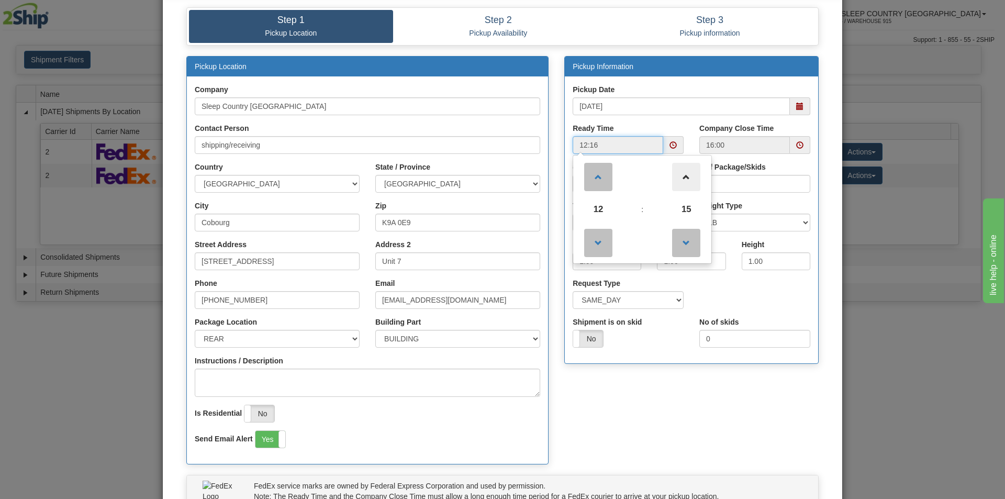
click at [675, 172] on span at bounding box center [686, 177] width 28 height 28
click at [674, 171] on span at bounding box center [686, 177] width 28 height 28
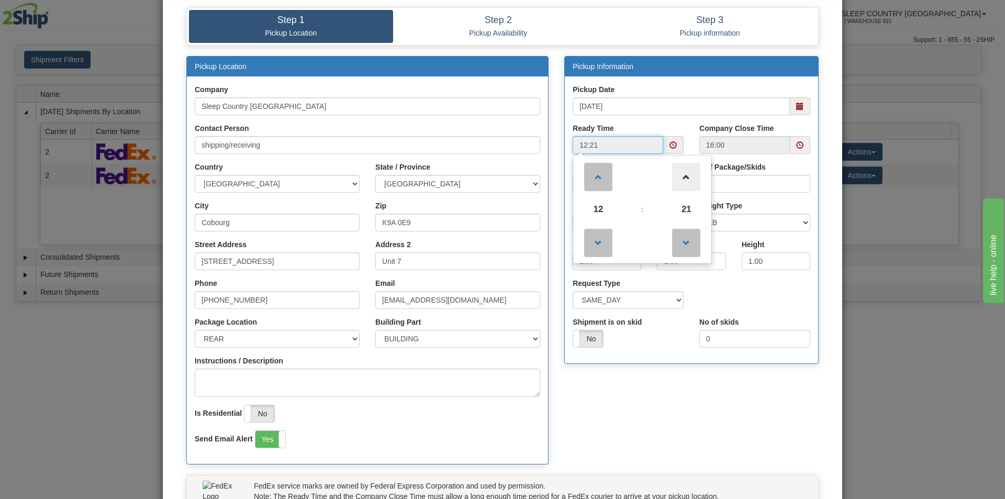
click at [674, 171] on span at bounding box center [686, 177] width 28 height 28
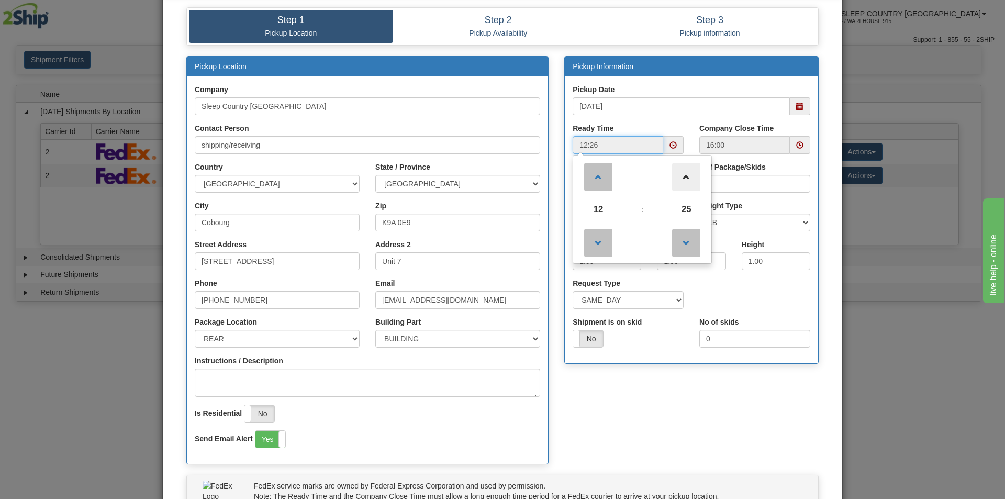
click at [674, 171] on span at bounding box center [686, 177] width 28 height 28
type input "12:30"
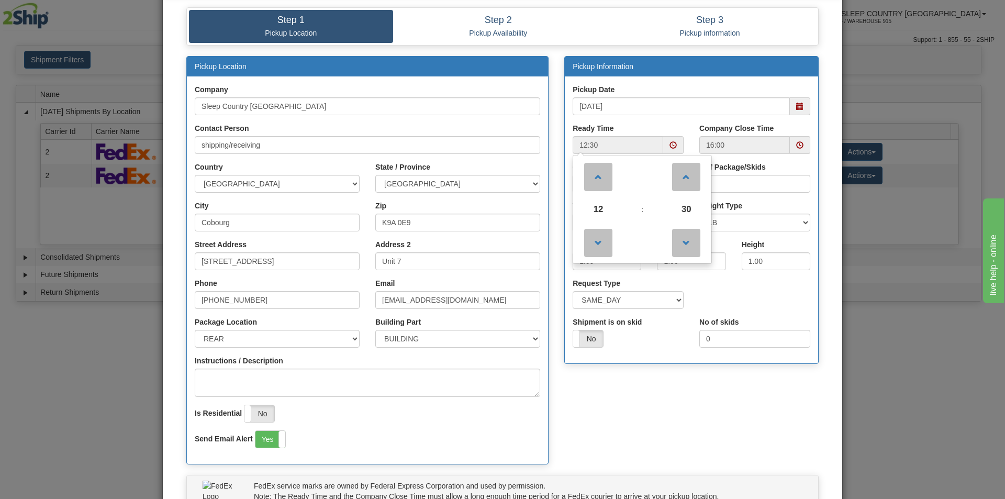
click at [672, 418] on div "Pickup Location Company Sleep Country Canada Contact Person shipping/receiving …" at bounding box center [503, 265] width 648 height 419
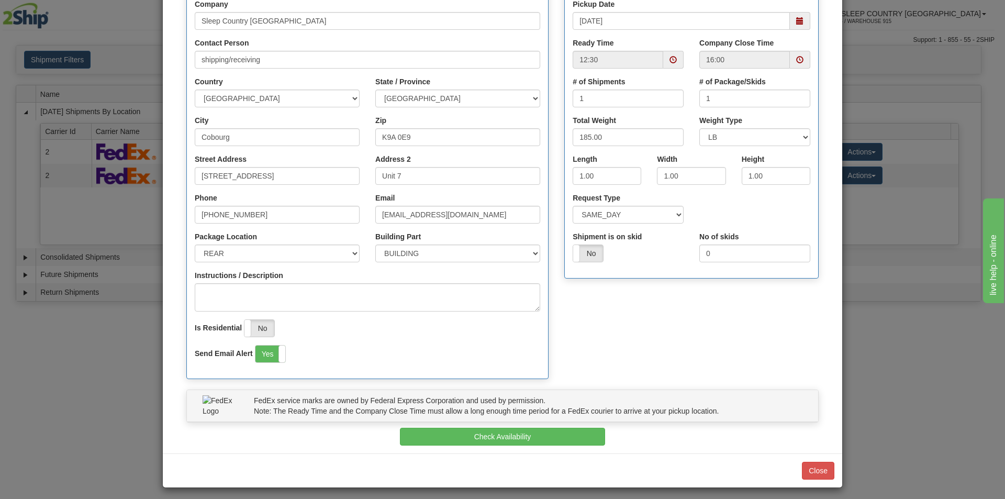
scroll to position [142, 0]
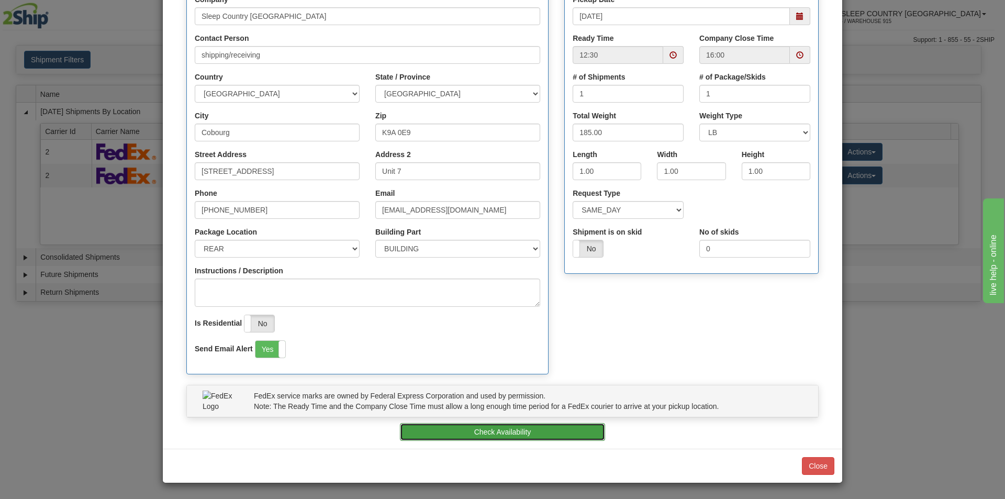
click at [536, 430] on button "Check Availability" at bounding box center [503, 432] width 206 height 18
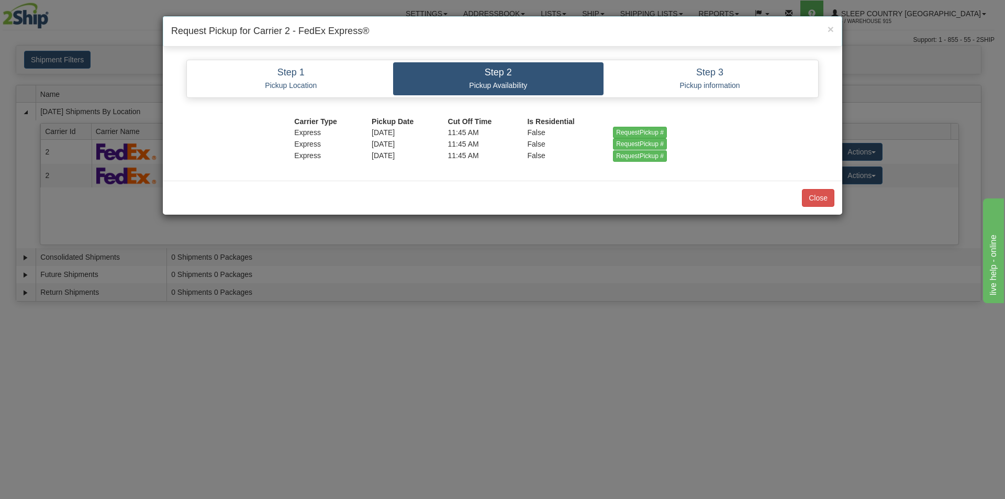
scroll to position [0, 0]
click at [631, 144] on input "RequestPickup #" at bounding box center [640, 144] width 54 height 12
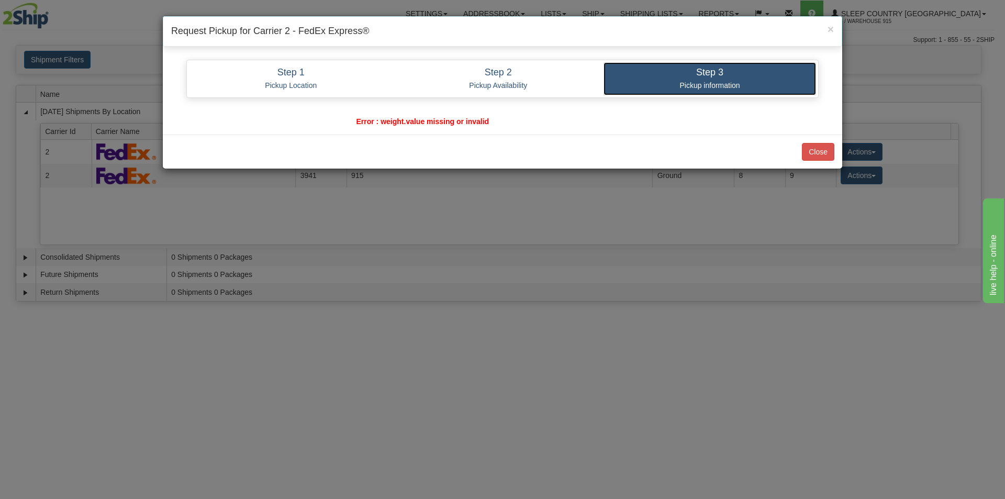
click at [722, 84] on p "Pickup information" at bounding box center [710, 85] width 197 height 9
click at [822, 158] on button "Close" at bounding box center [818, 152] width 32 height 18
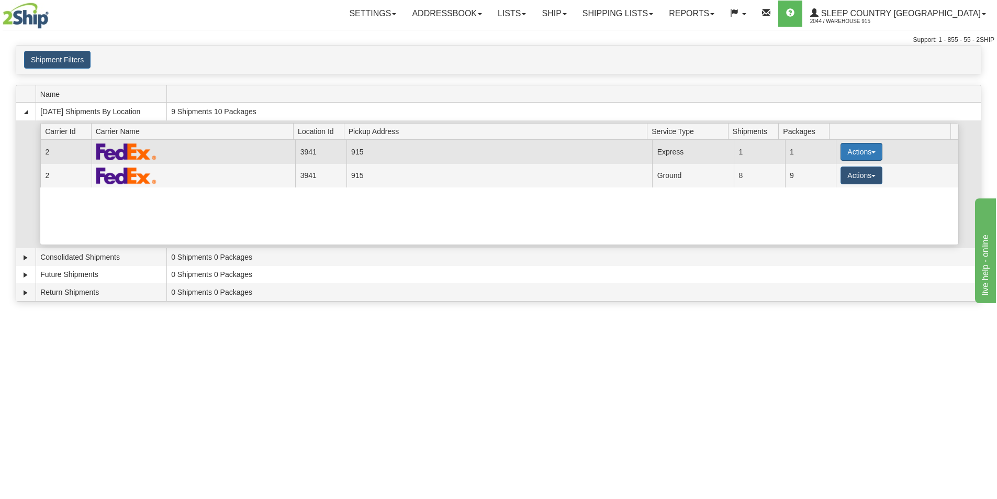
click at [845, 147] on button "Actions" at bounding box center [862, 152] width 42 height 18
click at [821, 202] on span "Pickup" at bounding box center [823, 198] width 28 height 7
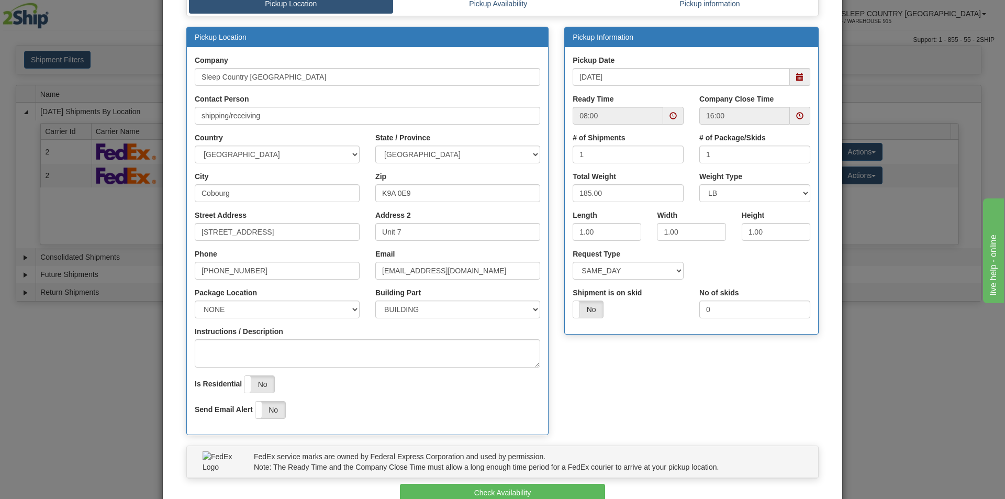
scroll to position [142, 0]
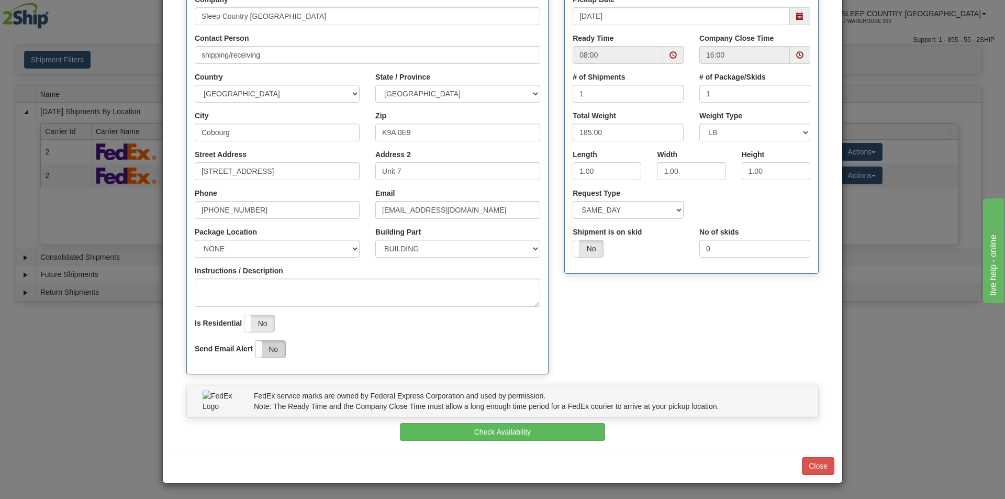
click at [262, 351] on label "No" at bounding box center [271, 349] width 30 height 17
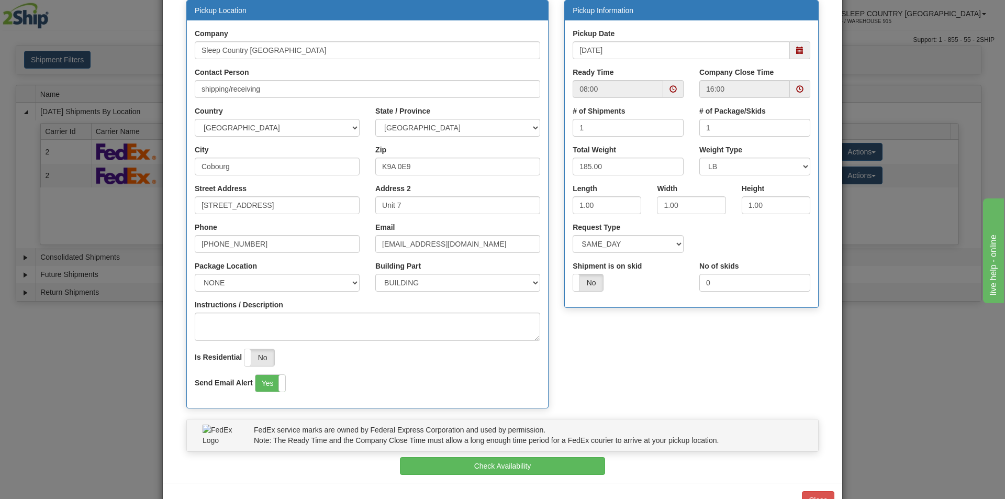
scroll to position [90, 0]
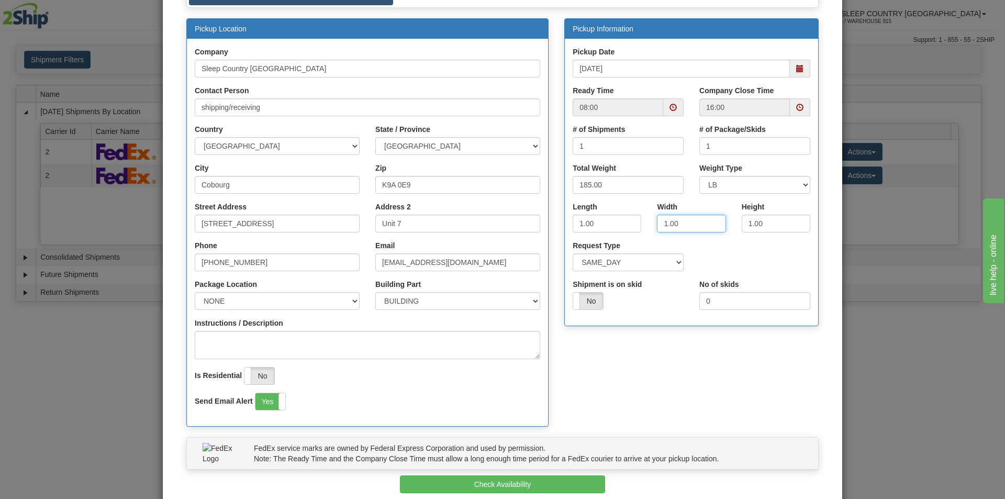
drag, startPoint x: 662, startPoint y: 222, endPoint x: 667, endPoint y: 232, distance: 11.2
click at [662, 223] on input "1.00" at bounding box center [691, 224] width 69 height 18
type input "15.00"
click at [750, 224] on input "1.00" at bounding box center [776, 224] width 69 height 18
type input "15.00"
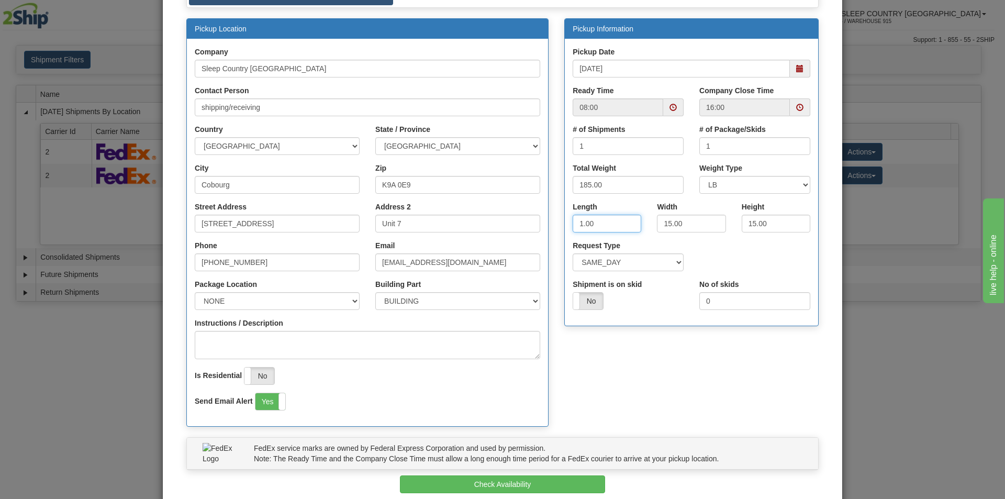
click at [580, 221] on input "1.00" at bounding box center [607, 224] width 69 height 18
type input "15.00"
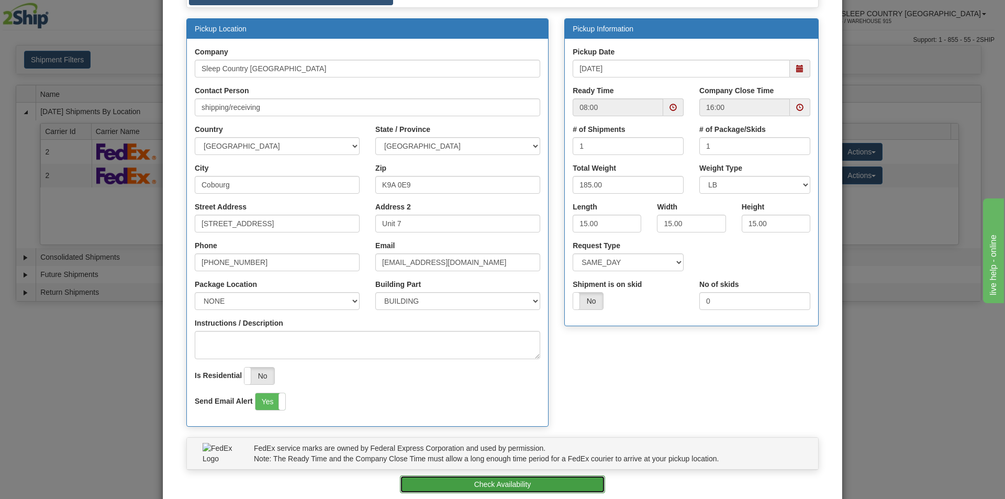
click at [542, 478] on button "Check Availability" at bounding box center [503, 484] width 206 height 18
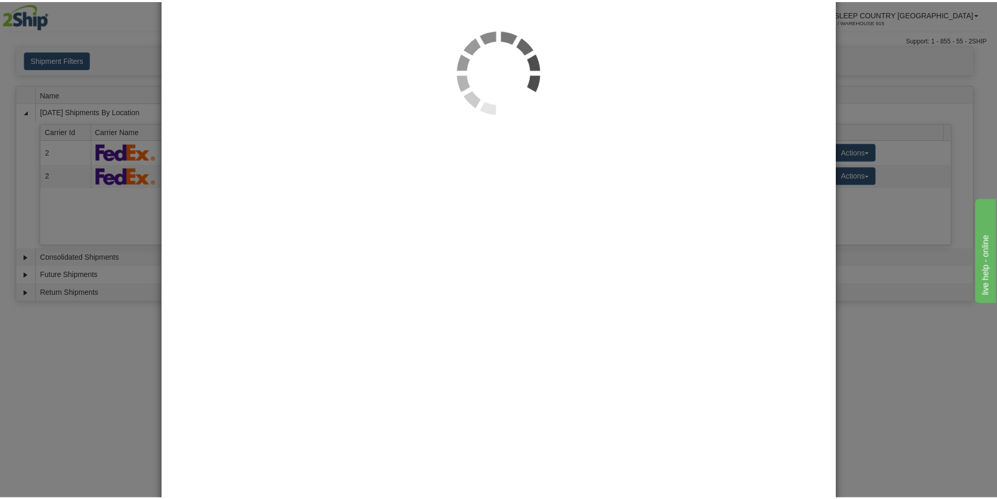
scroll to position [0, 0]
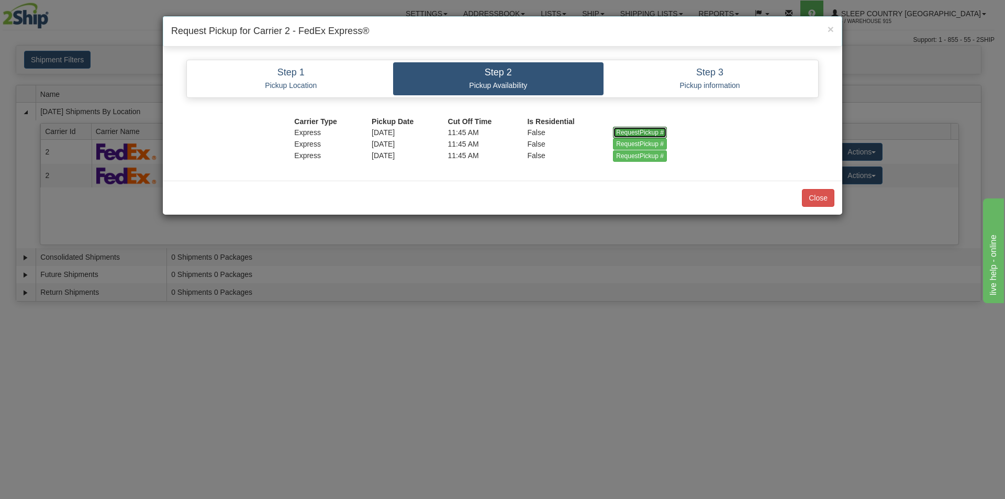
click at [636, 131] on input "RequestPickup #" at bounding box center [640, 133] width 54 height 12
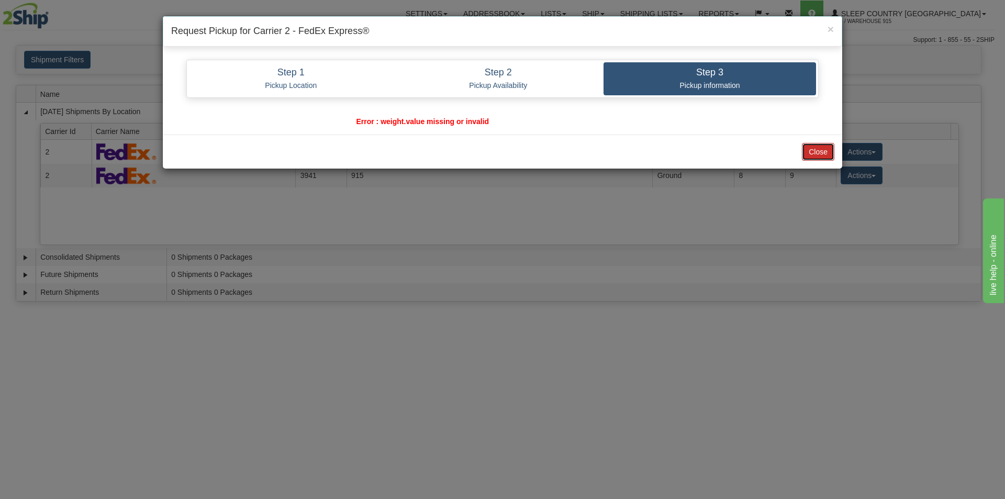
click at [819, 151] on button "Close" at bounding box center [818, 152] width 32 height 18
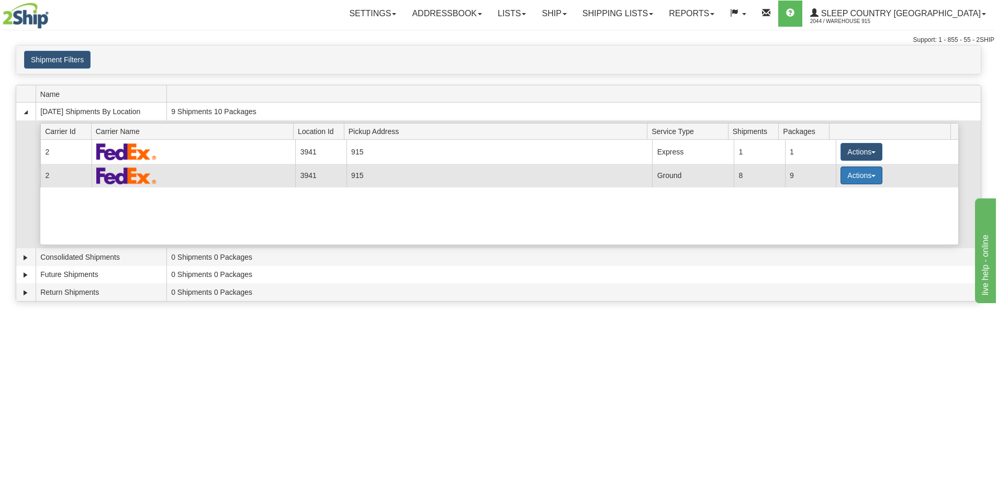
click at [867, 174] on button "Actions" at bounding box center [862, 176] width 42 height 18
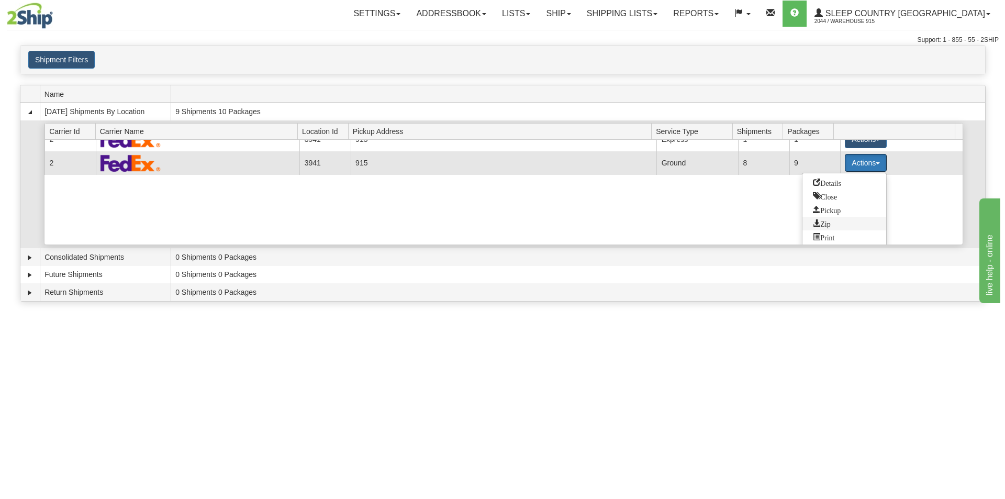
scroll to position [15, 0]
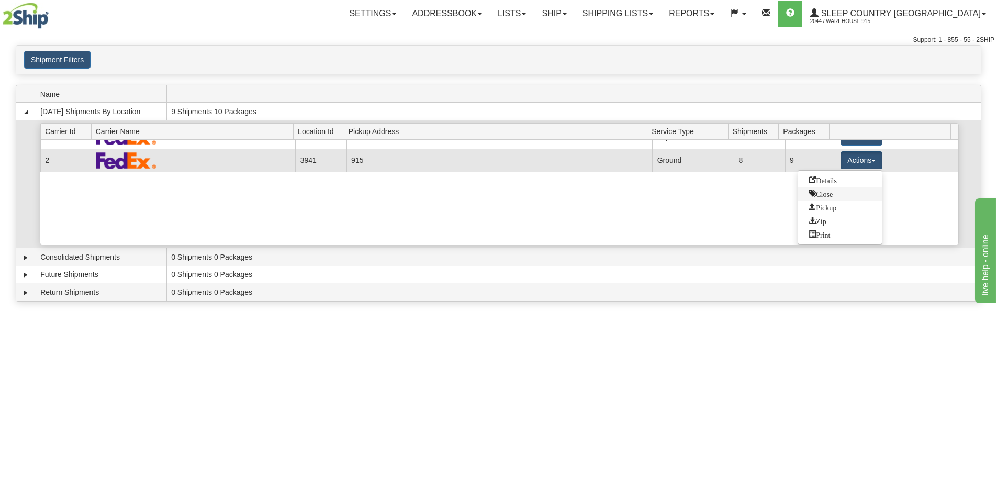
click at [837, 193] on link "Close" at bounding box center [841, 194] width 84 height 14
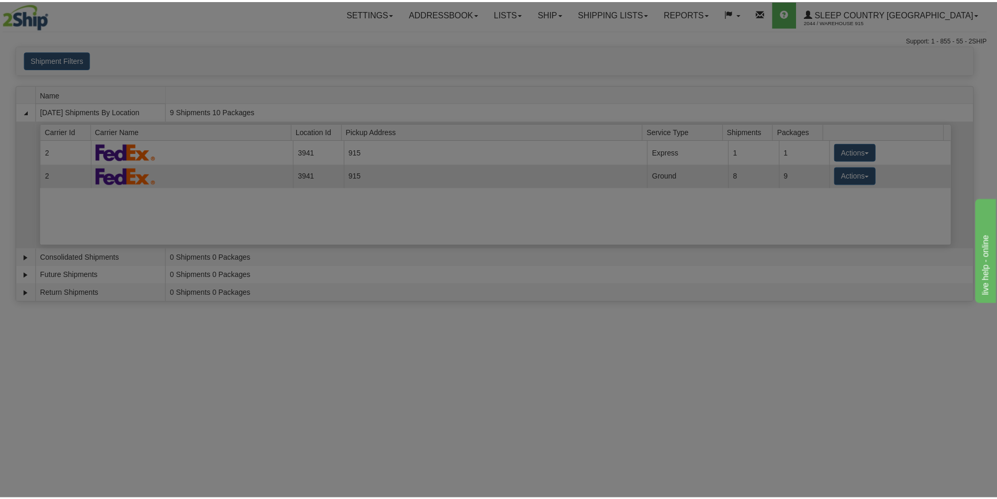
scroll to position [0, 0]
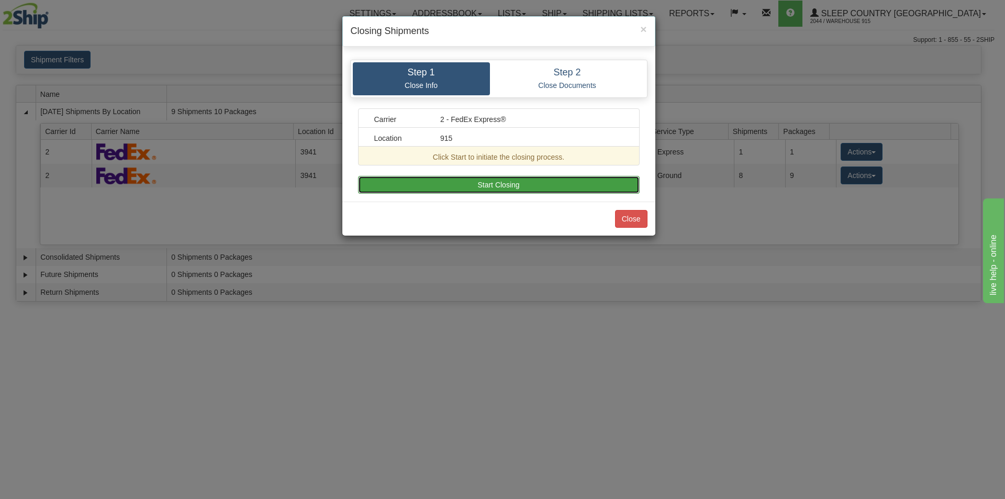
click at [479, 186] on button "Start Closing" at bounding box center [499, 185] width 282 height 18
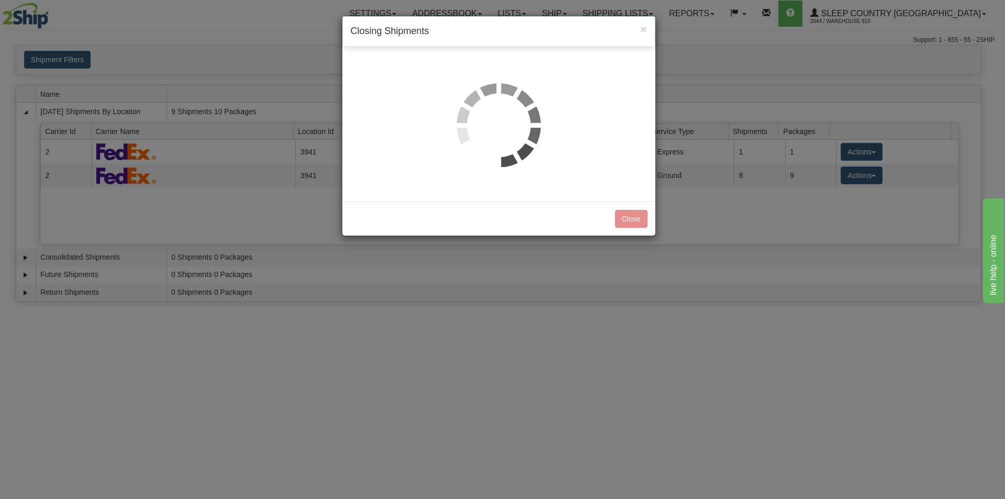
drag, startPoint x: 478, startPoint y: 186, endPoint x: 413, endPoint y: 349, distance: 175.3
click at [413, 349] on div "× Closing Shipments Step 1 Close Info Step 2 Close Documents Carrier 2 - FedEx …" at bounding box center [502, 249] width 1005 height 499
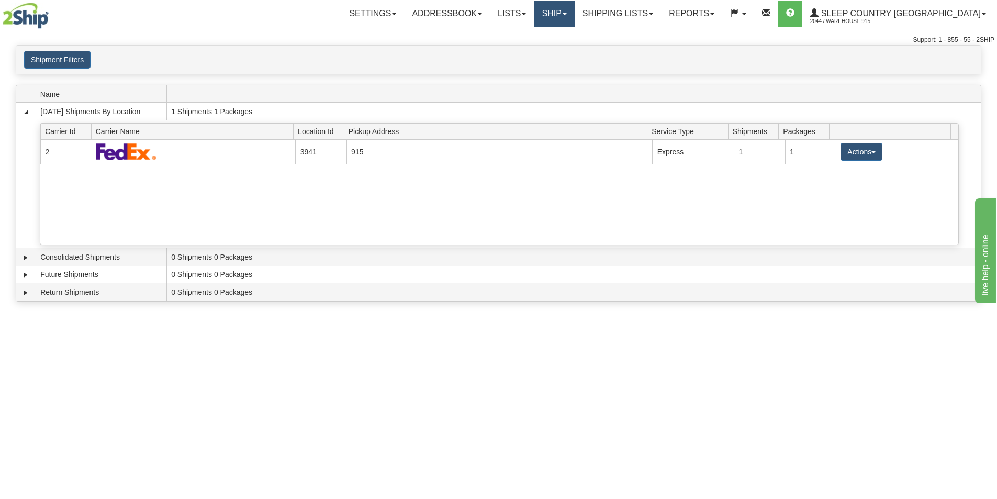
click at [574, 7] on link "Ship" at bounding box center [554, 14] width 40 height 26
click at [642, 10] on link "Shipping lists" at bounding box center [618, 14] width 86 height 26
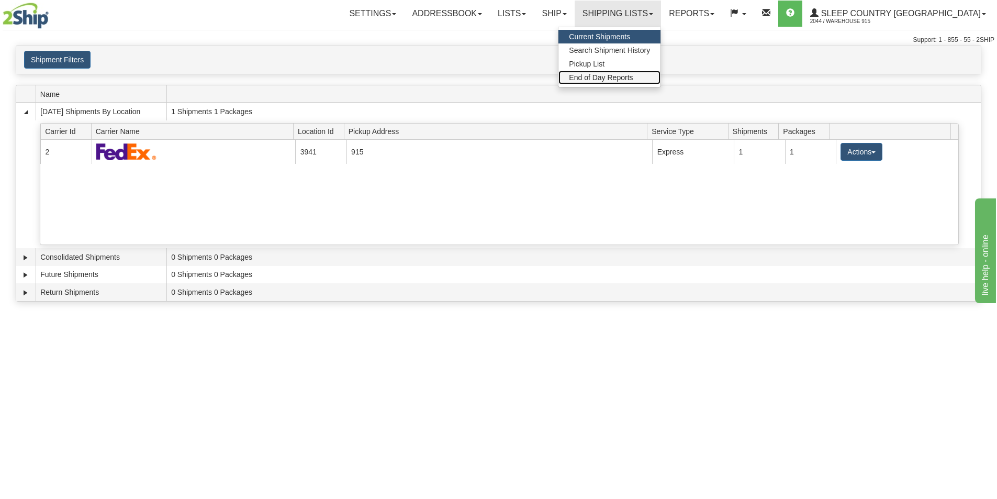
click at [633, 80] on span "End of Day Reports" at bounding box center [601, 77] width 64 height 8
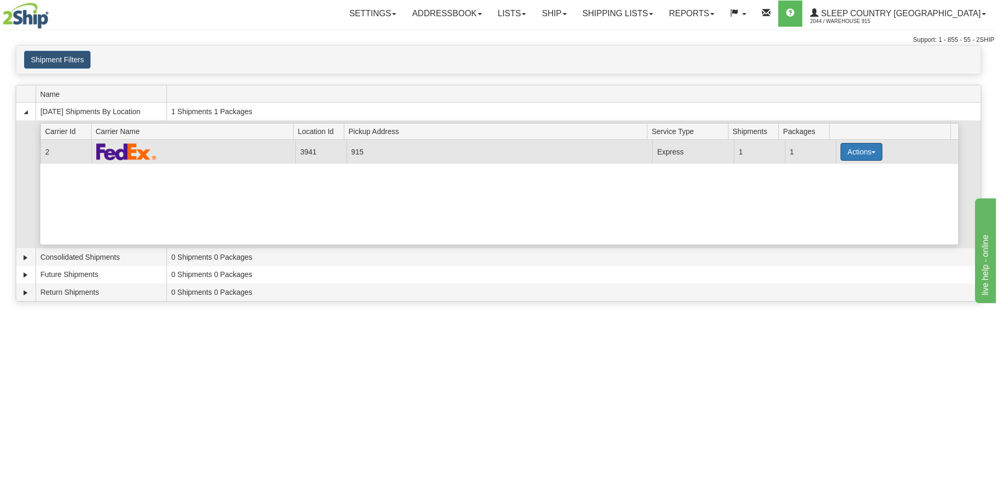
click at [863, 147] on button "Actions" at bounding box center [862, 152] width 42 height 18
click at [830, 196] on span "Pickup" at bounding box center [823, 198] width 28 height 7
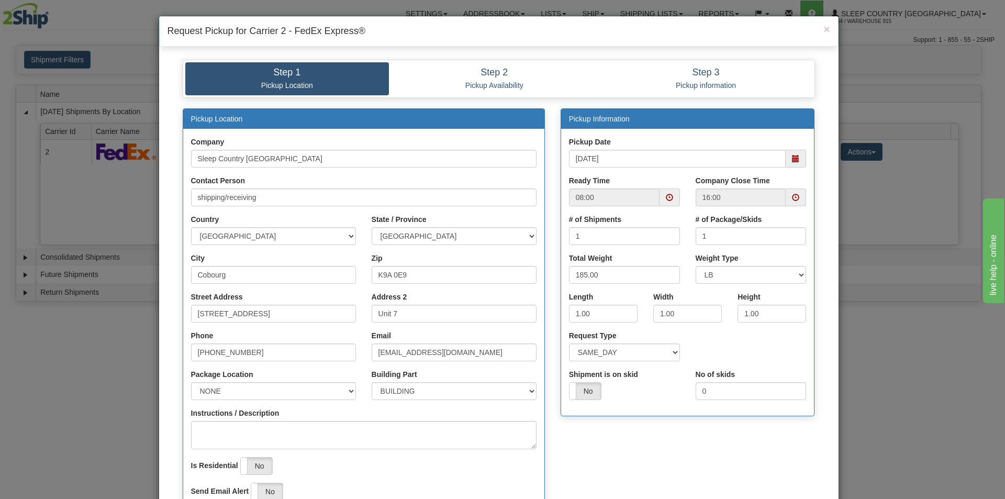
click at [786, 160] on span at bounding box center [796, 159] width 20 height 18
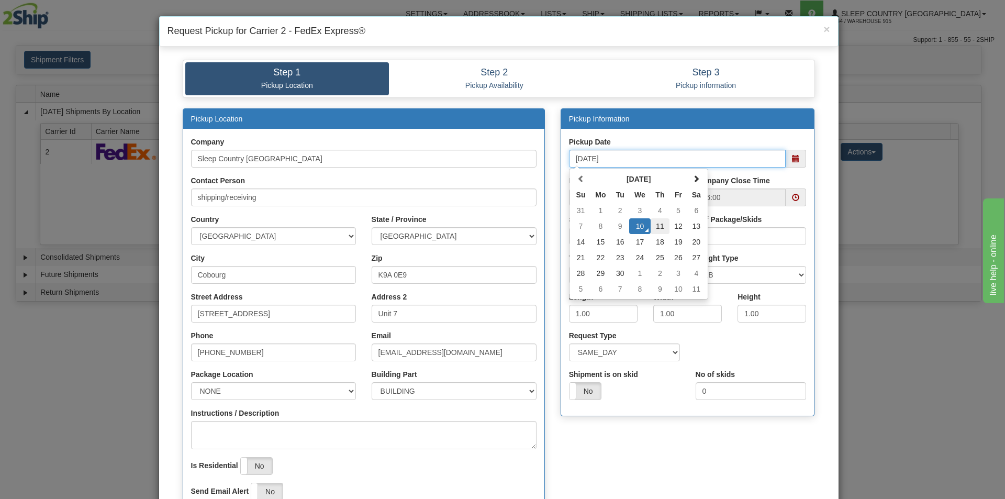
click at [658, 229] on td "11" at bounding box center [660, 226] width 19 height 16
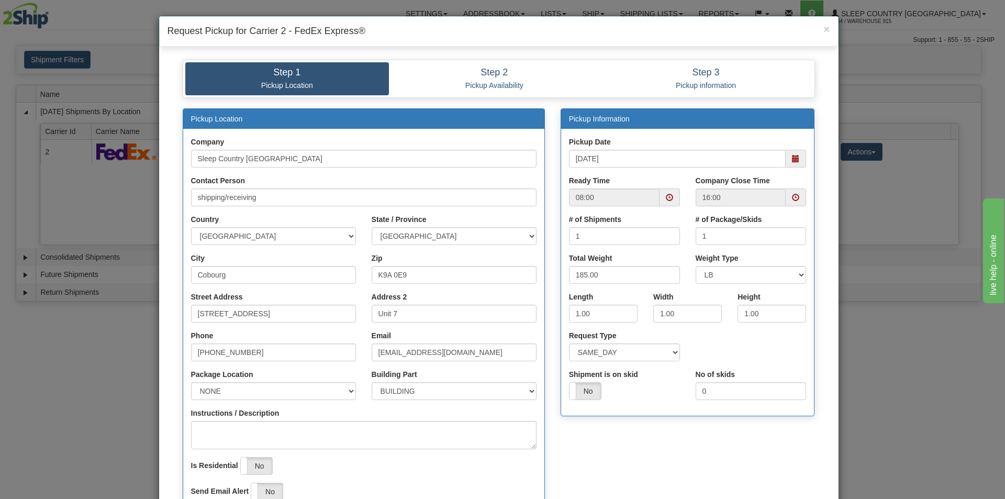
click at [794, 159] on span at bounding box center [795, 158] width 7 height 7
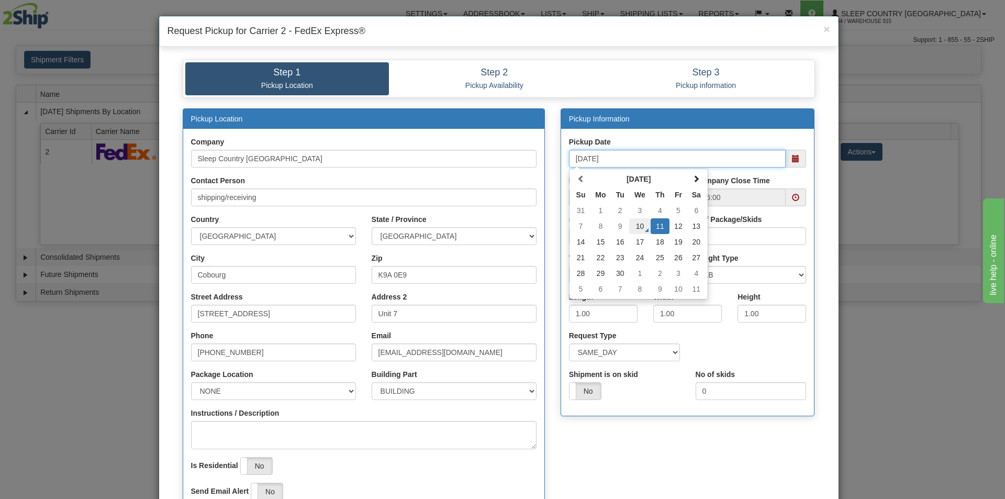
click at [633, 227] on td "10" at bounding box center [639, 226] width 21 height 16
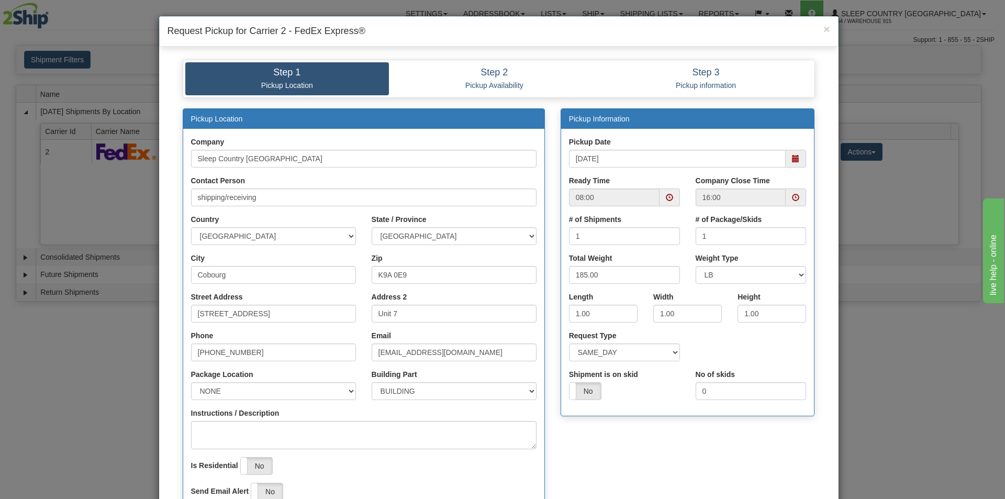
type input "[DATE]"
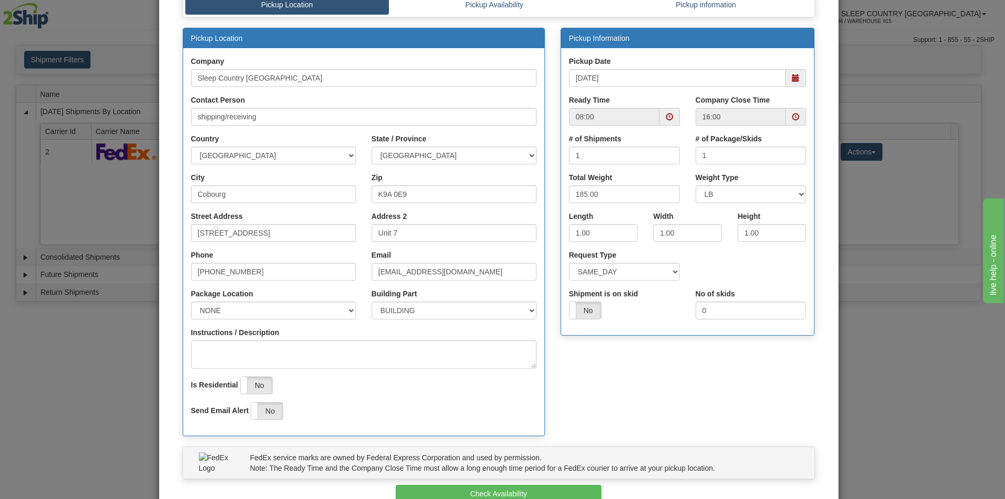
scroll to position [142, 0]
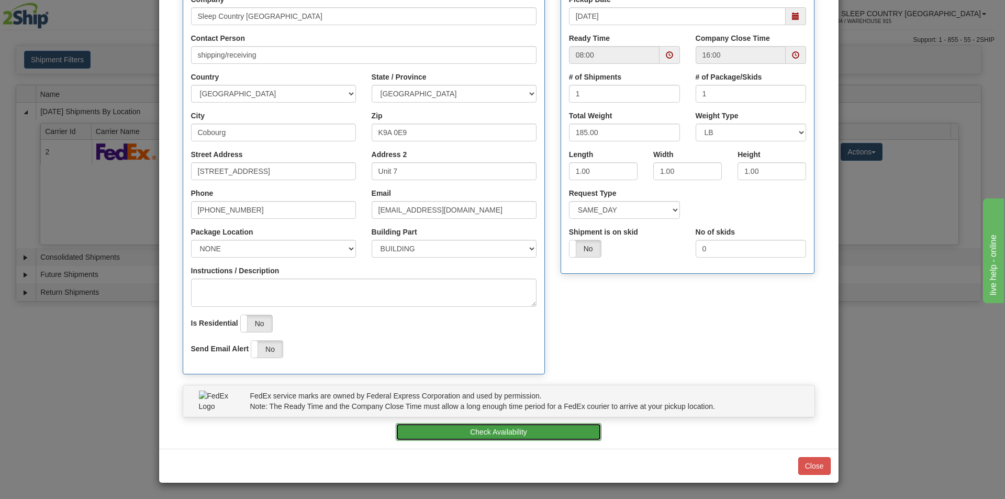
click at [438, 426] on button "Check Availability" at bounding box center [499, 432] width 206 height 18
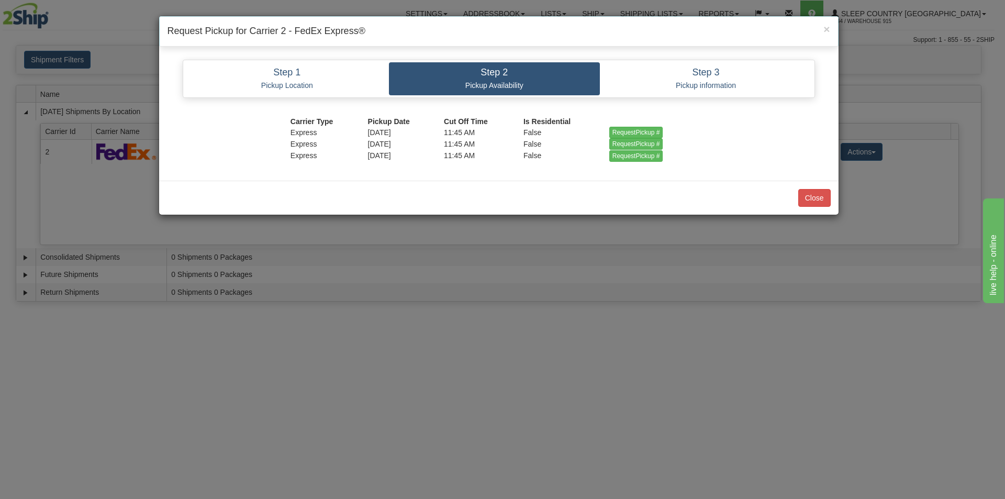
scroll to position [0, 0]
click at [628, 132] on input "RequestPickup #" at bounding box center [636, 133] width 54 height 12
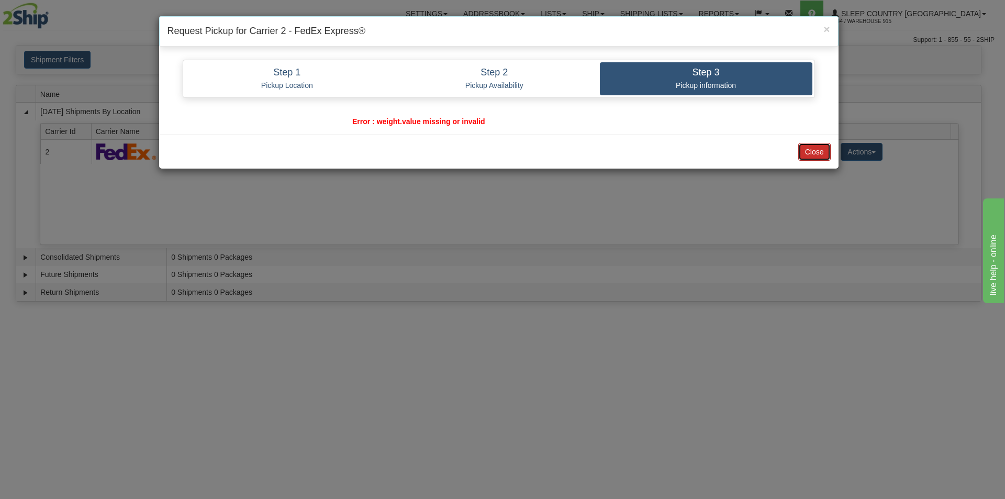
click at [808, 146] on button "Close" at bounding box center [815, 152] width 32 height 18
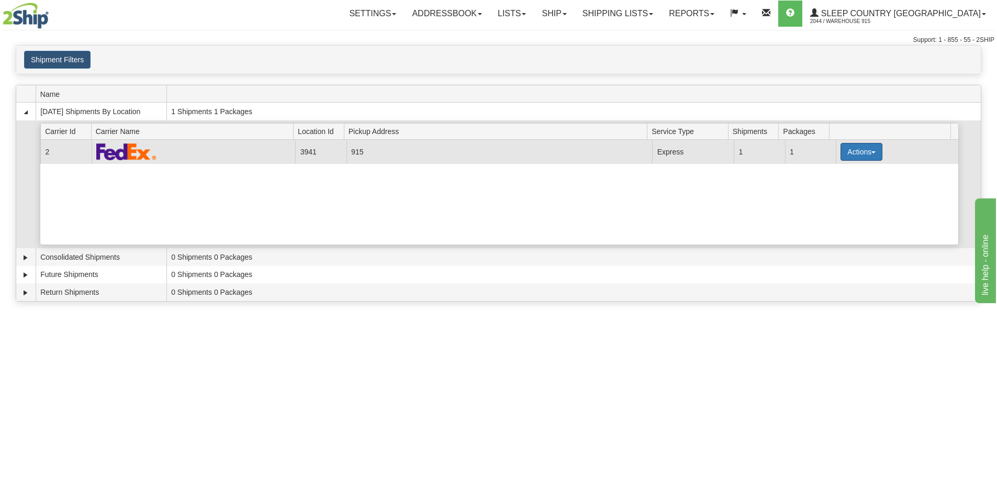
click at [874, 149] on button "Actions" at bounding box center [862, 152] width 42 height 18
click at [830, 189] on span "Close" at bounding box center [821, 184] width 24 height 7
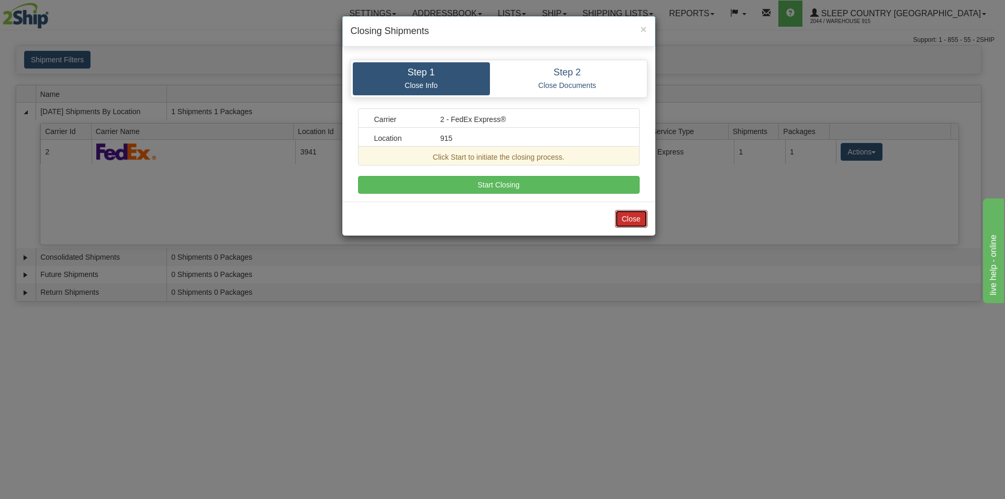
click at [636, 218] on button "Close" at bounding box center [631, 219] width 32 height 18
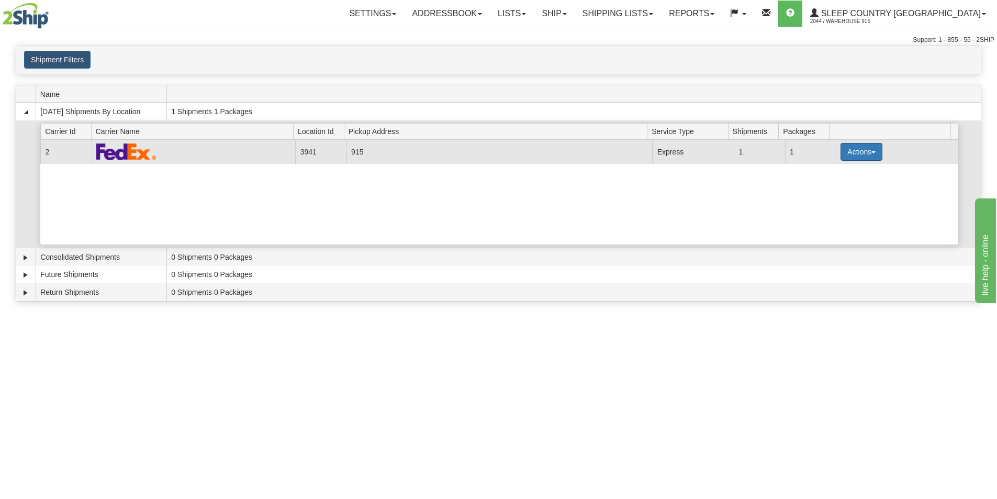
click at [843, 145] on button "Actions" at bounding box center [862, 152] width 42 height 18
click at [826, 198] on span "Pickup" at bounding box center [823, 198] width 28 height 7
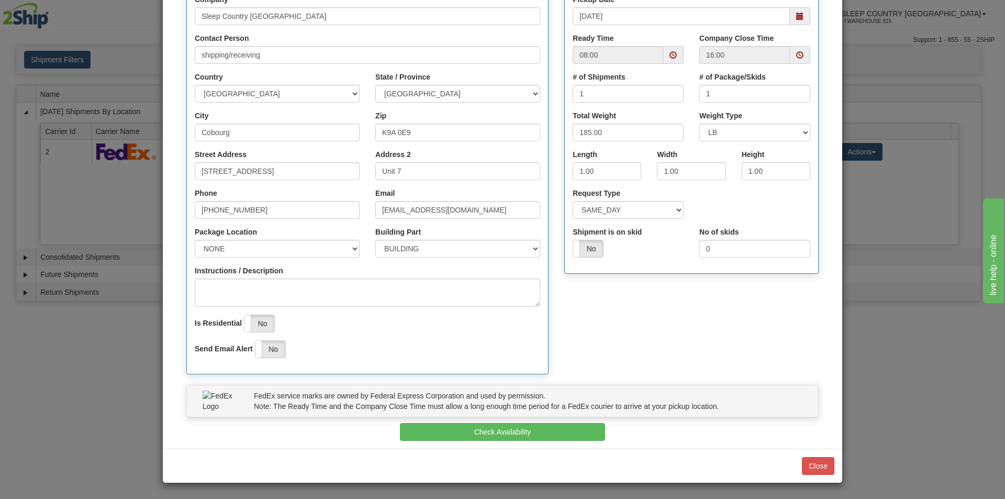
scroll to position [90, 0]
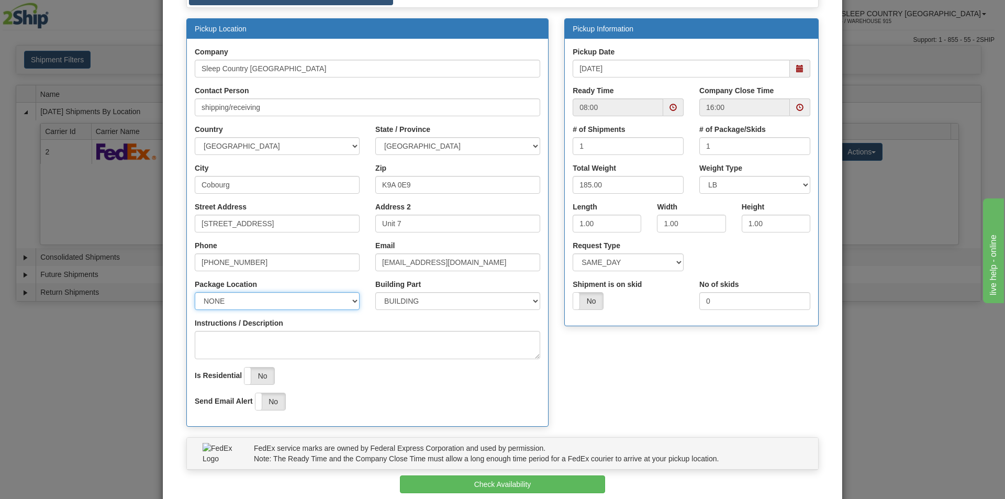
click at [337, 295] on select "NONE FRONT REAR SIDE" at bounding box center [277, 301] width 165 height 18
select select "2"
click at [195, 292] on select "NONE FRONT REAR SIDE" at bounding box center [277, 301] width 165 height 18
click at [586, 302] on label "No" at bounding box center [588, 301] width 30 height 17
click at [586, 304] on label "Yes" at bounding box center [588, 301] width 30 height 17
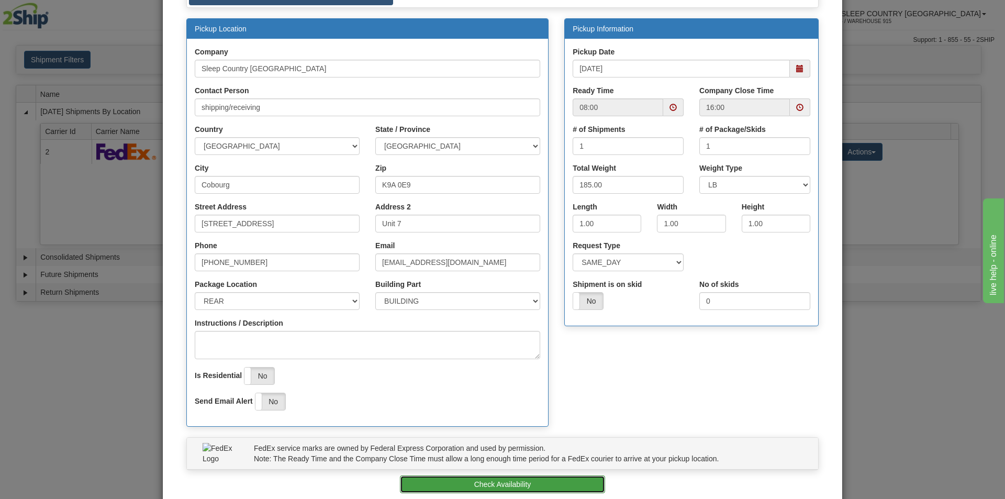
click at [504, 482] on button "Check Availability" at bounding box center [503, 484] width 206 height 18
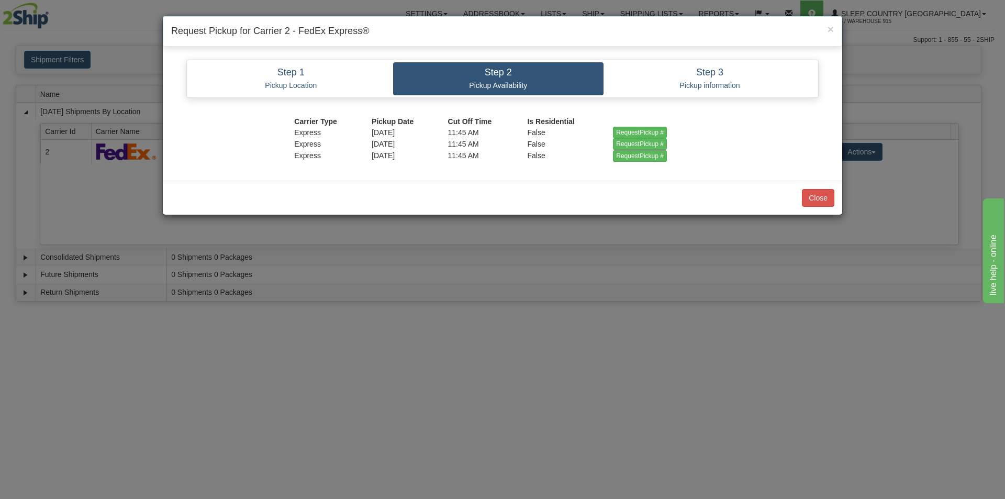
scroll to position [0, 0]
click at [637, 129] on input "RequestPickup #" at bounding box center [640, 133] width 54 height 12
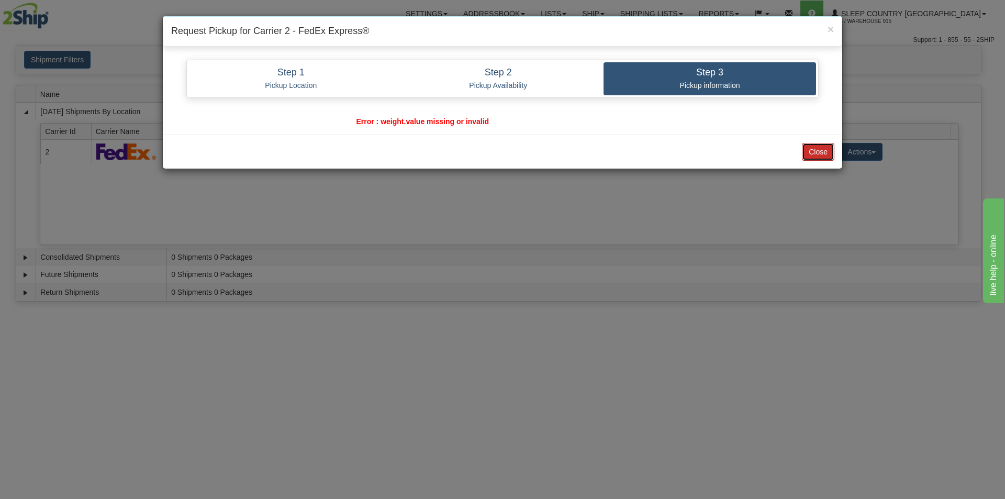
click at [817, 148] on button "Close" at bounding box center [818, 152] width 32 height 18
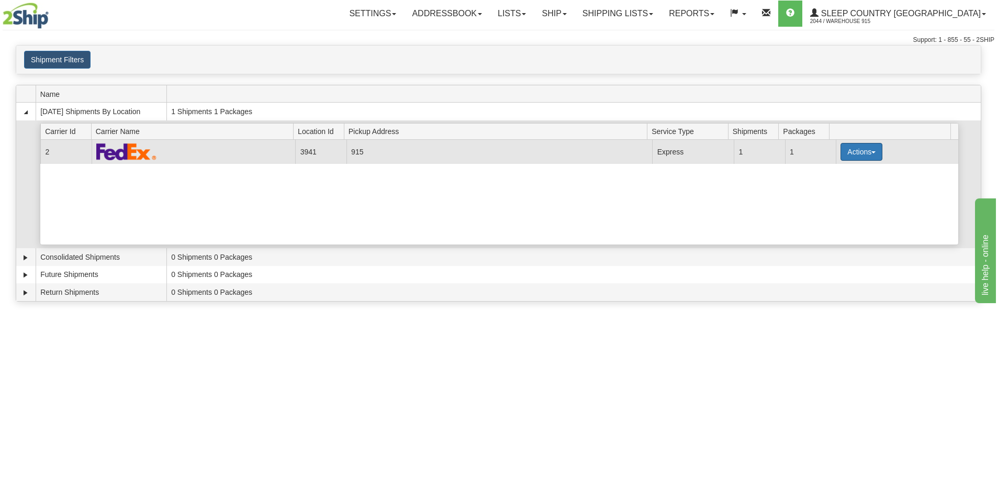
click at [862, 148] on button "Actions" at bounding box center [862, 152] width 42 height 18
click at [840, 197] on link "Pickup" at bounding box center [841, 199] width 84 height 14
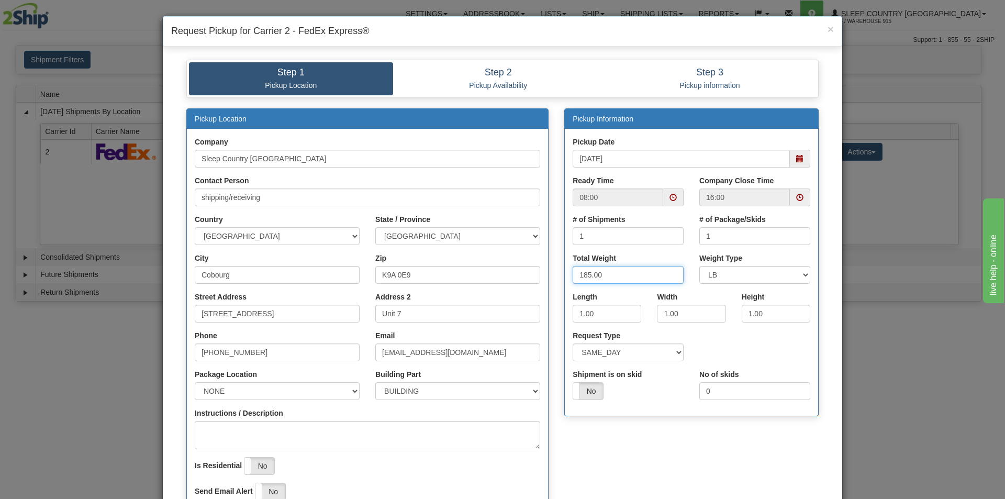
click at [620, 278] on input "185.00" at bounding box center [628, 275] width 111 height 18
click at [578, 273] on input "185.00" at bounding box center [628, 275] width 111 height 18
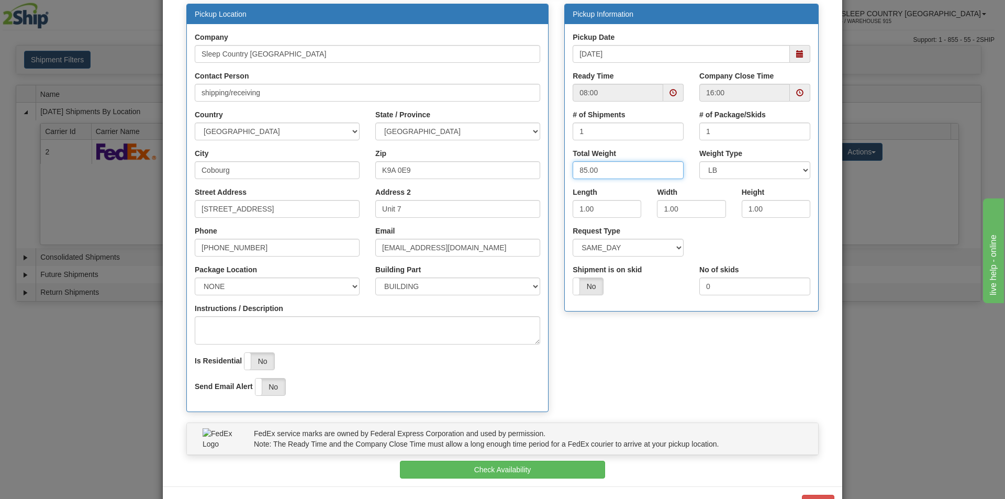
scroll to position [142, 0]
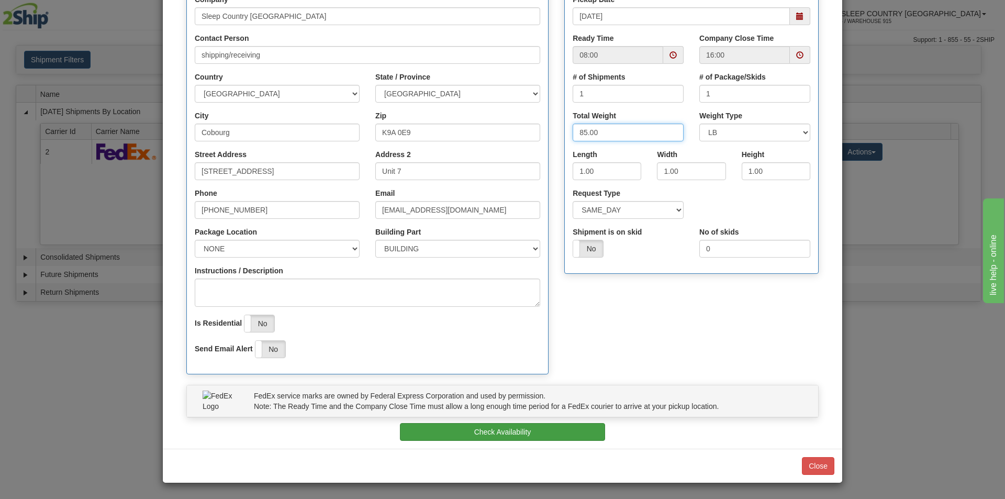
type input "85.00"
click at [537, 429] on button "Check Availability" at bounding box center [503, 432] width 206 height 18
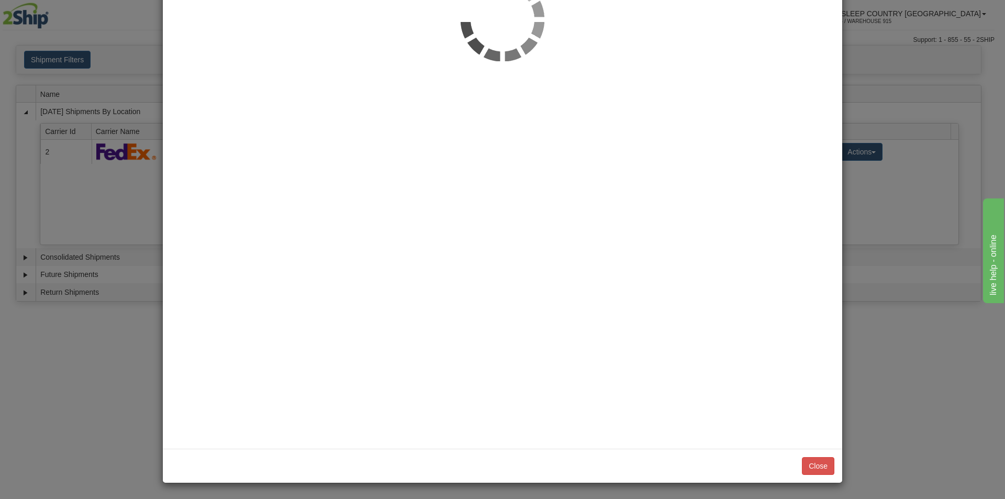
scroll to position [0, 0]
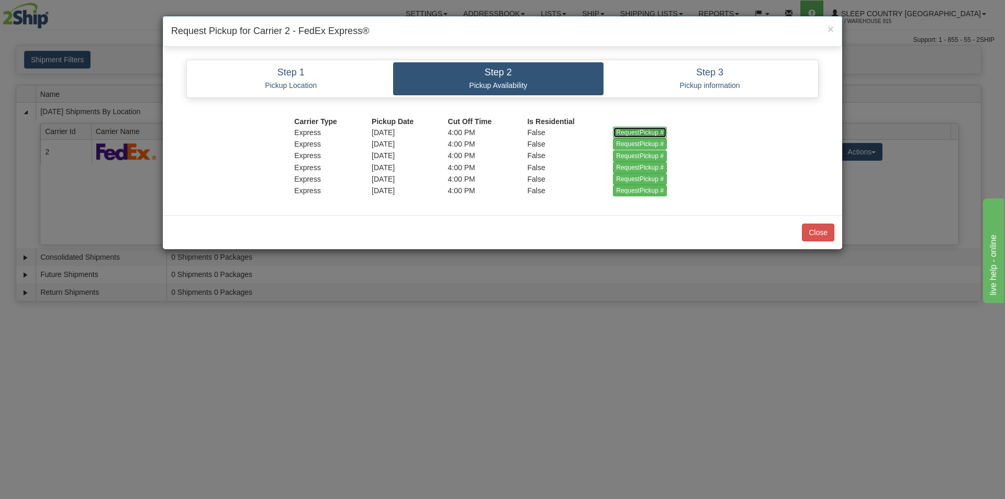
click at [628, 127] on input "RequestPickup #" at bounding box center [640, 133] width 54 height 12
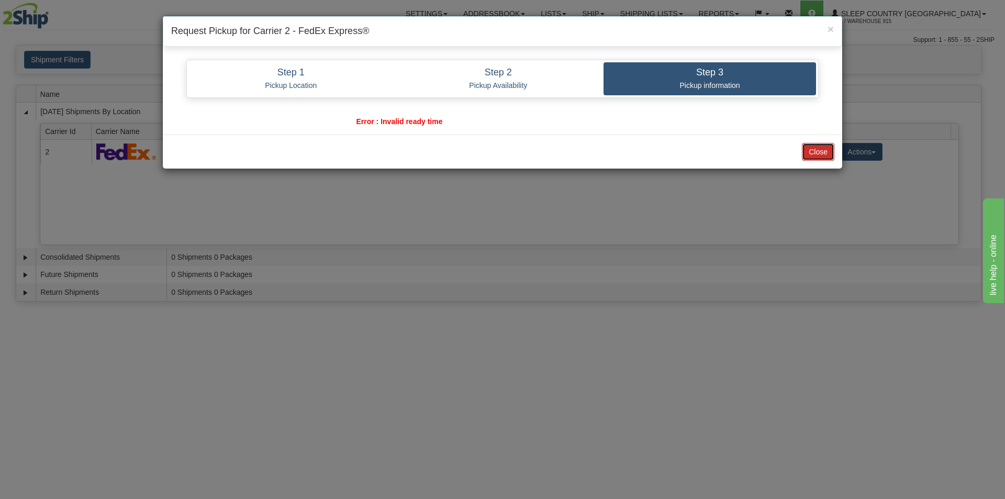
click at [814, 150] on button "Close" at bounding box center [818, 152] width 32 height 18
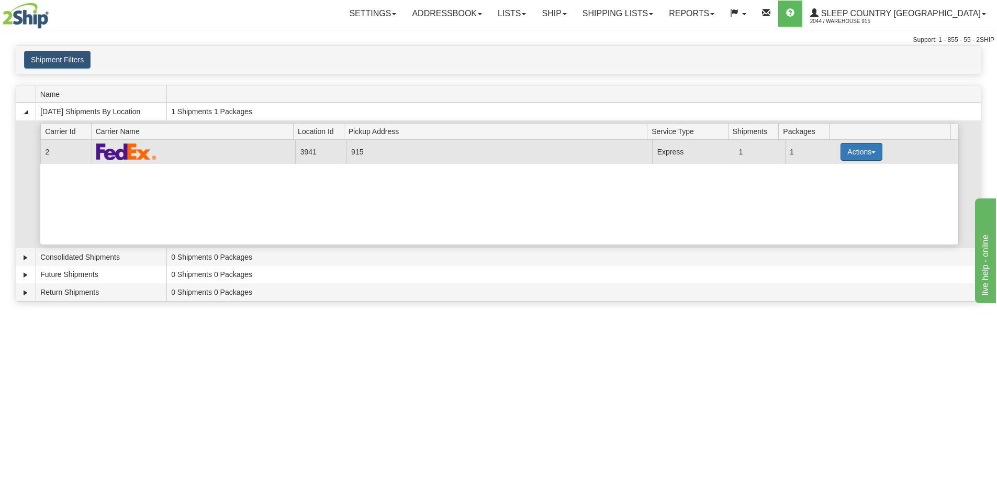
click at [858, 148] on button "Actions" at bounding box center [862, 152] width 42 height 18
click at [836, 196] on span "Pickup" at bounding box center [823, 198] width 28 height 7
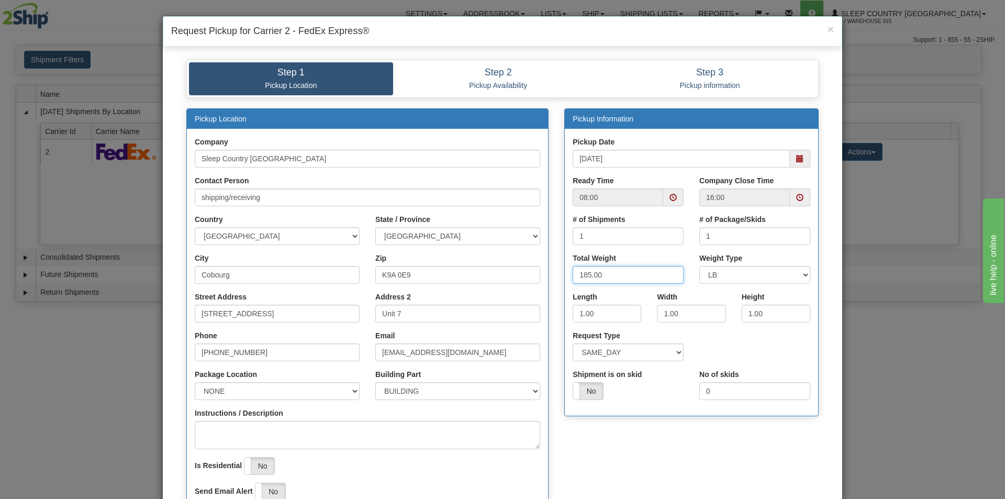
click at [587, 275] on input "185.00" at bounding box center [628, 275] width 111 height 18
click at [583, 275] on input "185.00" at bounding box center [628, 275] width 111 height 18
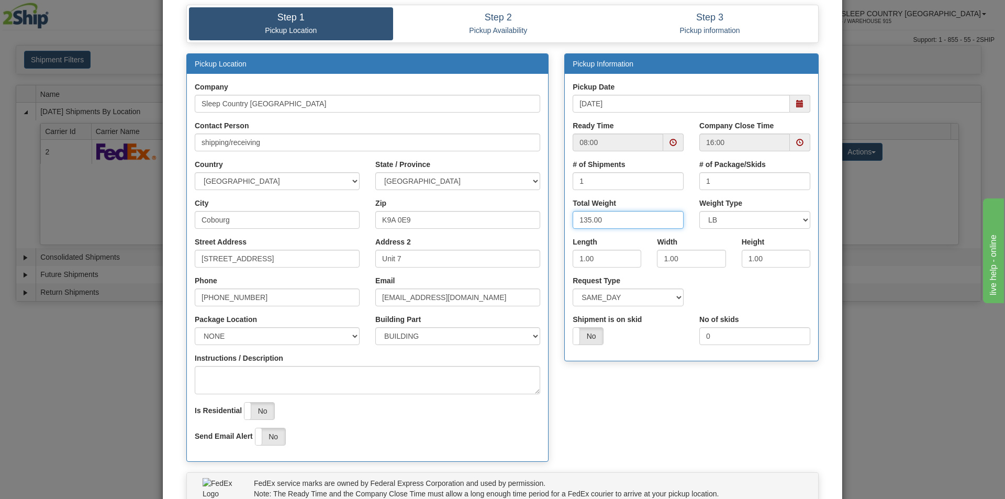
scroll to position [105, 0]
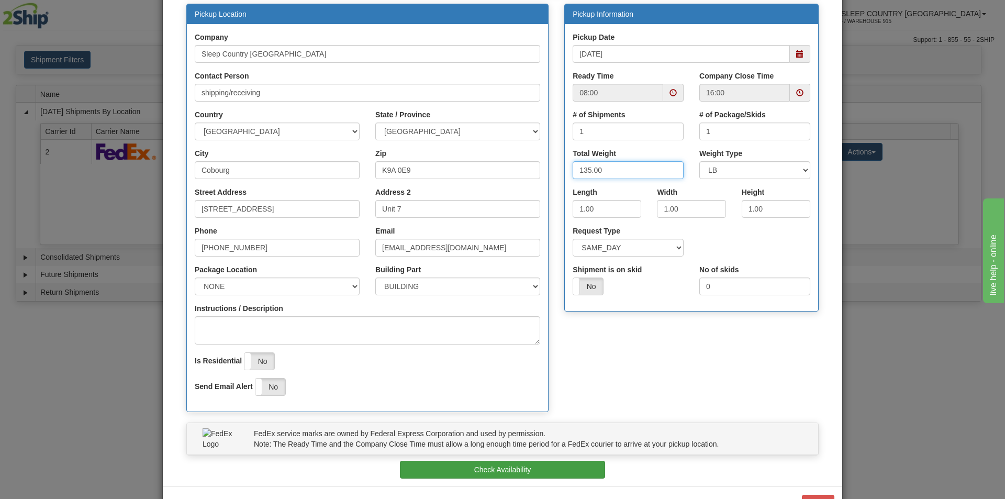
type input "135.00"
click at [523, 465] on button "Check Availability" at bounding box center [503, 470] width 206 height 18
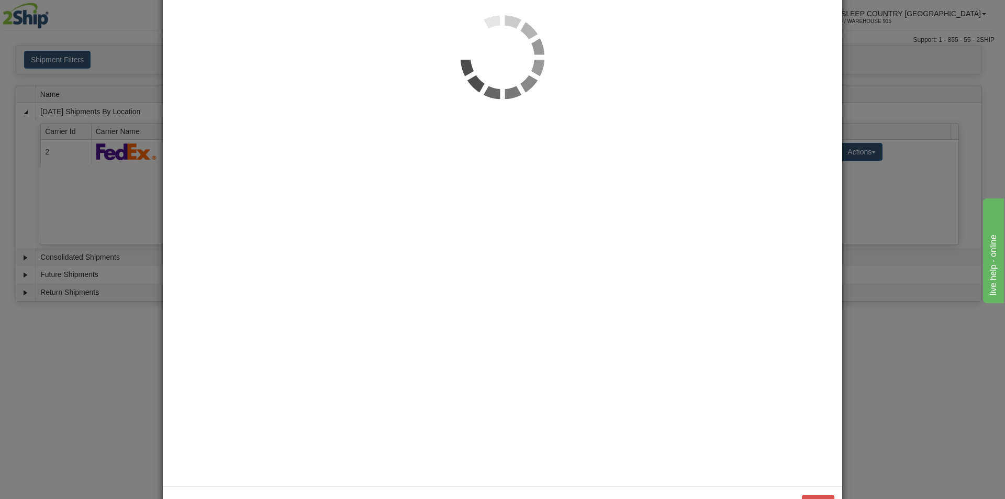
scroll to position [0, 0]
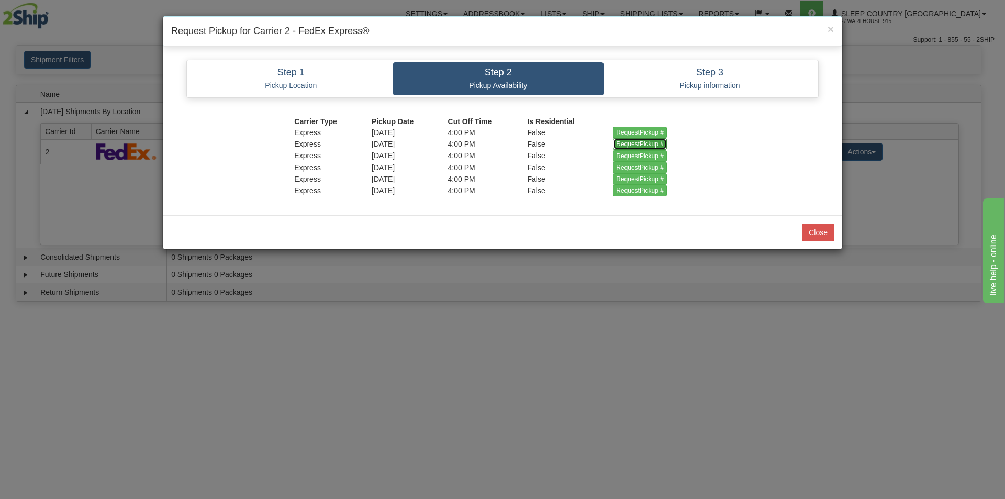
click at [622, 143] on input "RequestPickup #" at bounding box center [640, 144] width 54 height 12
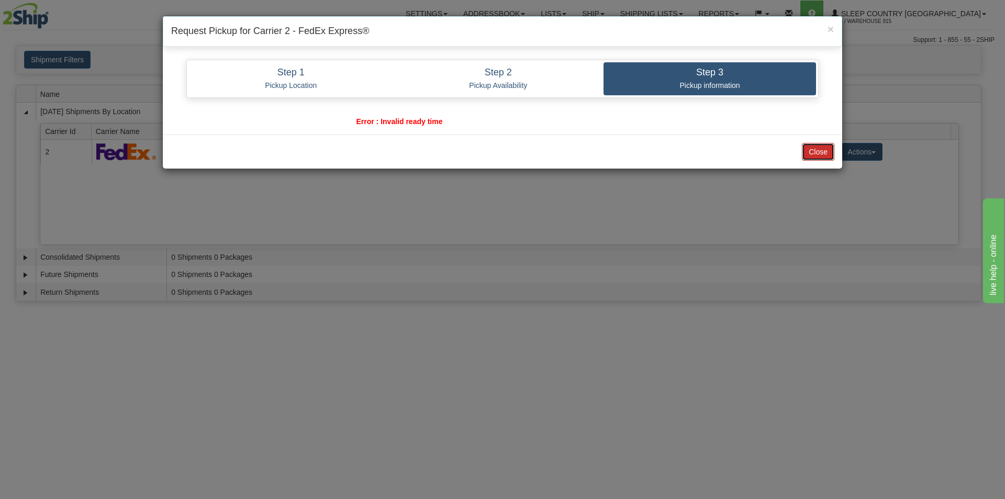
click at [819, 149] on button "Close" at bounding box center [818, 152] width 32 height 18
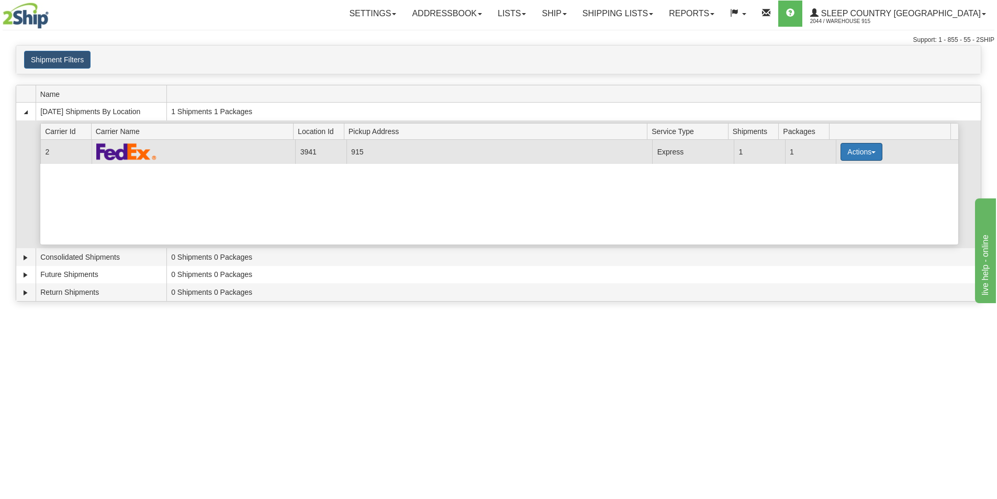
click at [861, 147] on button "Actions" at bounding box center [862, 152] width 42 height 18
click at [837, 198] on span "Pickup" at bounding box center [823, 198] width 28 height 7
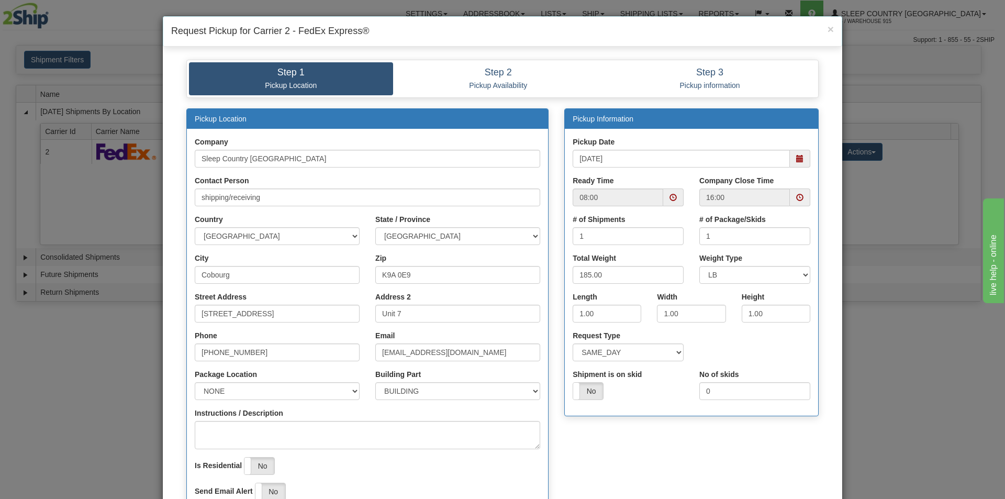
click at [670, 195] on span at bounding box center [673, 197] width 7 height 7
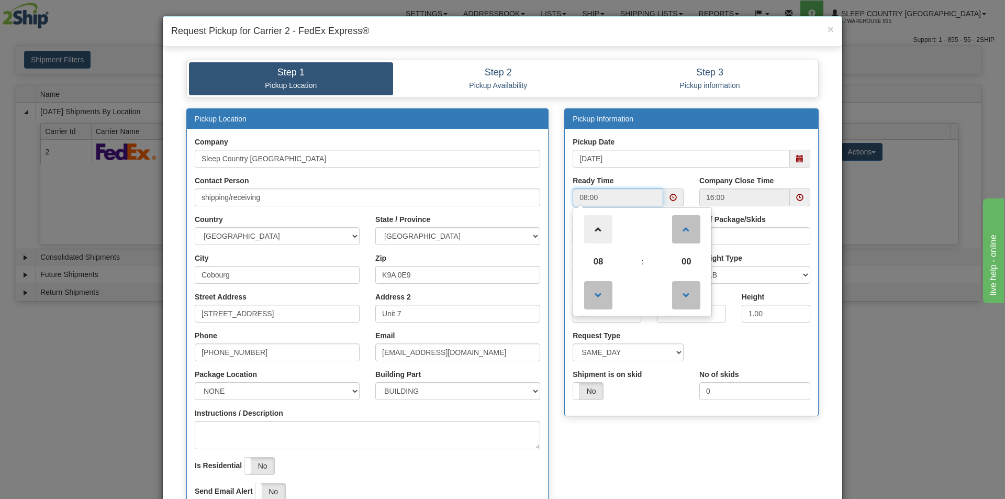
click at [595, 229] on span at bounding box center [598, 229] width 28 height 28
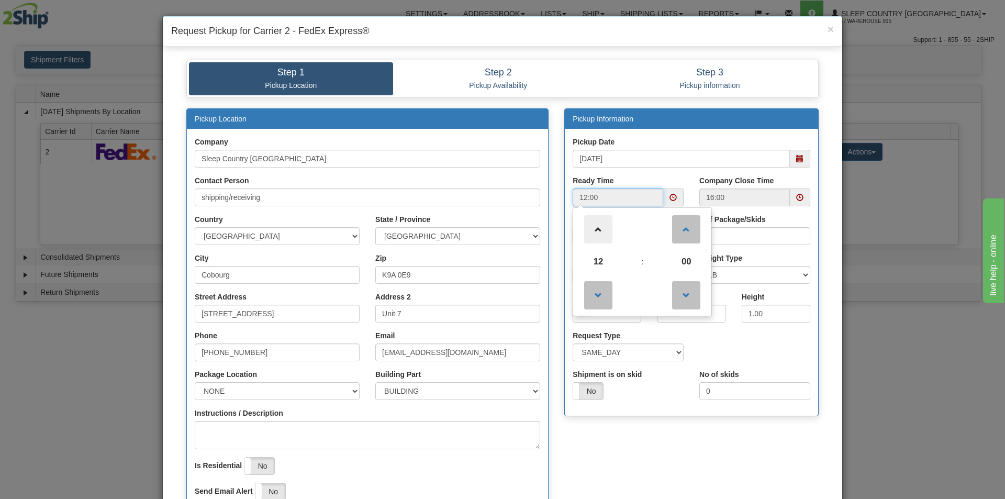
type input "13:00"
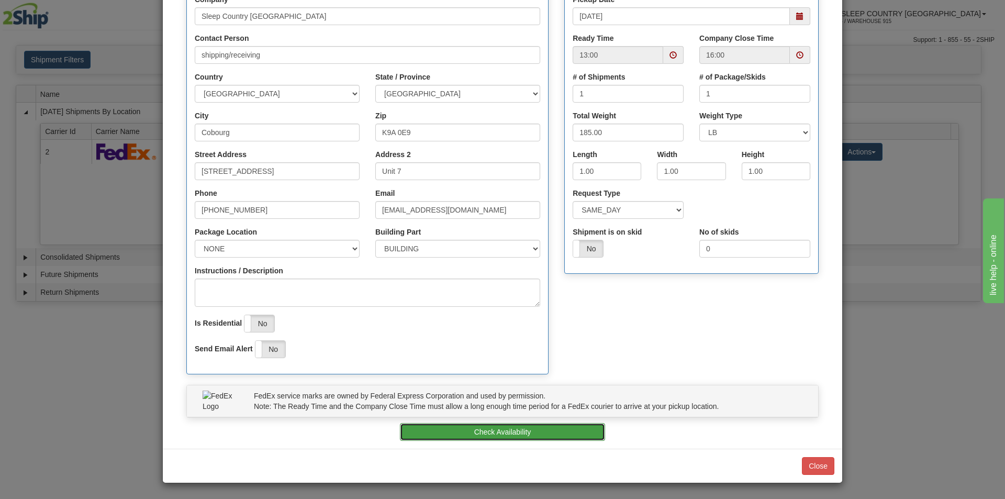
click at [521, 430] on button "Check Availability" at bounding box center [503, 432] width 206 height 18
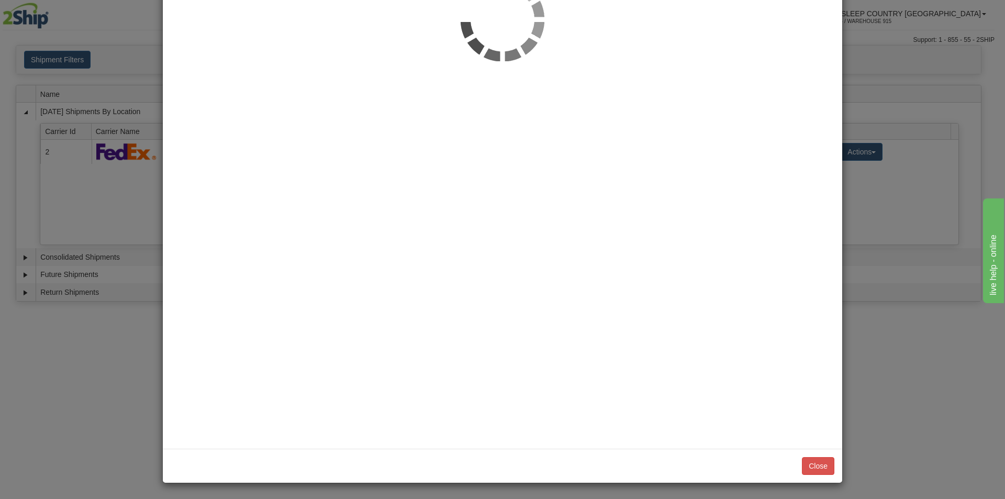
scroll to position [0, 0]
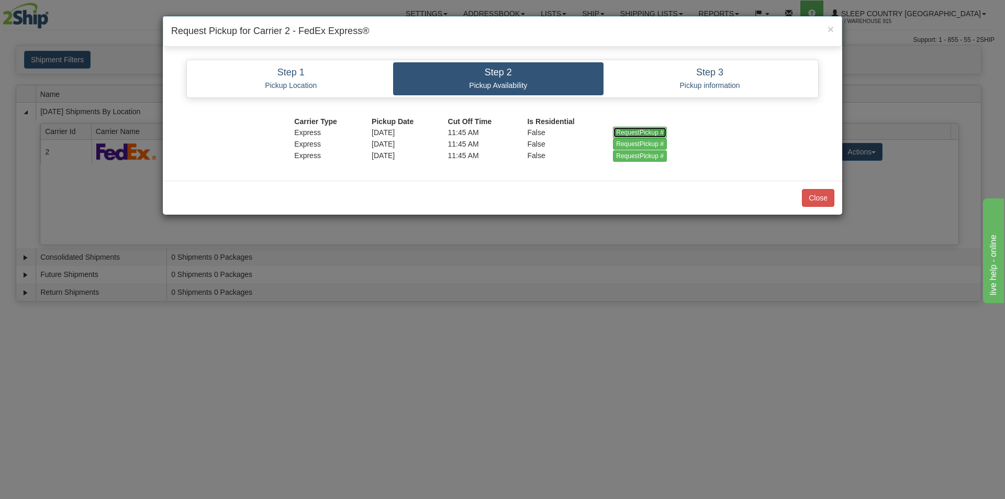
click at [632, 130] on input "RequestPickup #" at bounding box center [640, 133] width 54 height 12
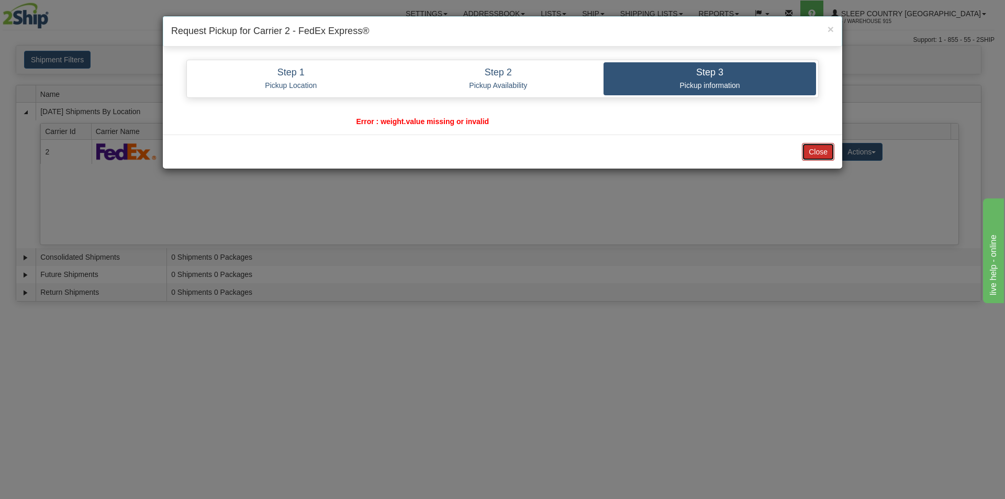
click at [816, 149] on button "Close" at bounding box center [818, 152] width 32 height 18
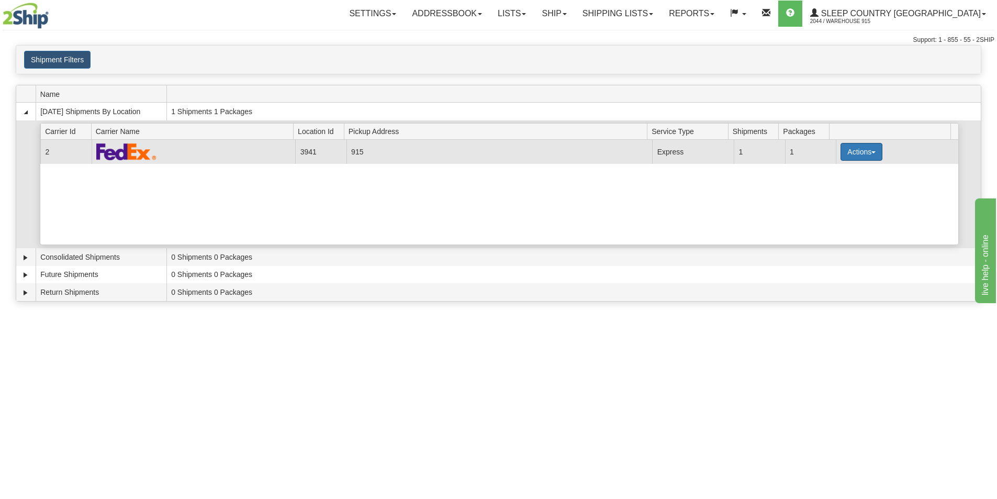
click at [861, 151] on button "Actions" at bounding box center [862, 152] width 42 height 18
click at [834, 199] on span "Pickup" at bounding box center [823, 198] width 28 height 7
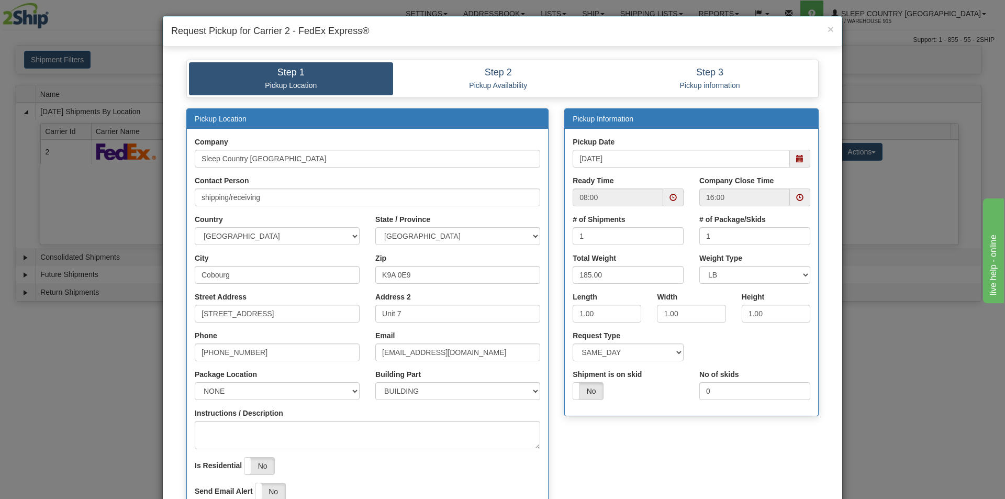
scroll to position [105, 0]
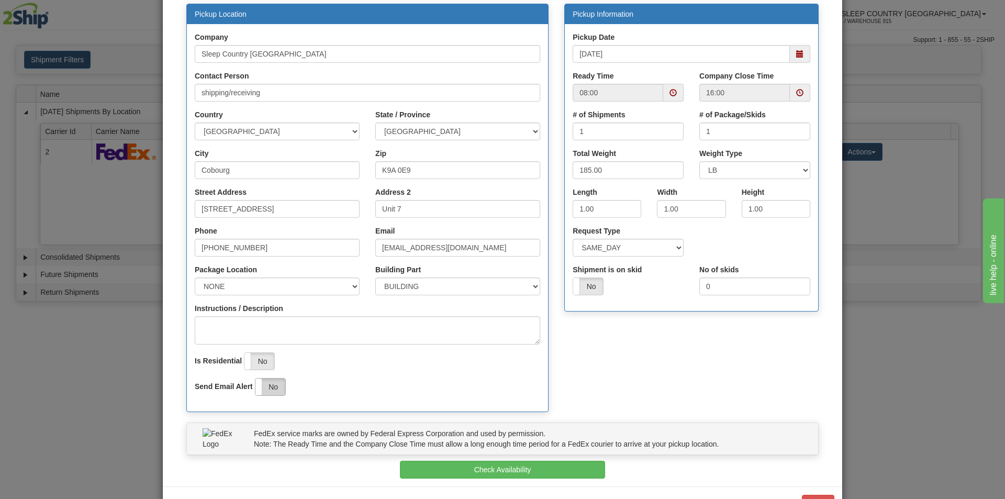
click at [265, 385] on label "No" at bounding box center [271, 387] width 30 height 17
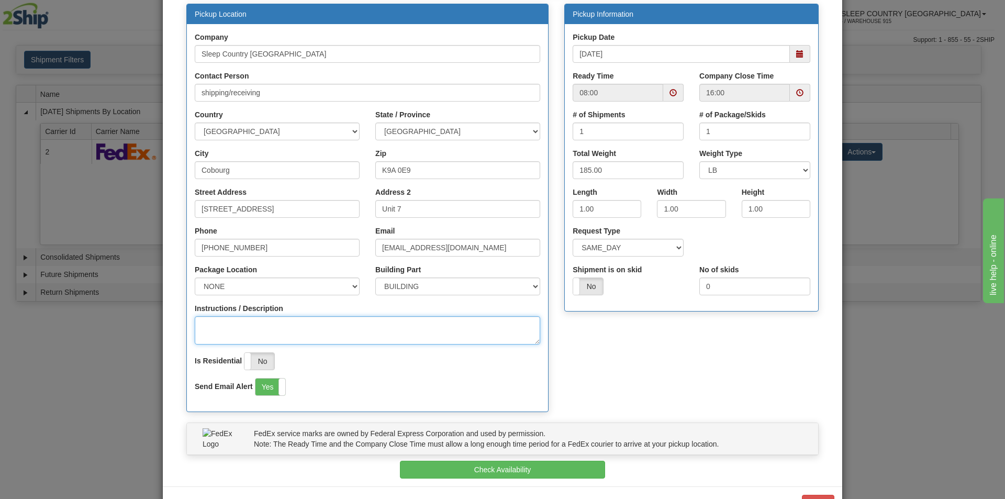
click at [239, 335] on textarea "Instructions / Description" at bounding box center [368, 330] width 346 height 28
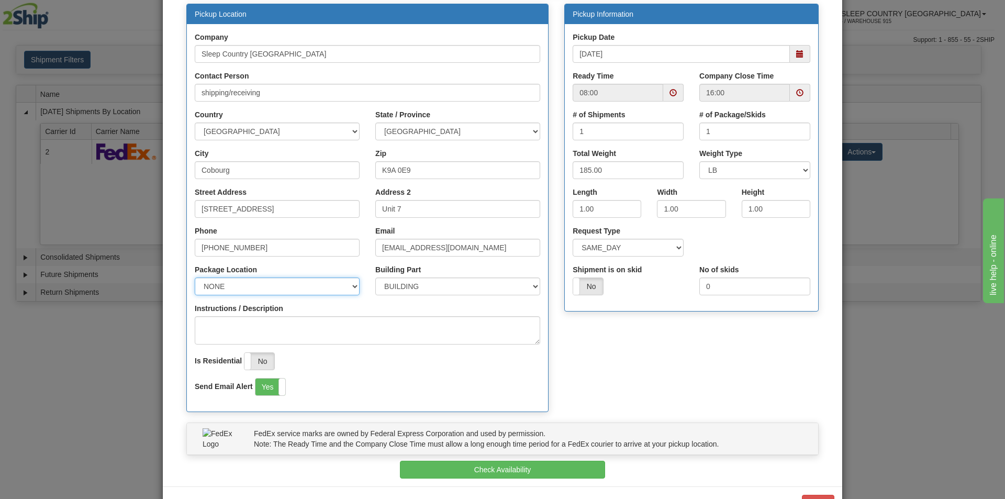
click at [233, 286] on select "NONE FRONT REAR SIDE" at bounding box center [277, 287] width 165 height 18
select select "2"
click at [195, 278] on select "NONE FRONT REAR SIDE" at bounding box center [277, 287] width 165 height 18
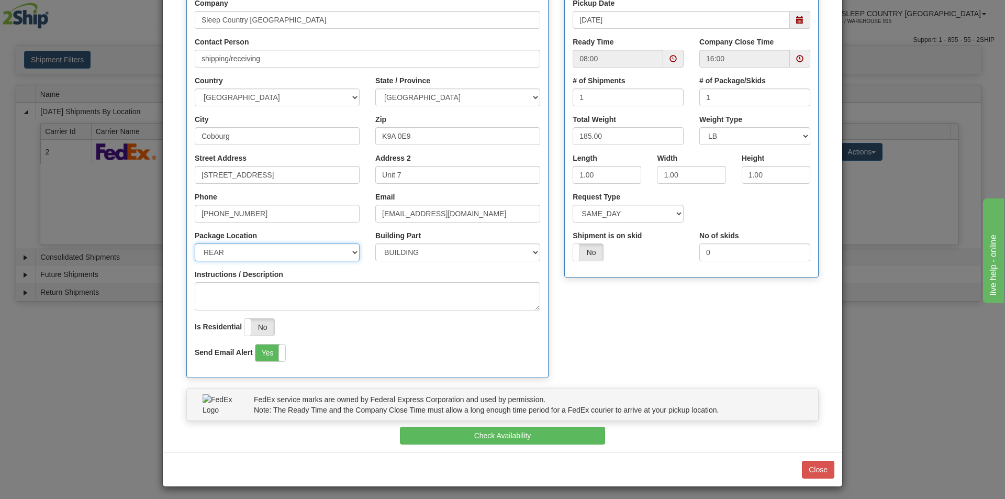
scroll to position [142, 0]
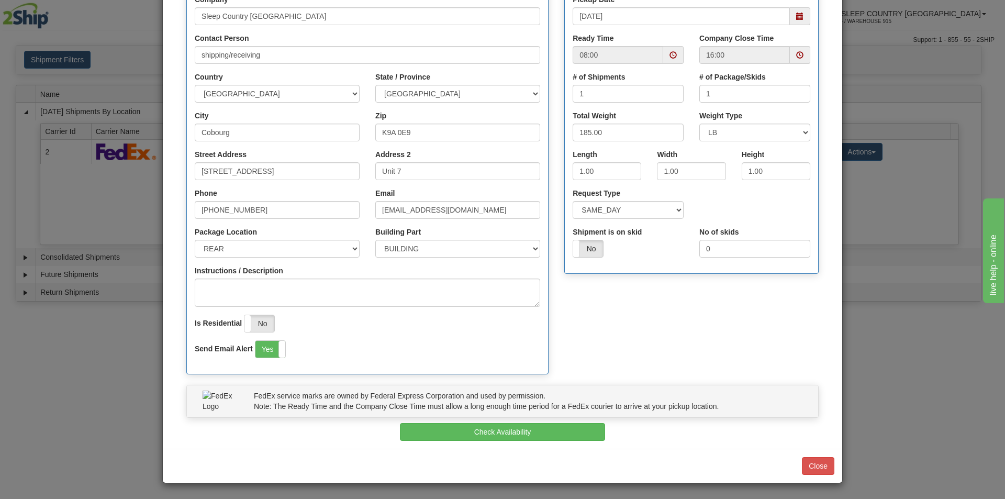
click at [570, 423] on div "FedEx service marks are owned by Federal Express Corporation and used by permis…" at bounding box center [503, 404] width 648 height 38
click at [567, 427] on button "Check Availability" at bounding box center [503, 432] width 206 height 18
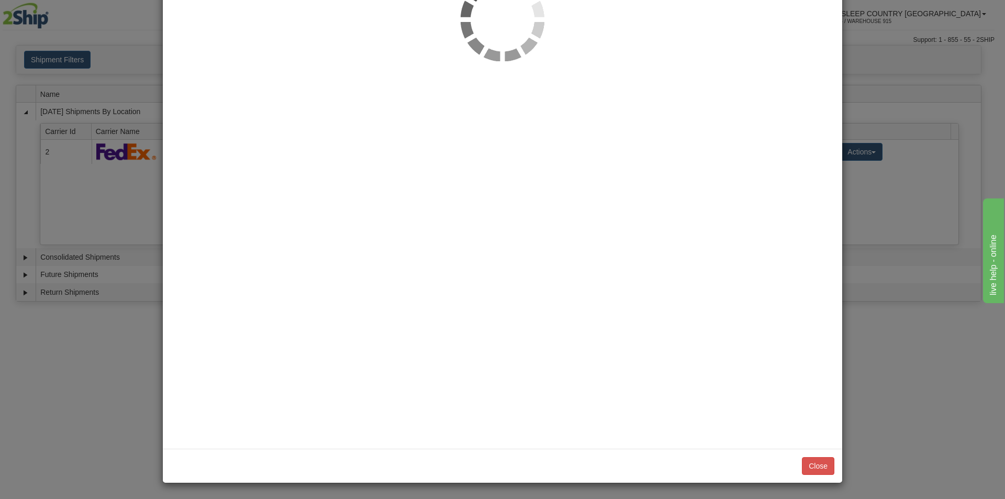
scroll to position [0, 0]
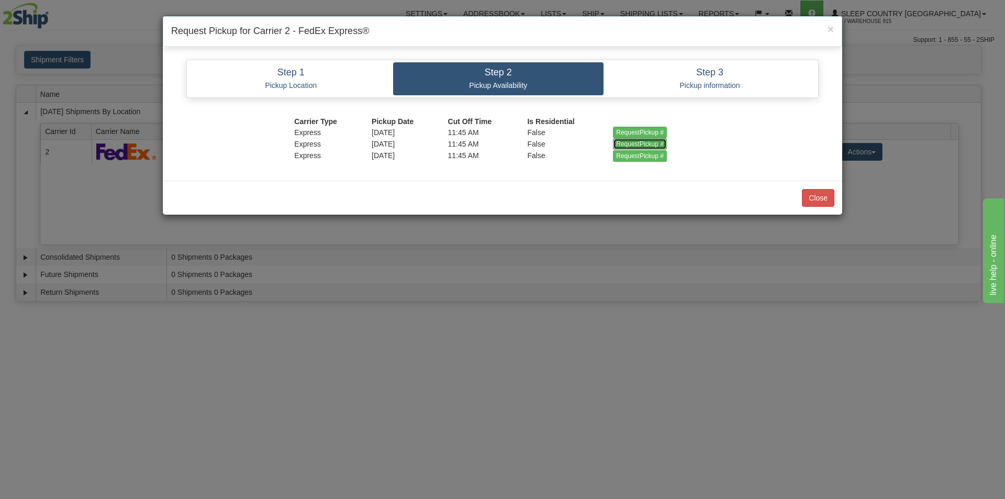
click at [624, 140] on input "RequestPickup #" at bounding box center [640, 144] width 54 height 12
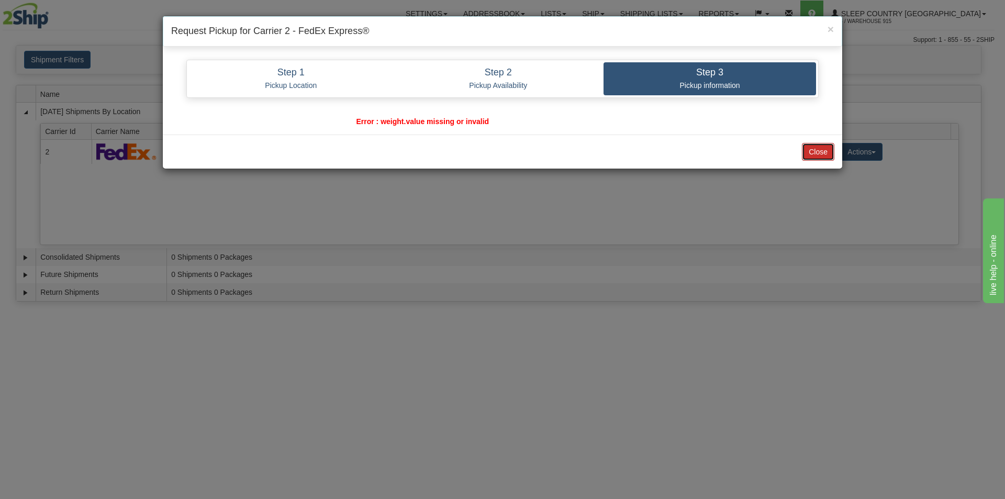
click at [825, 151] on button "Close" at bounding box center [818, 152] width 32 height 18
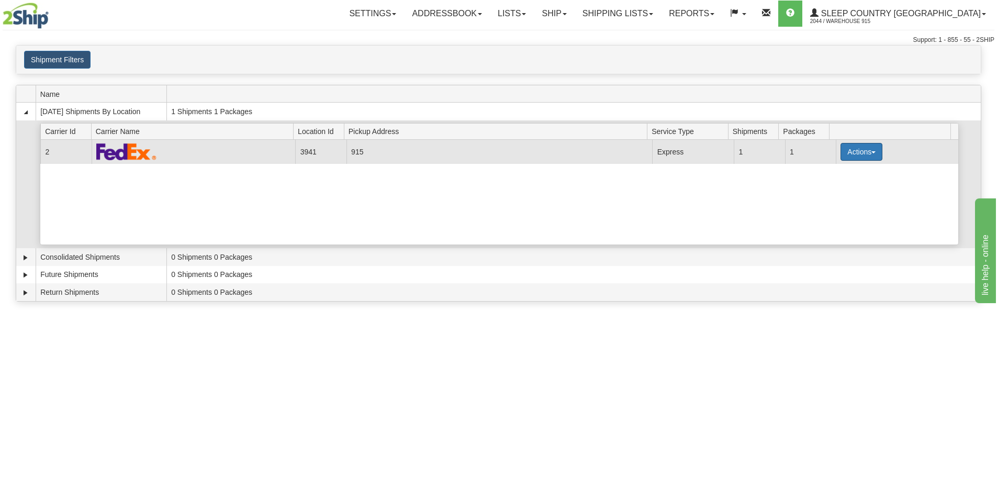
click at [861, 150] on button "Actions" at bounding box center [862, 152] width 42 height 18
click at [838, 203] on link "Pickup" at bounding box center [841, 199] width 84 height 14
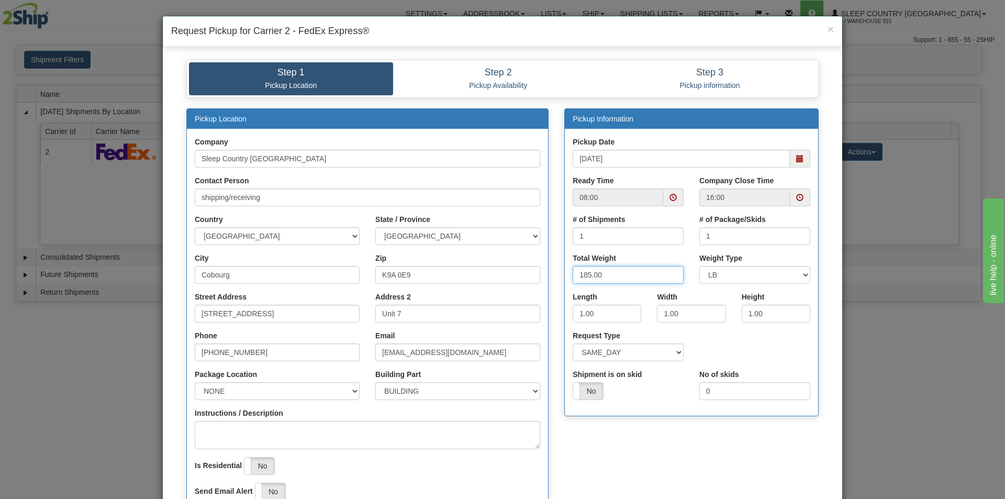
click at [585, 274] on input "185.00" at bounding box center [628, 275] width 111 height 18
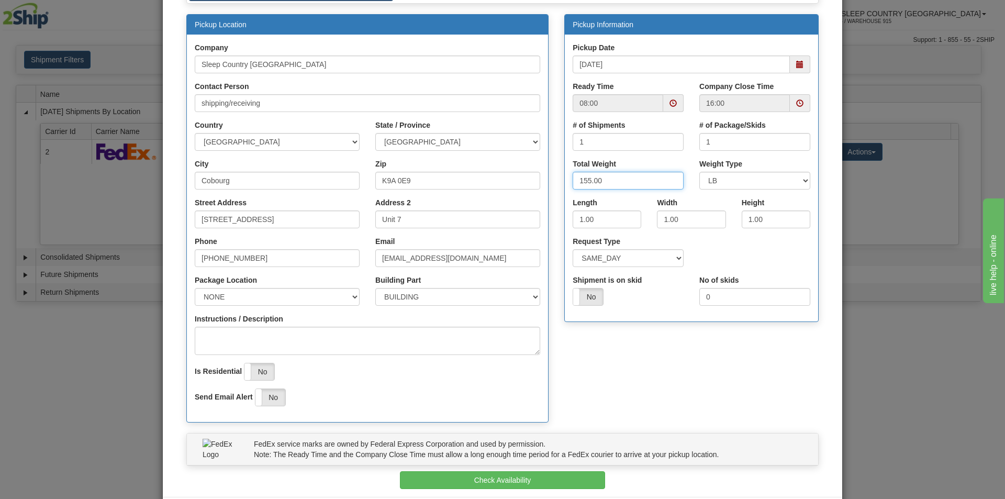
scroll to position [105, 0]
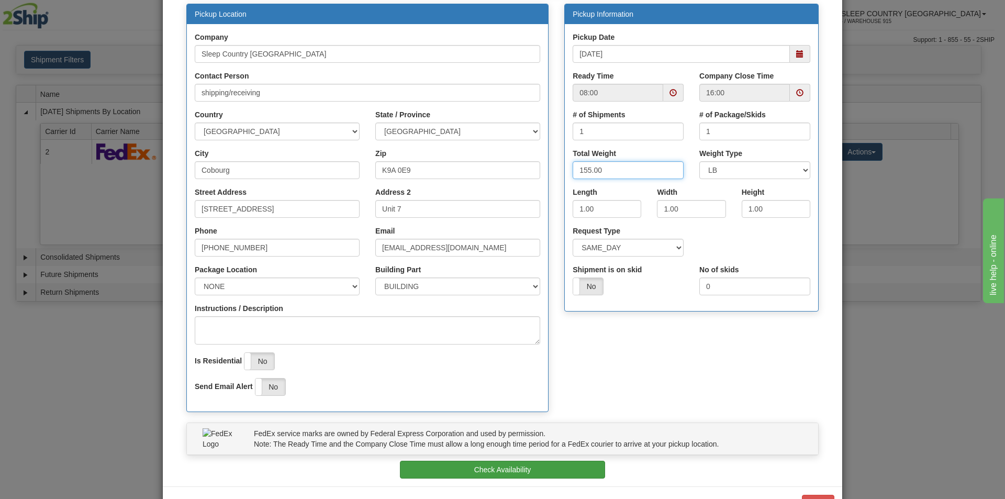
type input "155.00"
click at [505, 471] on button "Check Availability" at bounding box center [503, 470] width 206 height 18
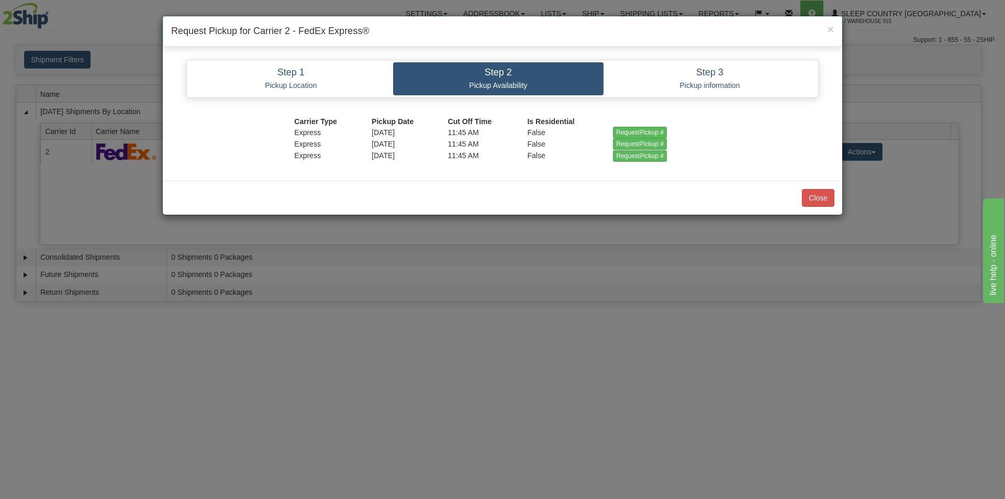
scroll to position [0, 0]
click at [656, 145] on input "RequestPickup #" at bounding box center [640, 144] width 54 height 12
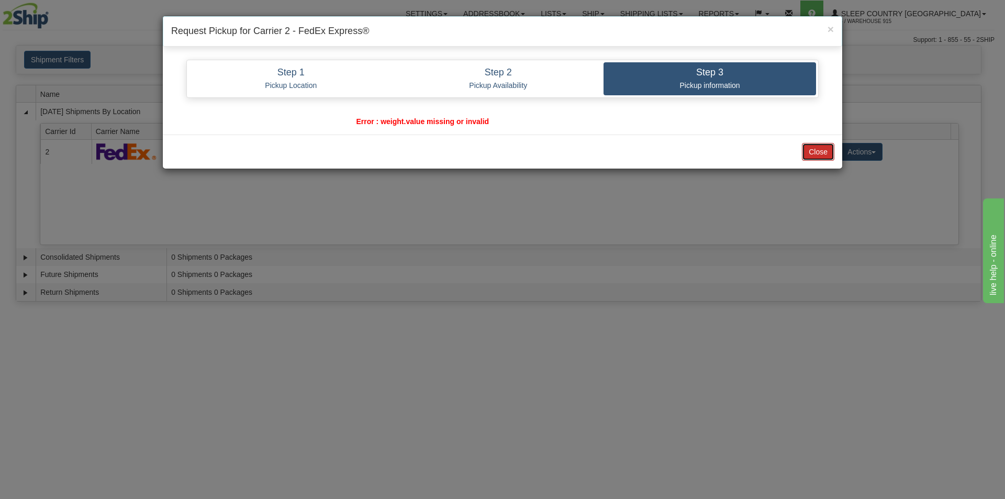
click at [816, 156] on button "Close" at bounding box center [818, 152] width 32 height 18
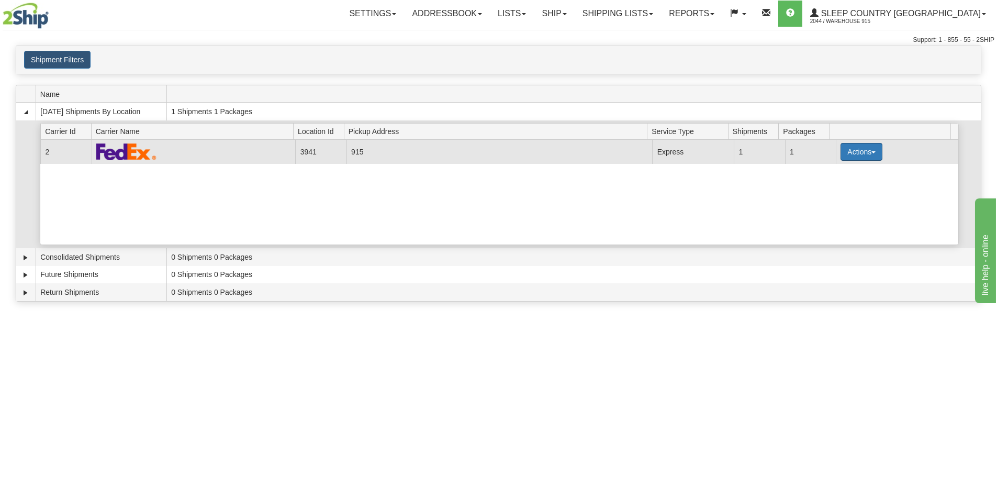
click at [852, 150] on button "Actions" at bounding box center [862, 152] width 42 height 18
click at [841, 197] on link "Pickup" at bounding box center [841, 199] width 84 height 14
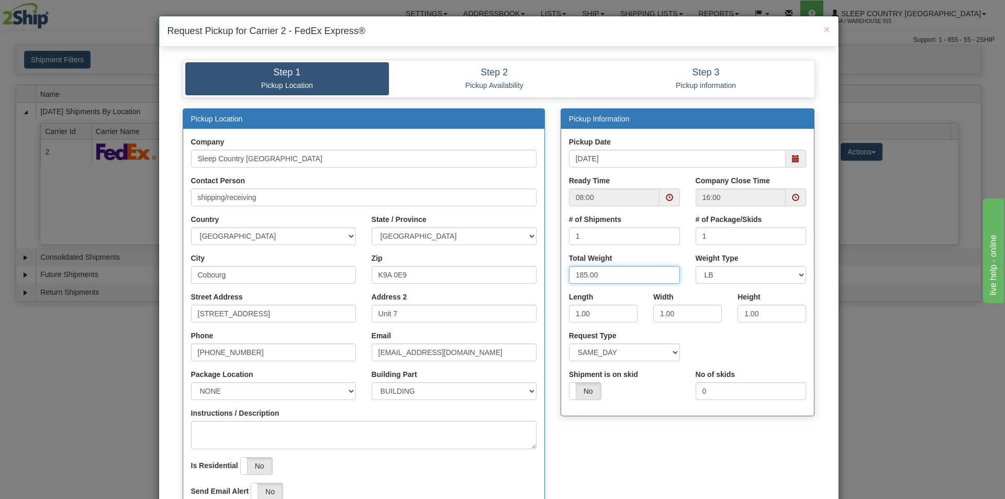
click at [578, 274] on input "185.00" at bounding box center [624, 275] width 111 height 18
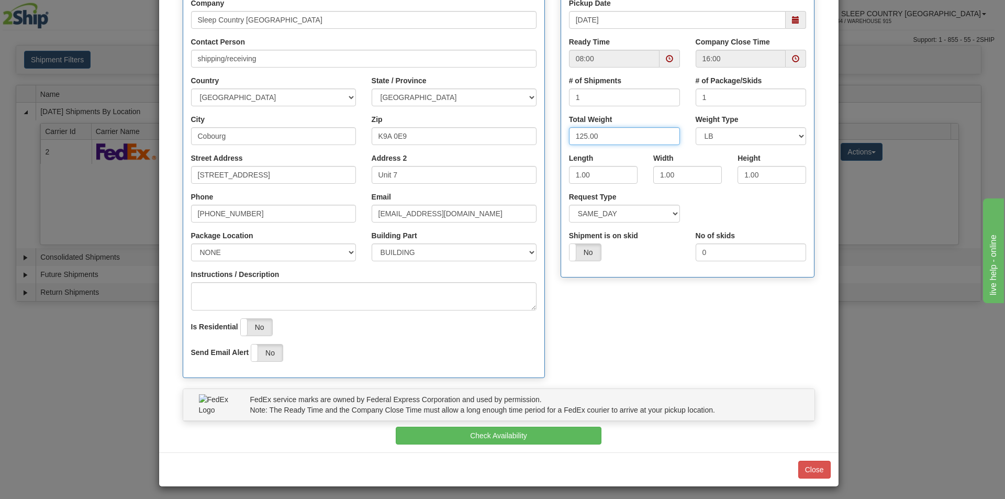
scroll to position [142, 0]
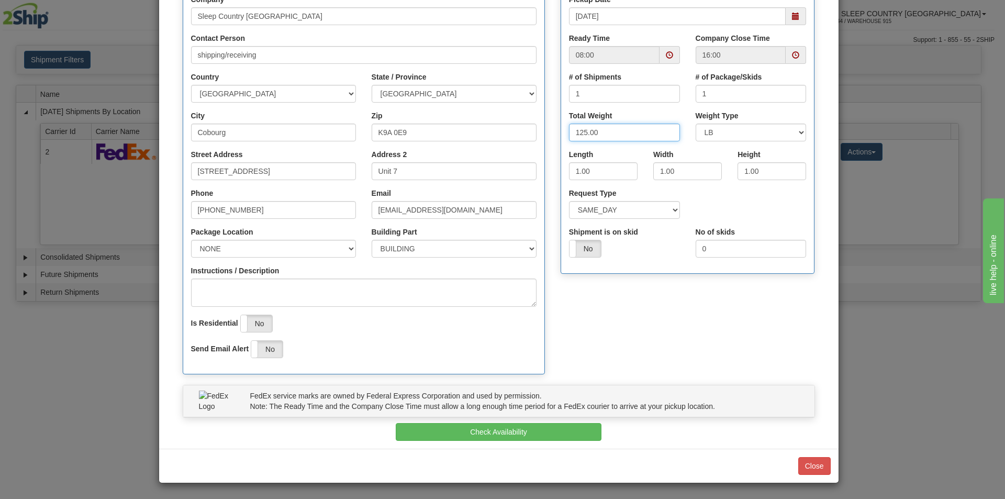
type input "125.00"
click at [282, 245] on select "NONE FRONT REAR SIDE" at bounding box center [273, 249] width 165 height 18
click at [191, 240] on select "NONE FRONT REAR SIDE" at bounding box center [273, 249] width 165 height 18
click at [327, 245] on select "NONE FRONT REAR SIDE" at bounding box center [273, 249] width 165 height 18
select select "2"
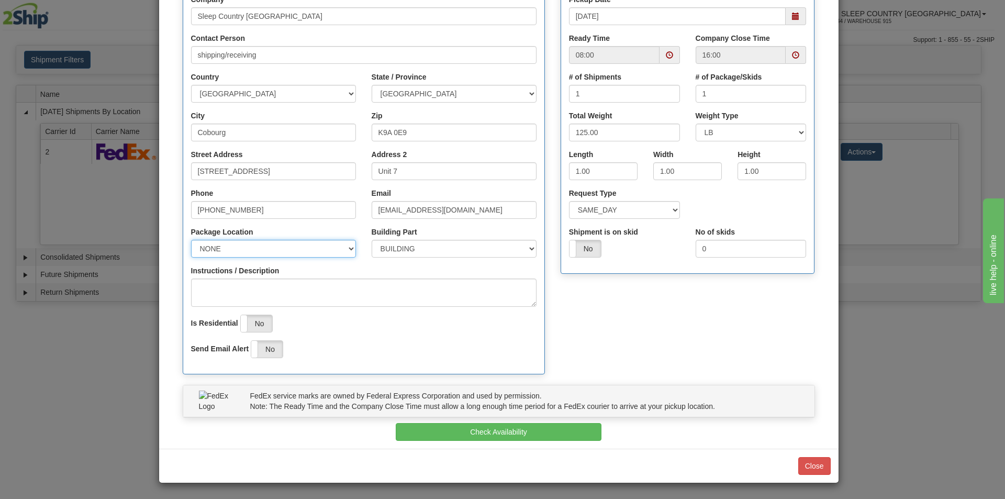
click at [191, 240] on select "NONE FRONT REAR SIDE" at bounding box center [273, 249] width 165 height 18
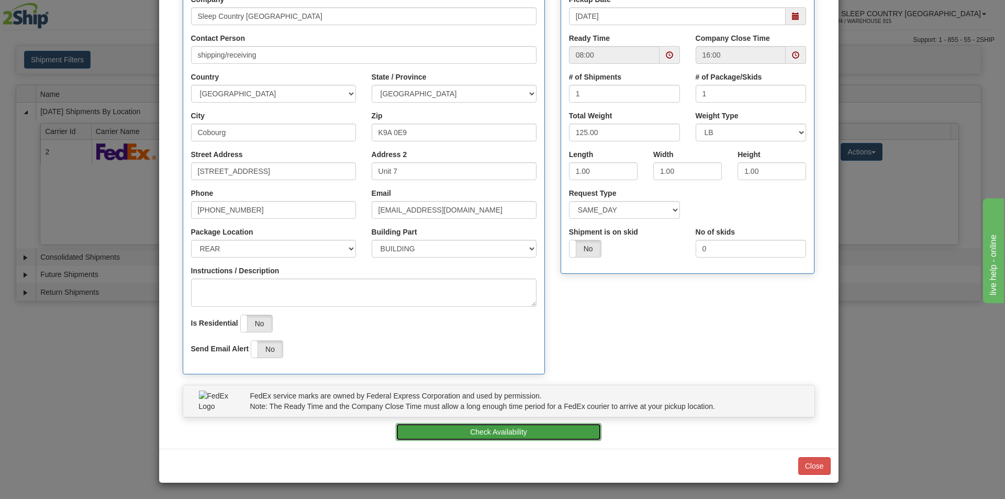
click at [422, 436] on button "Check Availability" at bounding box center [499, 432] width 206 height 18
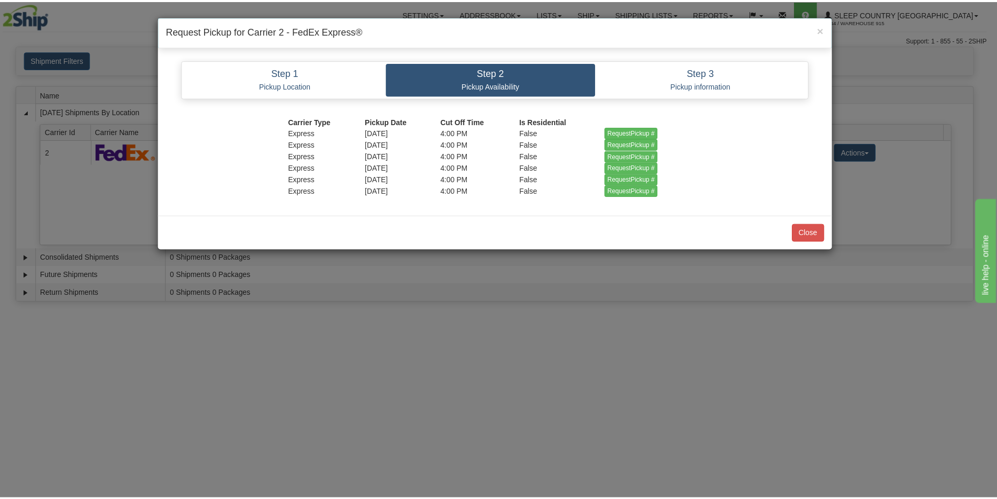
scroll to position [0, 0]
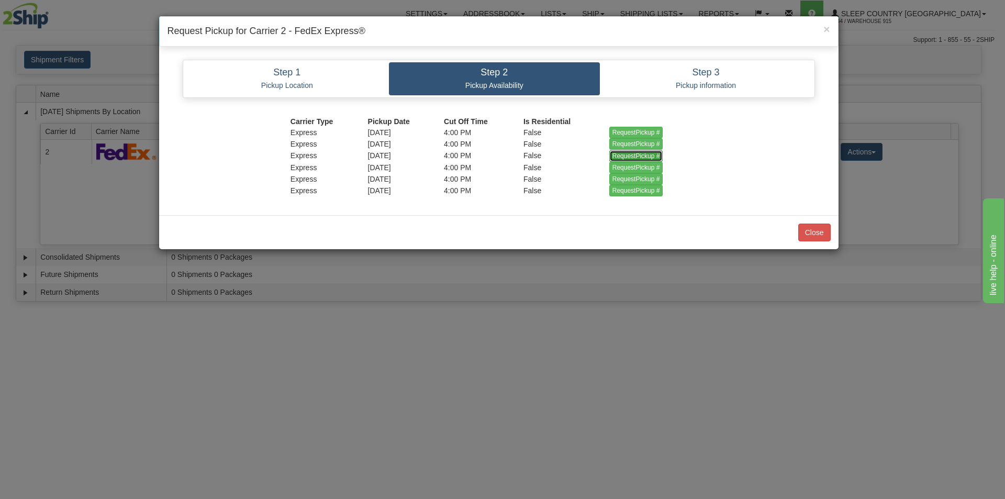
click at [619, 151] on input "RequestPickup #" at bounding box center [636, 156] width 54 height 12
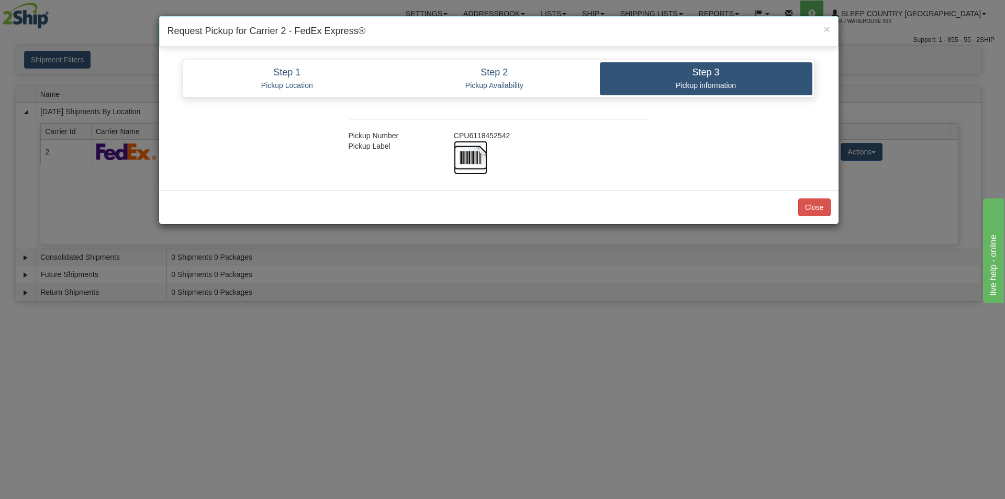
click at [469, 157] on img at bounding box center [471, 158] width 34 height 34
click at [810, 204] on button "Close" at bounding box center [815, 207] width 32 height 18
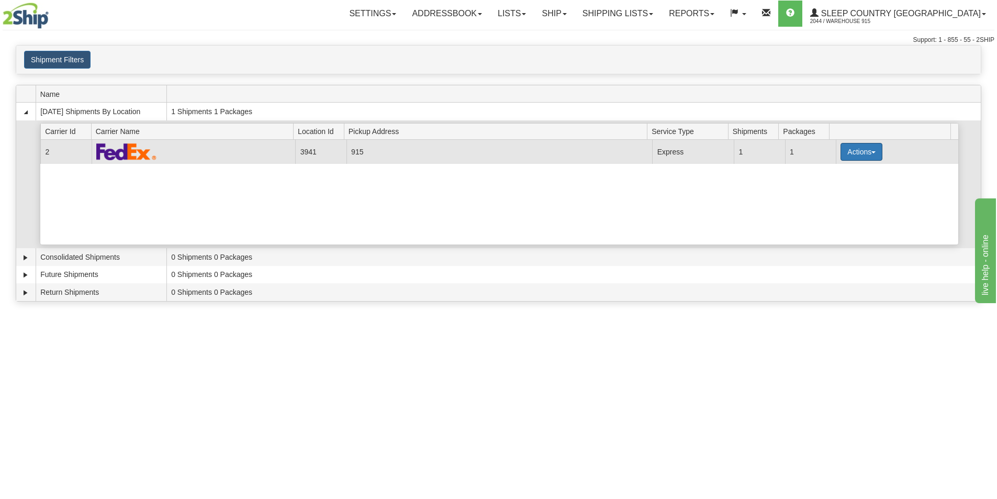
click at [847, 156] on button "Actions" at bounding box center [862, 152] width 42 height 18
click at [832, 181] on span "Close" at bounding box center [821, 184] width 24 height 7
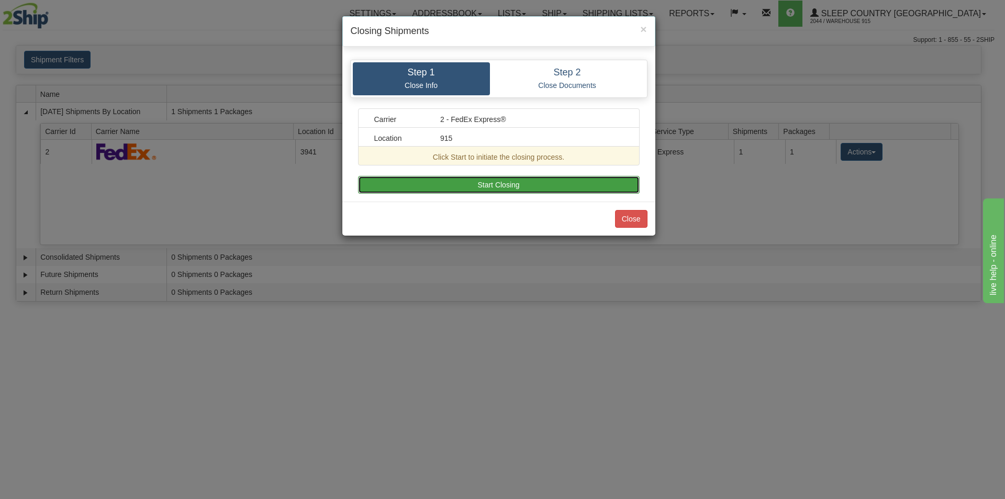
click at [489, 185] on button "Start Closing" at bounding box center [499, 185] width 282 height 18
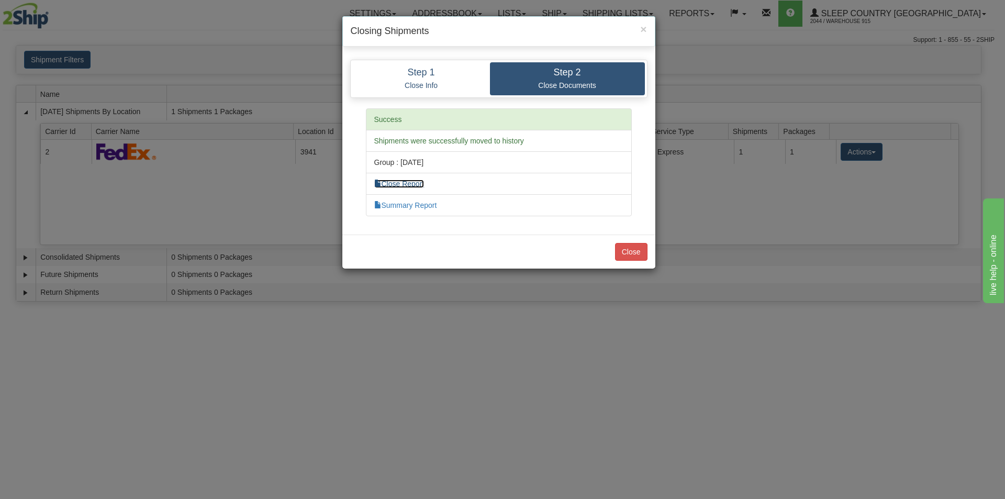
click at [408, 182] on link "Close Report" at bounding box center [399, 184] width 50 height 8
click at [637, 253] on button "Close" at bounding box center [631, 252] width 32 height 18
